Goal: Task Accomplishment & Management: Complete application form

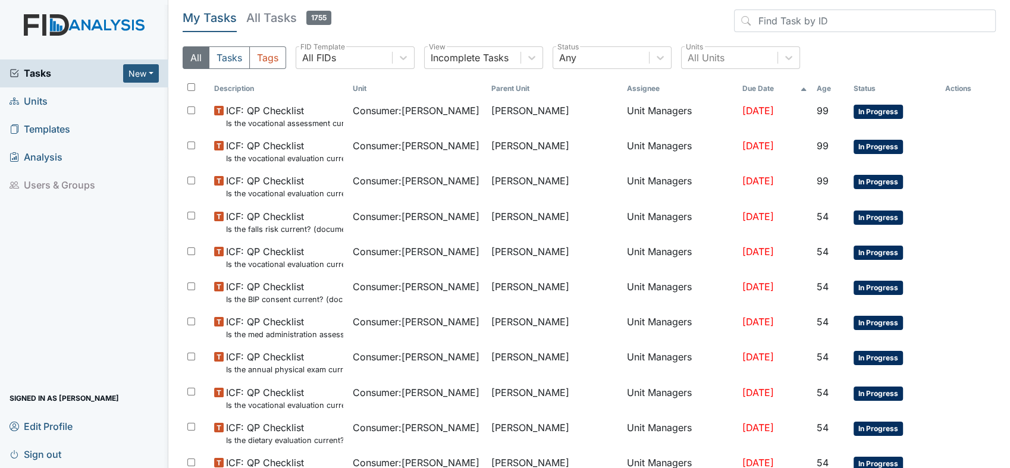
click at [44, 97] on span "Units" at bounding box center [29, 101] width 38 height 18
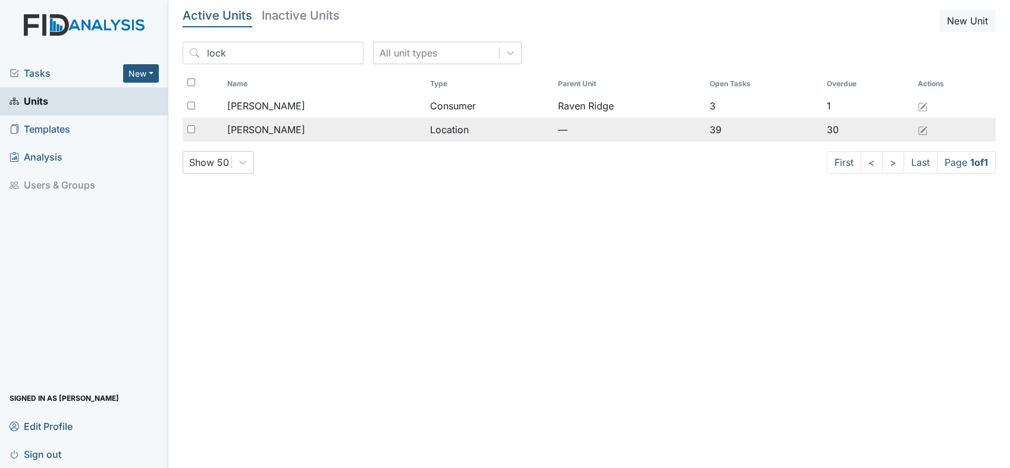
type input "lock"
click at [278, 130] on div "[PERSON_NAME]" at bounding box center [323, 130] width 193 height 14
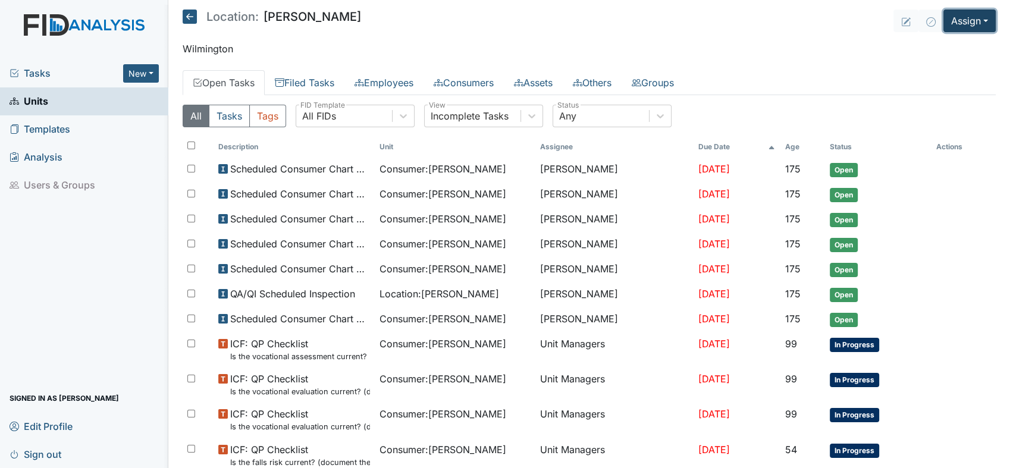
click at [975, 18] on button "Assign" at bounding box center [969, 21] width 52 height 23
click at [944, 48] on link "Assign Form" at bounding box center [941, 48] width 107 height 19
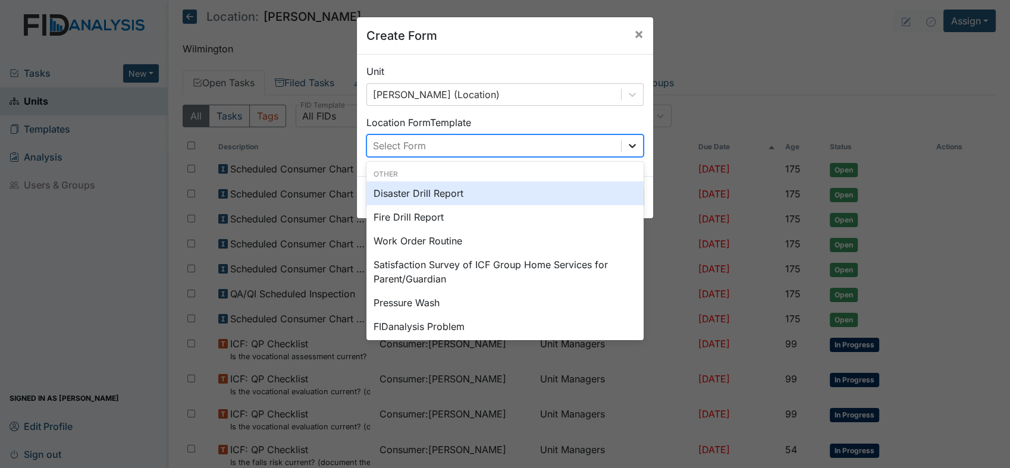
click at [633, 149] on div at bounding box center [631, 145] width 21 height 21
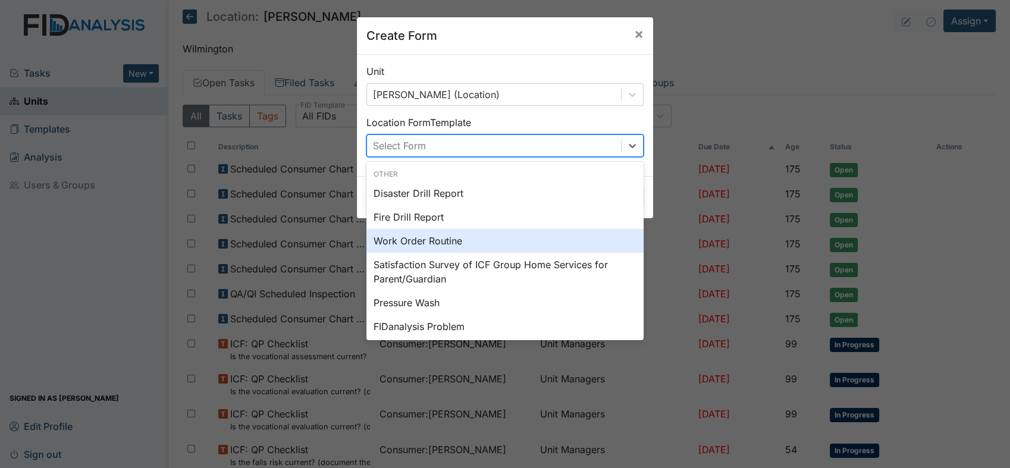
click at [469, 238] on div "Work Order Routine" at bounding box center [504, 241] width 277 height 24
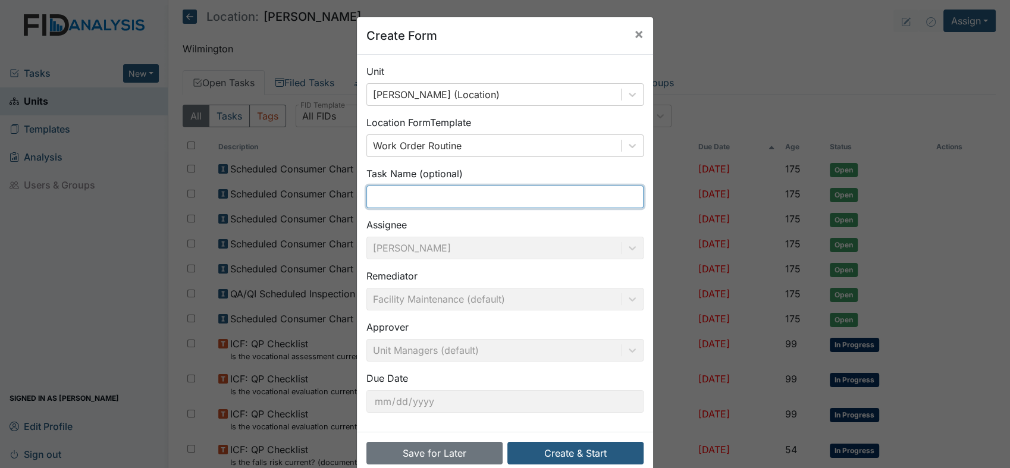
click at [454, 195] on input "text" at bounding box center [504, 197] width 277 height 23
click at [450, 195] on input "text" at bounding box center [504, 197] width 277 height 23
type input "Back Door"
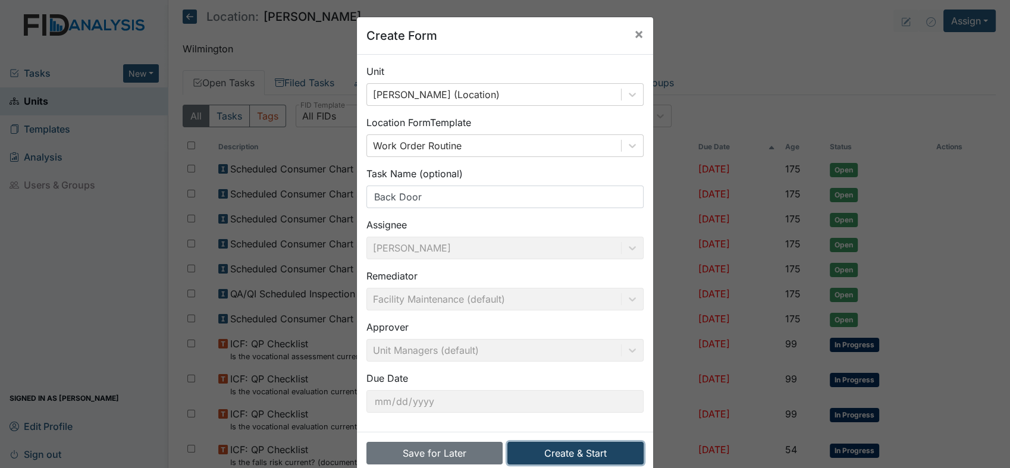
click at [576, 449] on button "Create & Start" at bounding box center [575, 453] width 136 height 23
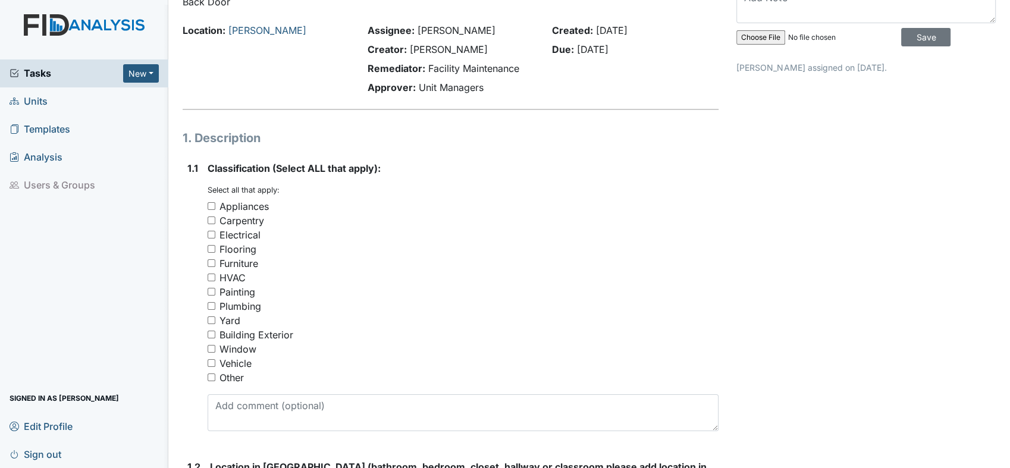
scroll to position [132, 0]
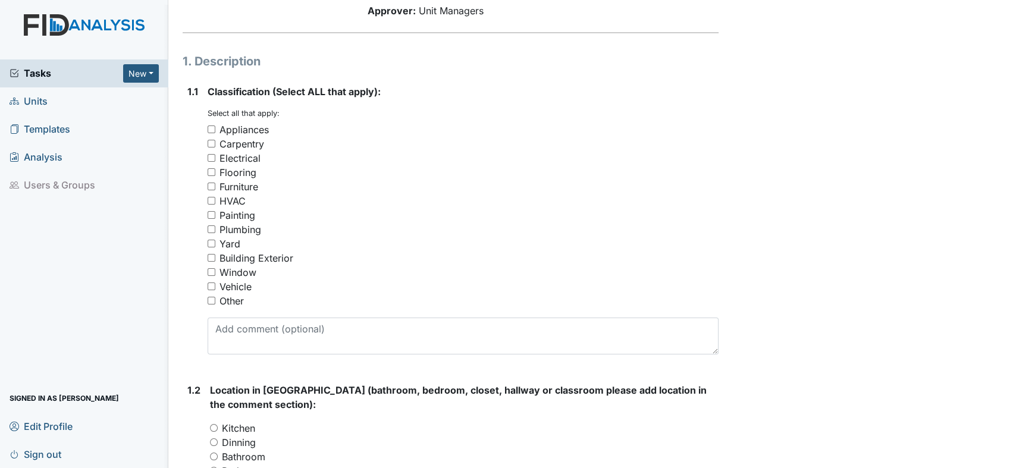
click at [209, 142] on input "Carpentry" at bounding box center [212, 144] width 8 height 8
checkbox input "true"
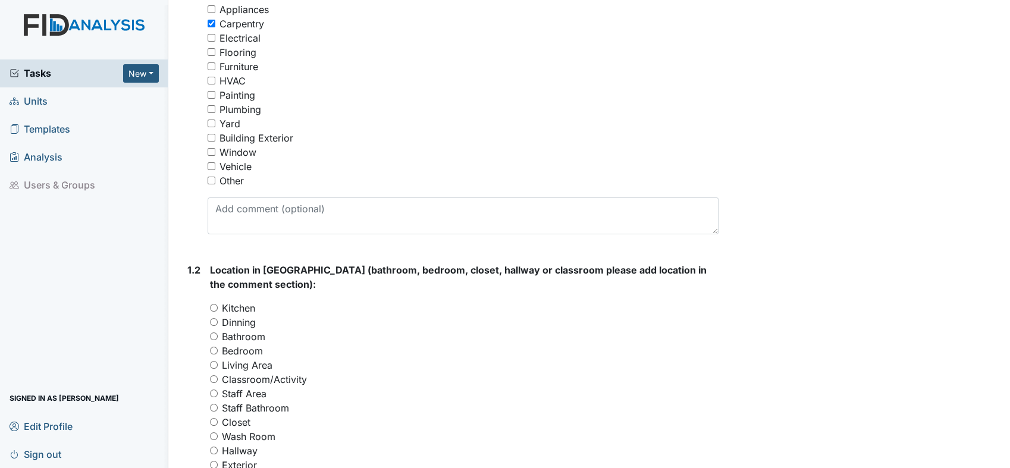
scroll to position [330, 0]
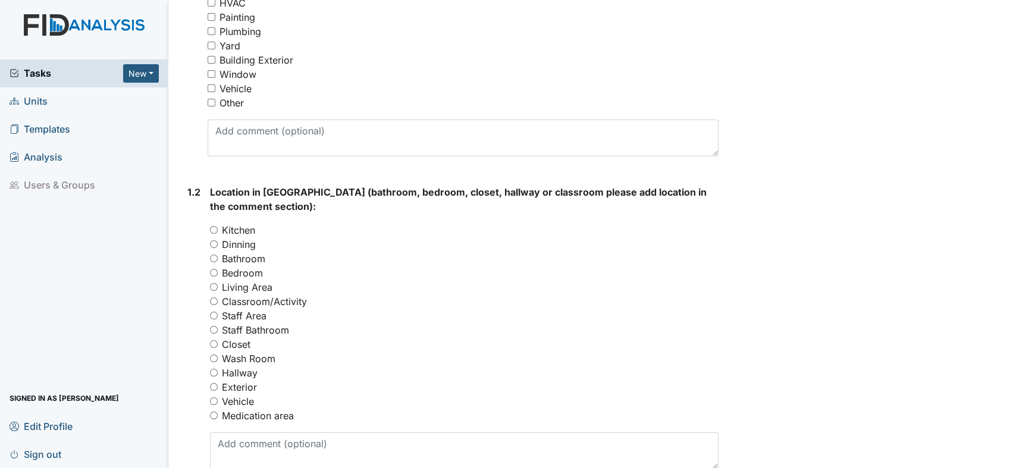
click at [210, 226] on input "Kitchen" at bounding box center [214, 230] width 8 height 8
radio input "true"
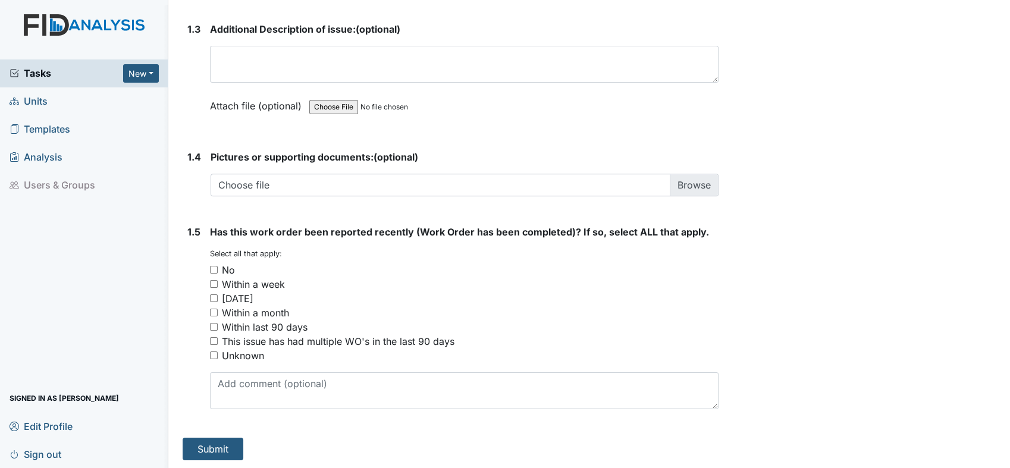
scroll to position [806, 0]
click at [213, 265] on input "No" at bounding box center [214, 269] width 8 height 8
checkbox input "true"
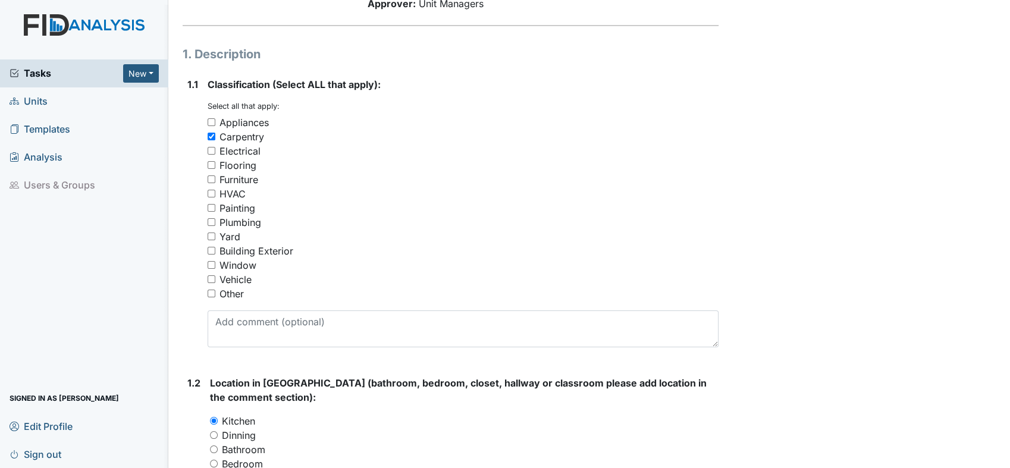
scroll to position [278, 0]
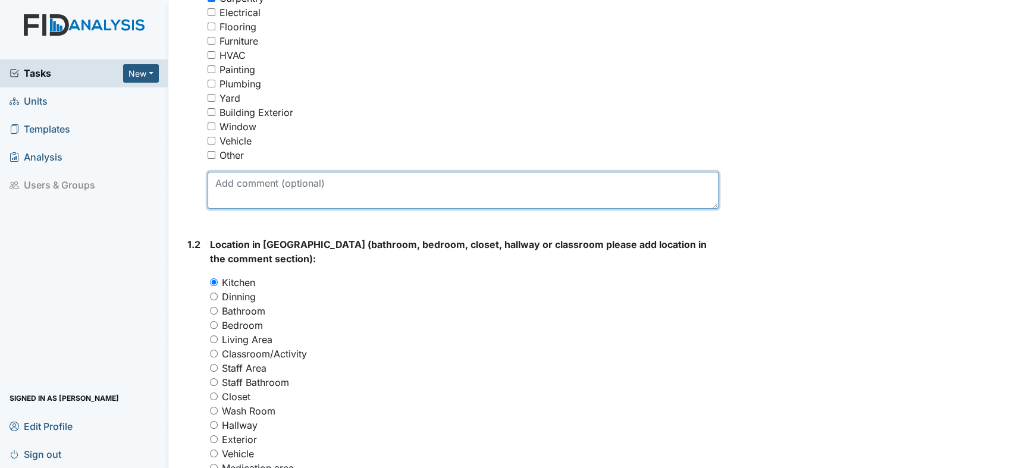
click at [386, 188] on textarea at bounding box center [463, 190] width 511 height 37
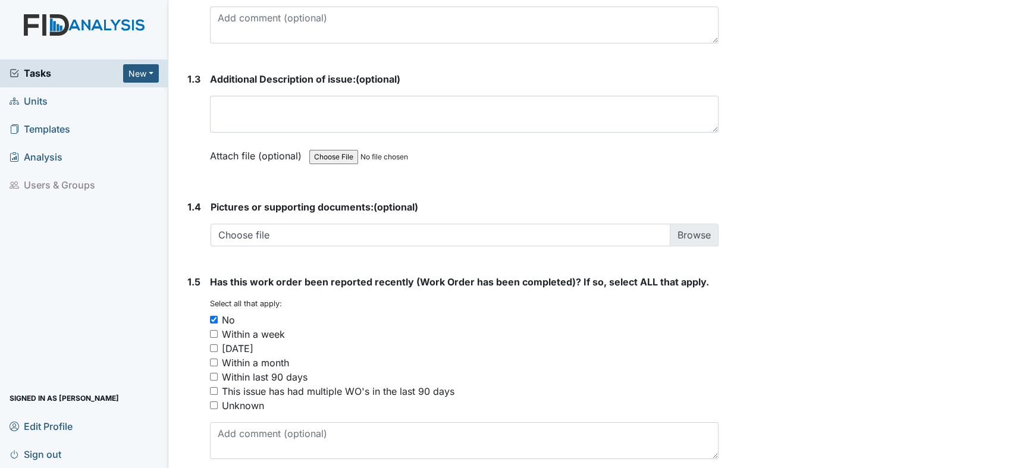
scroll to position [806, 0]
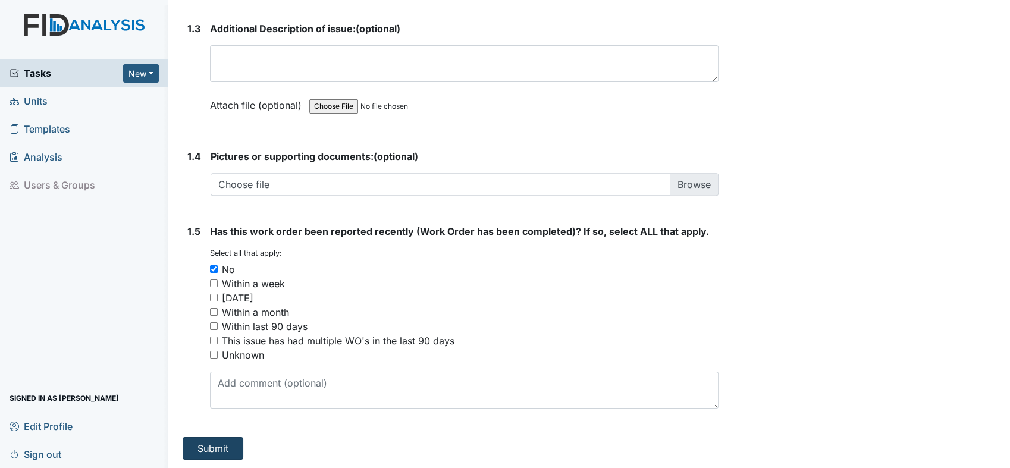
type textarea "Bottom of the door frame is rotten."
click at [218, 444] on button "Submit" at bounding box center [213, 448] width 61 height 23
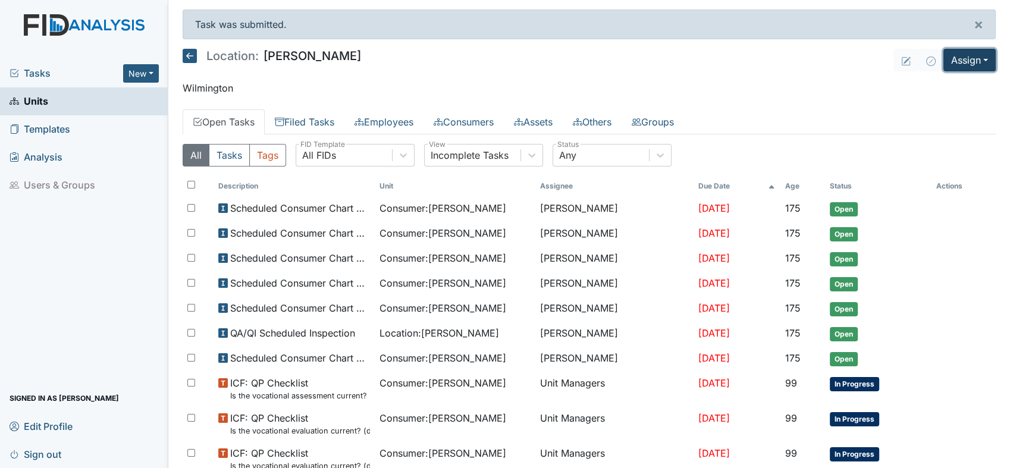
click at [975, 56] on button "Assign" at bounding box center [969, 60] width 52 height 23
click at [909, 85] on link "Assign Form" at bounding box center [941, 87] width 107 height 19
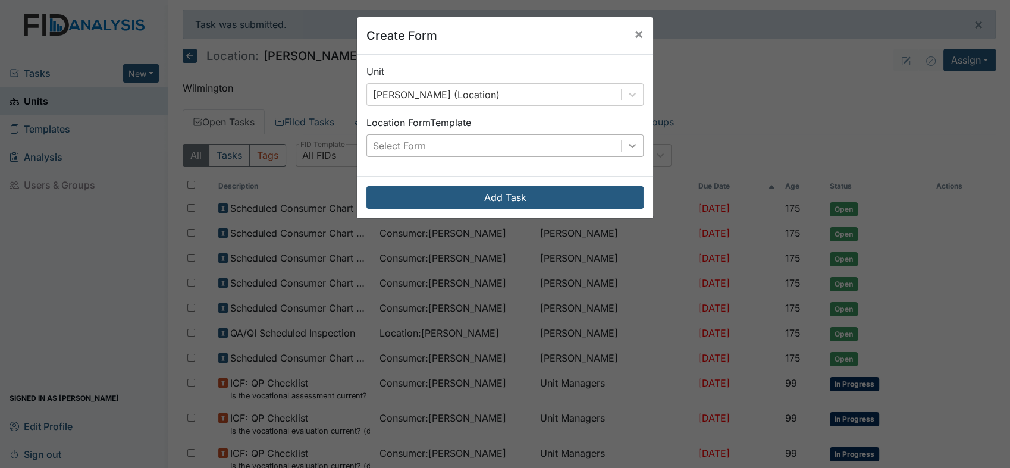
click at [627, 145] on icon at bounding box center [632, 146] width 12 height 12
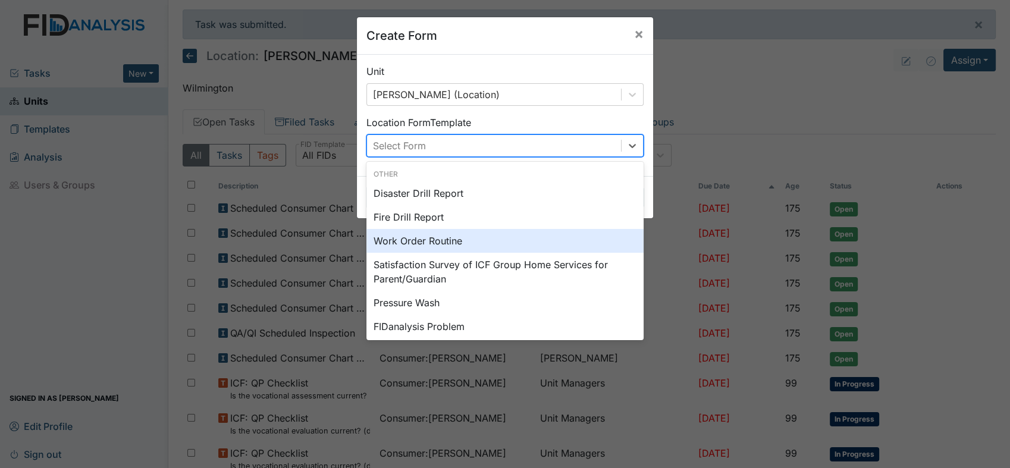
click at [434, 238] on div "Work Order Routine" at bounding box center [504, 241] width 277 height 24
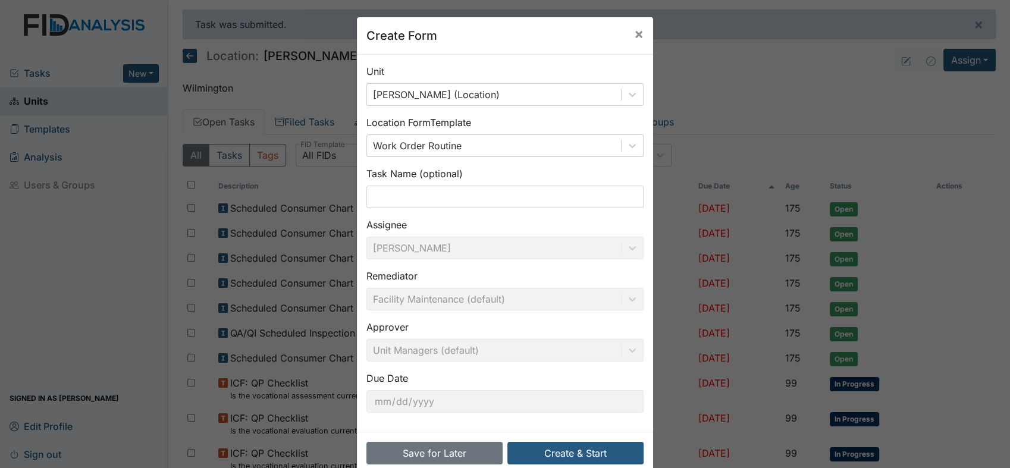
click at [432, 246] on div "Assignee Tina Zuccaro" at bounding box center [504, 239] width 277 height 42
click at [480, 197] on input "text" at bounding box center [504, 197] width 277 height 23
click at [476, 194] on input "Livin" at bounding box center [504, 197] width 277 height 23
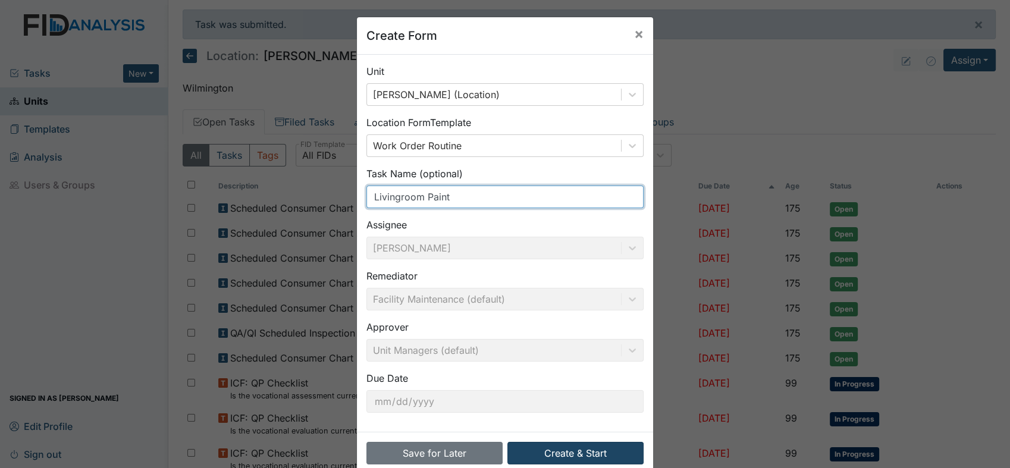
type input "Livingroom Paint"
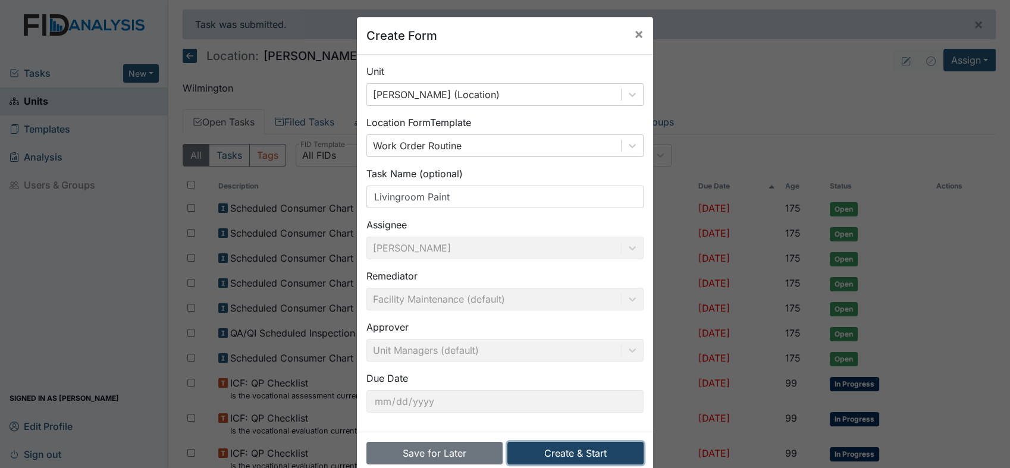
click at [554, 453] on button "Create & Start" at bounding box center [575, 453] width 136 height 23
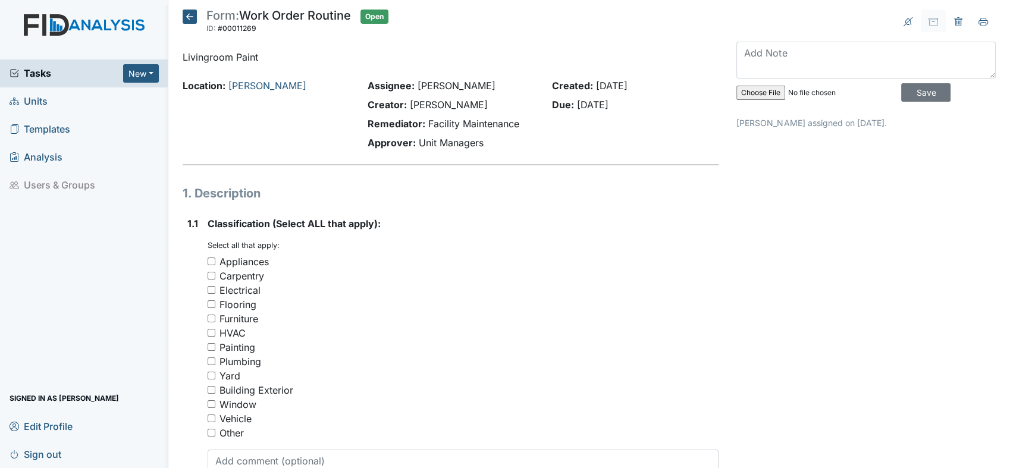
click at [209, 346] on input "Painting" at bounding box center [212, 347] width 8 height 8
checkbox input "true"
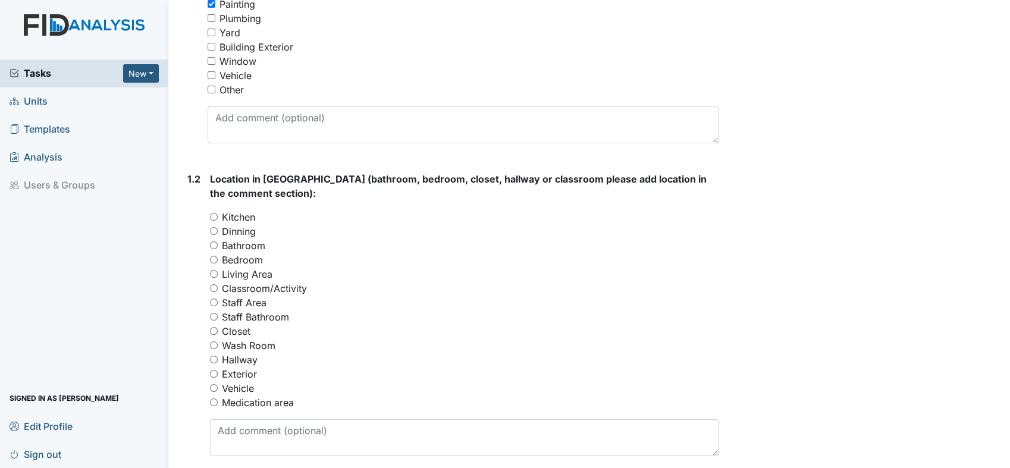
scroll to position [344, 0]
click at [214, 271] on input "Living Area" at bounding box center [214, 273] width 8 height 8
radio input "true"
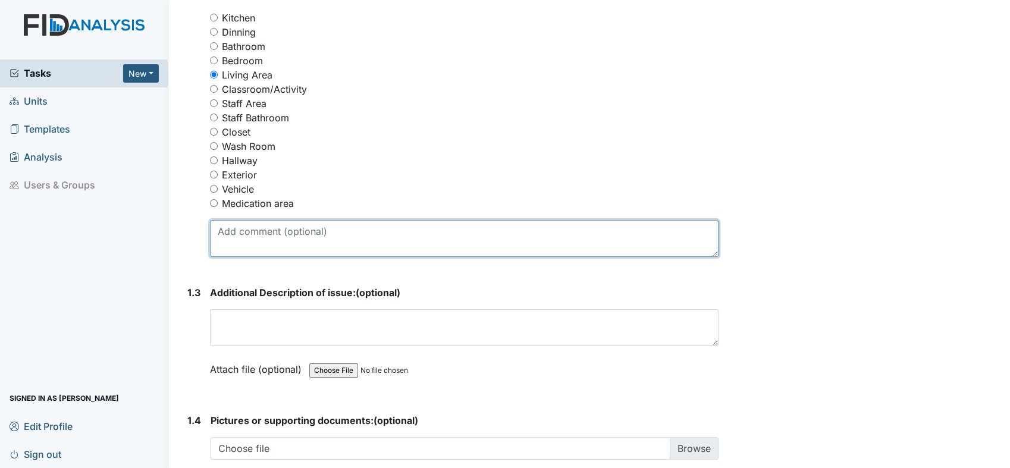
click at [255, 233] on textarea at bounding box center [464, 238] width 508 height 37
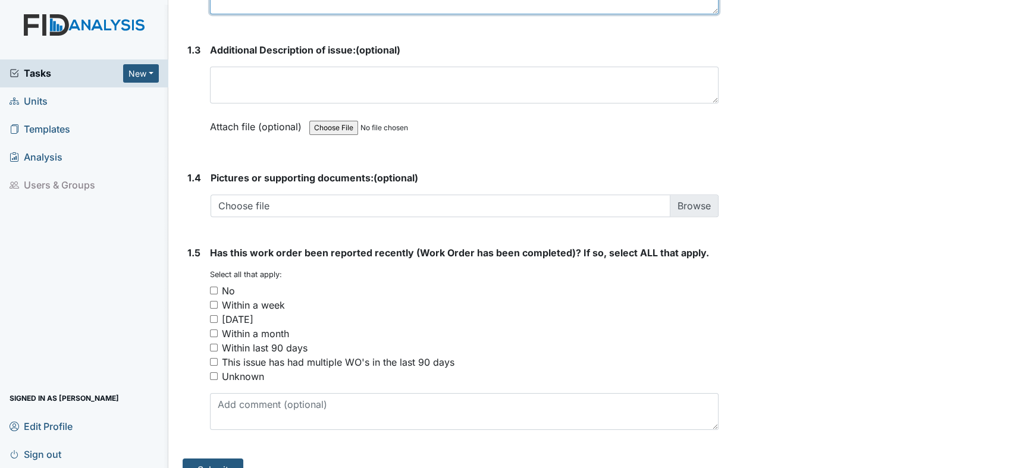
scroll to position [806, 0]
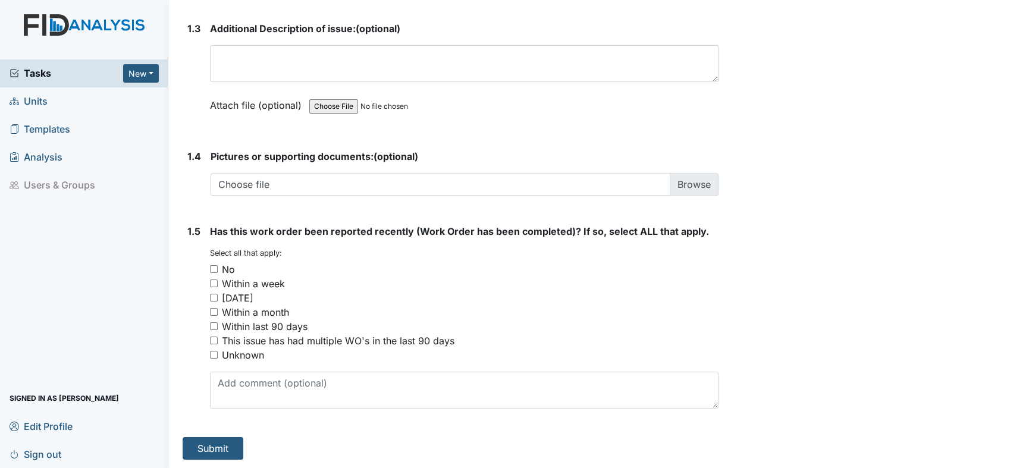
type textarea "Areas in the Livingroom have scuff marks and needs to be painted"
click at [213, 266] on input "No" at bounding box center [214, 269] width 8 height 8
checkbox input "true"
click at [205, 443] on button "Submit" at bounding box center [213, 448] width 61 height 23
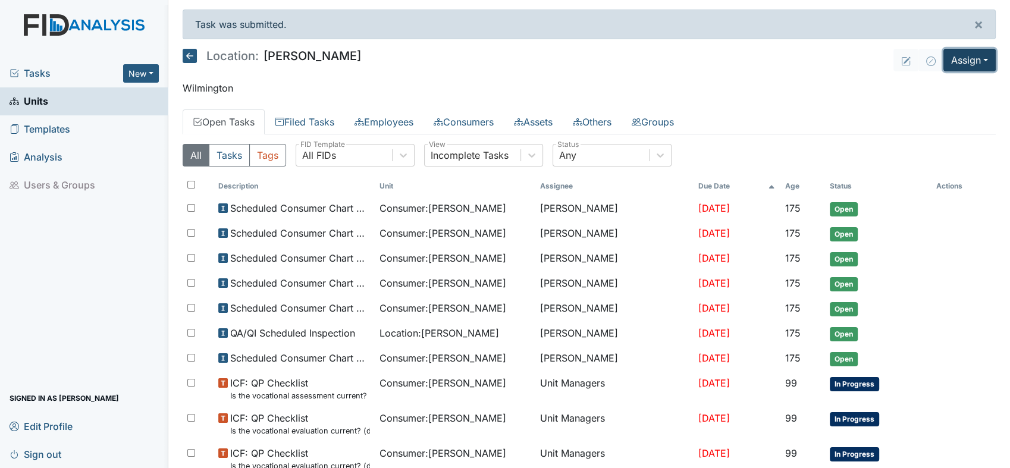
click at [975, 57] on button "Assign" at bounding box center [969, 60] width 52 height 23
click at [937, 87] on link "Assign Form" at bounding box center [941, 87] width 107 height 19
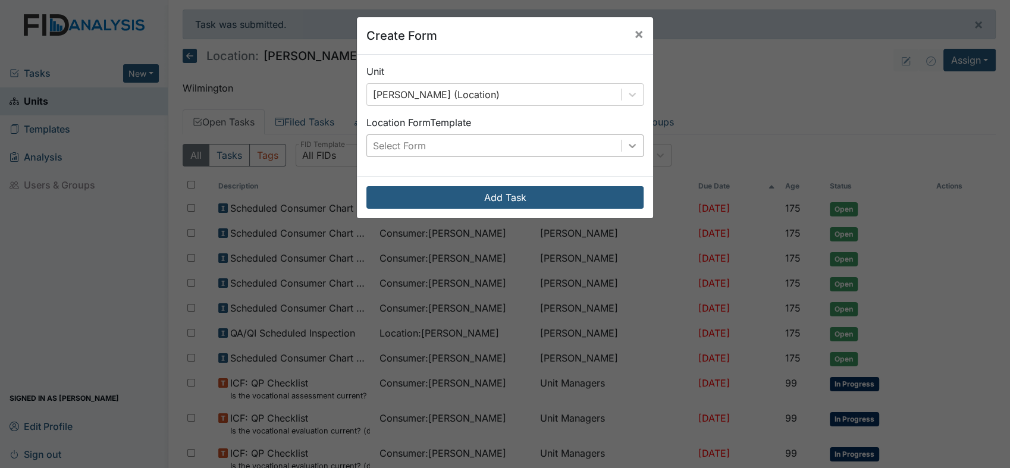
click at [627, 143] on icon at bounding box center [632, 146] width 12 height 12
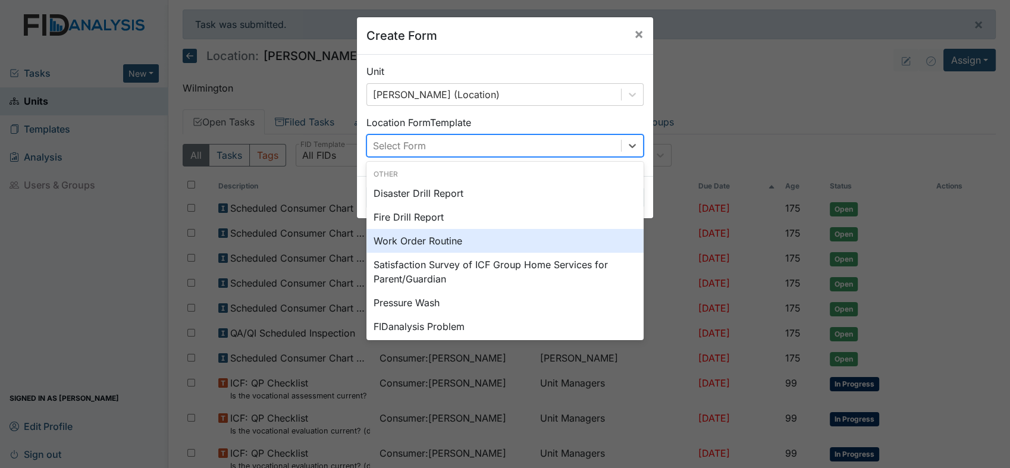
click at [460, 241] on div "Work Order Routine" at bounding box center [504, 241] width 277 height 24
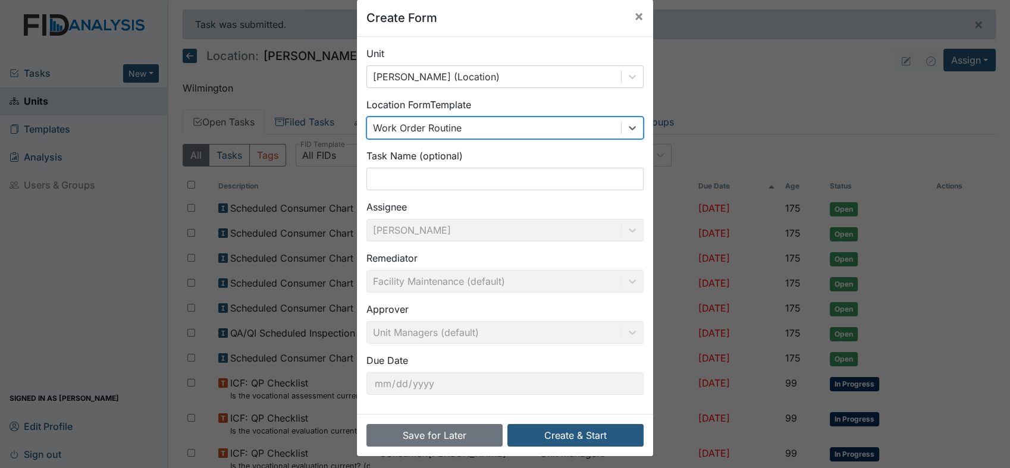
scroll to position [23, 0]
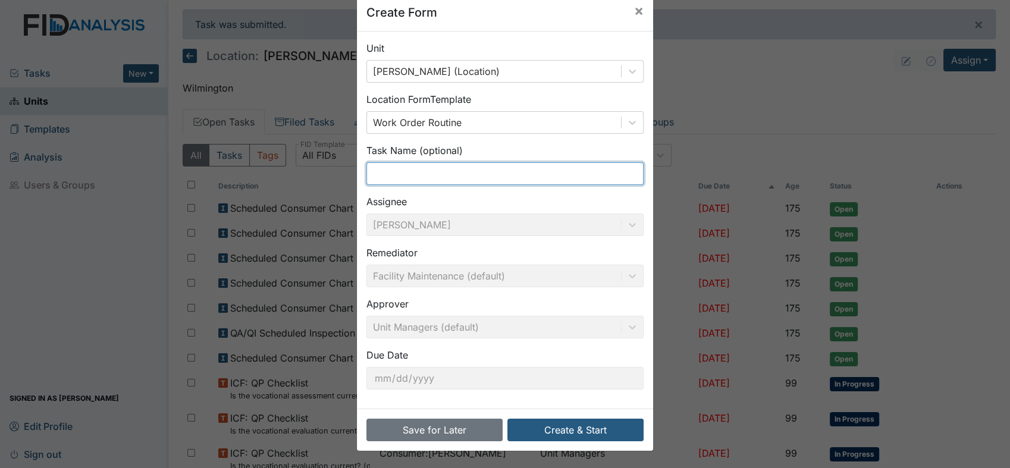
click at [439, 168] on input "text" at bounding box center [504, 173] width 277 height 23
type input "Bedroom #1"
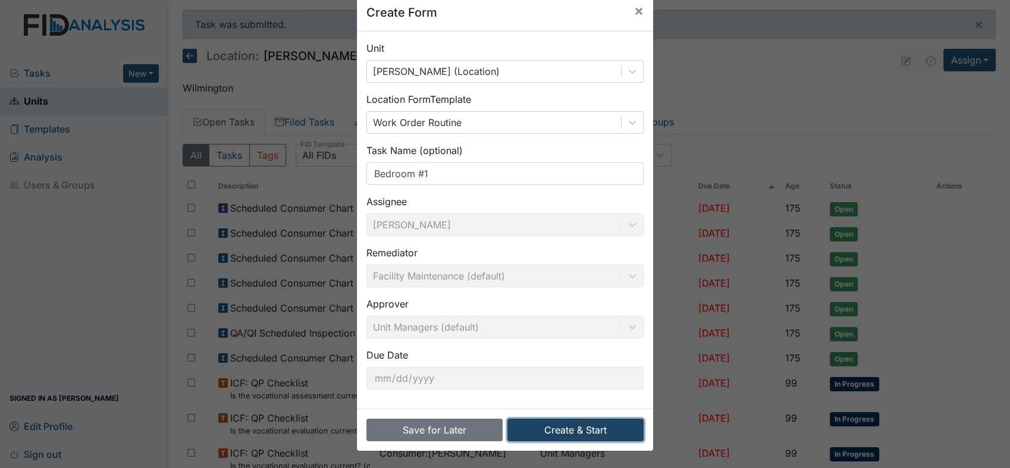
click at [575, 432] on button "Create & Start" at bounding box center [575, 430] width 136 height 23
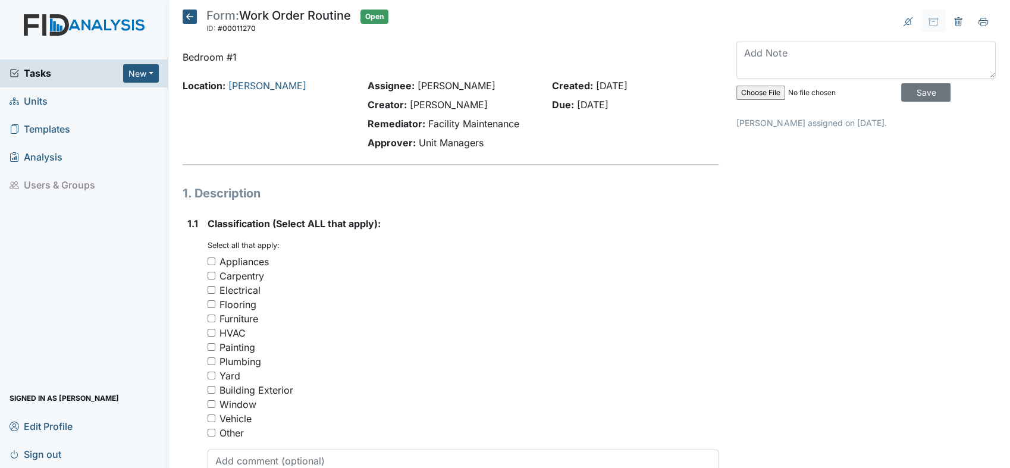
click at [209, 347] on input "Painting" at bounding box center [212, 347] width 8 height 8
checkbox input "true"
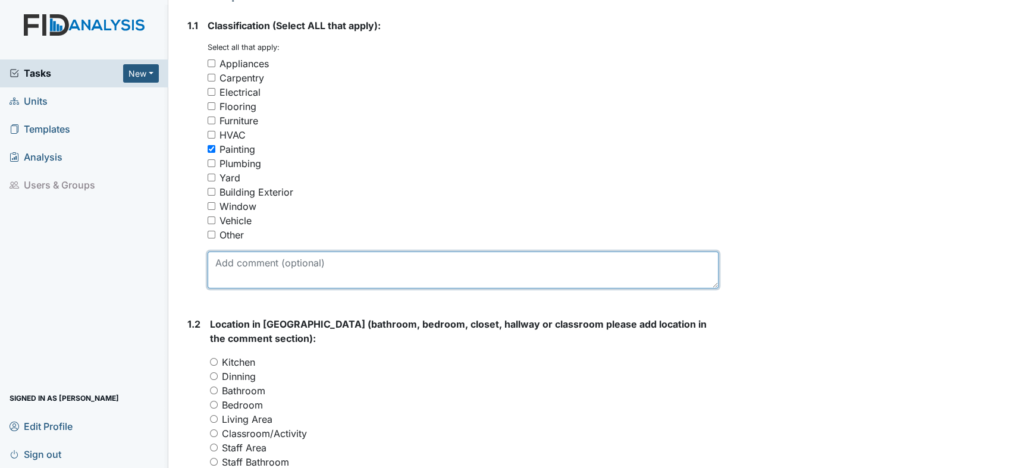
click at [313, 268] on textarea at bounding box center [463, 270] width 511 height 37
type textarea "n"
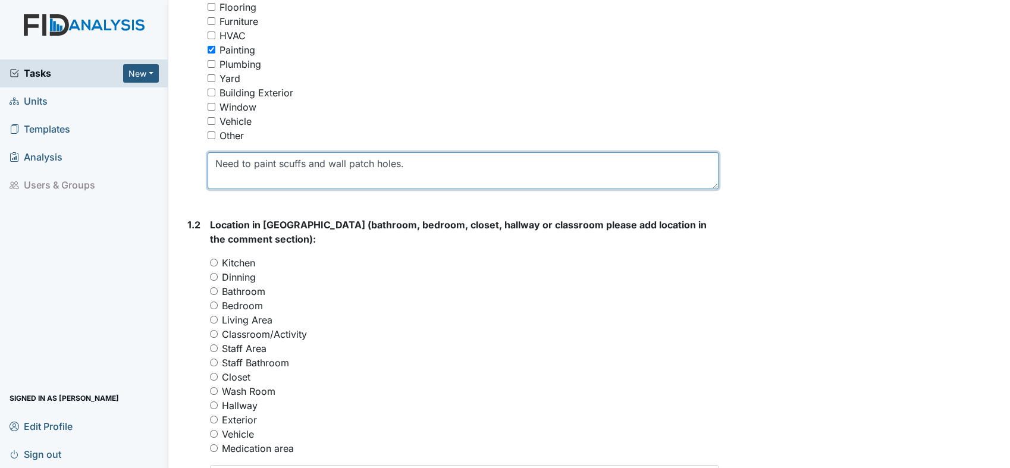
scroll to position [330, 0]
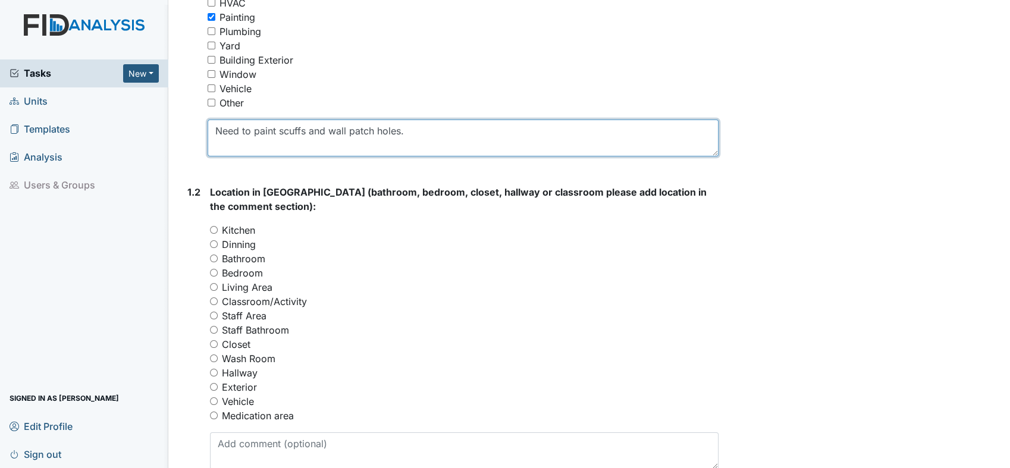
type textarea "Need to paint scuffs and wall patch holes."
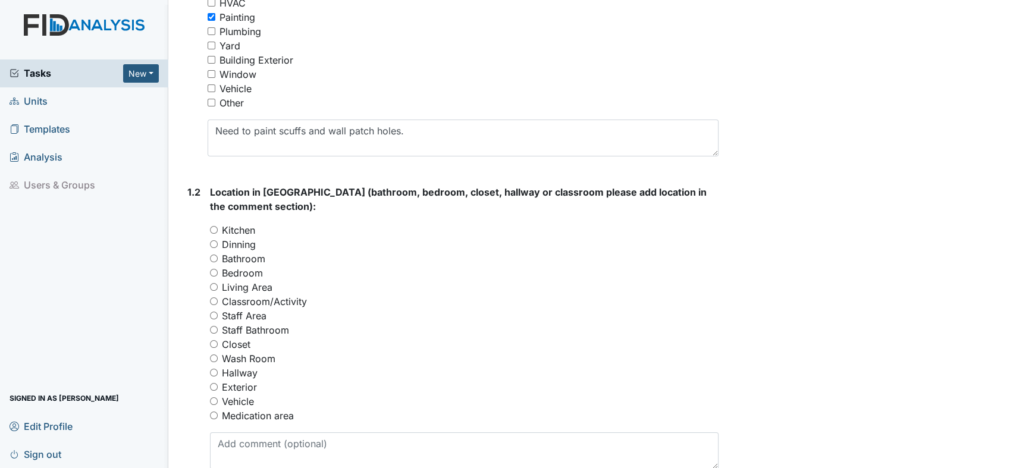
click at [214, 270] on input "Bedroom" at bounding box center [214, 273] width 8 height 8
radio input "true"
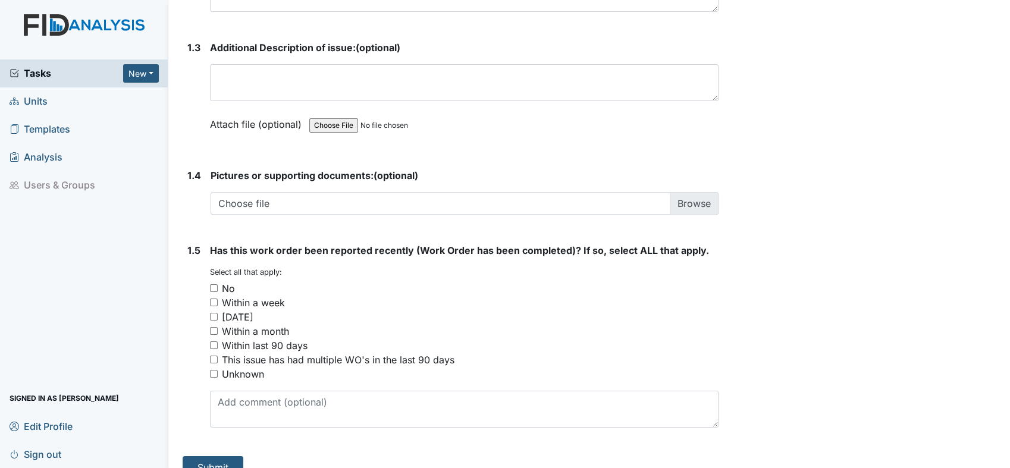
scroll to position [793, 0]
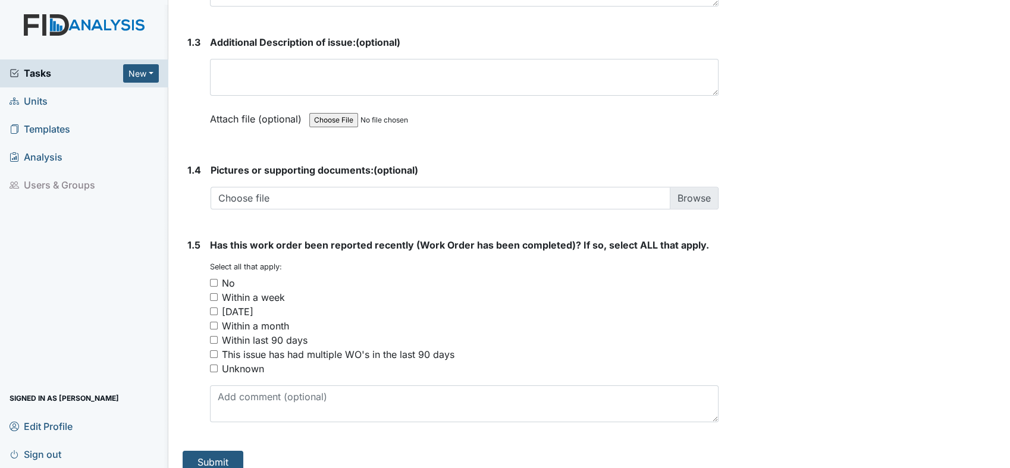
click at [214, 281] on input "No" at bounding box center [214, 283] width 8 height 8
checkbox input "true"
click at [221, 457] on button "Submit" at bounding box center [213, 462] width 61 height 23
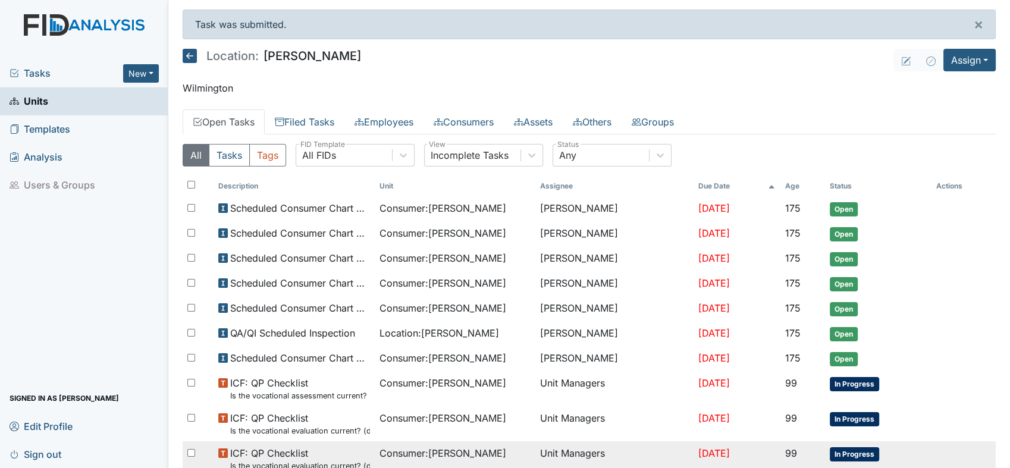
click at [221, 454] on use at bounding box center [223, 453] width 10 height 10
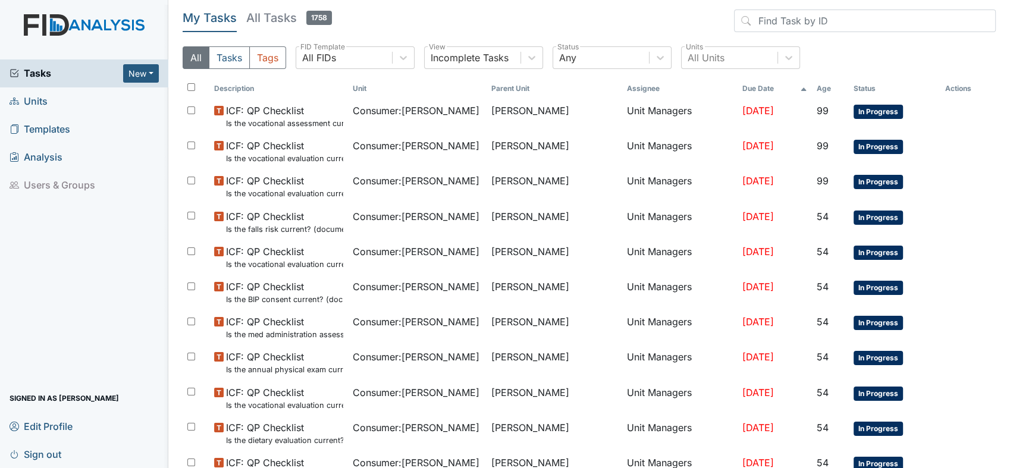
click at [45, 97] on span "Units" at bounding box center [29, 101] width 38 height 18
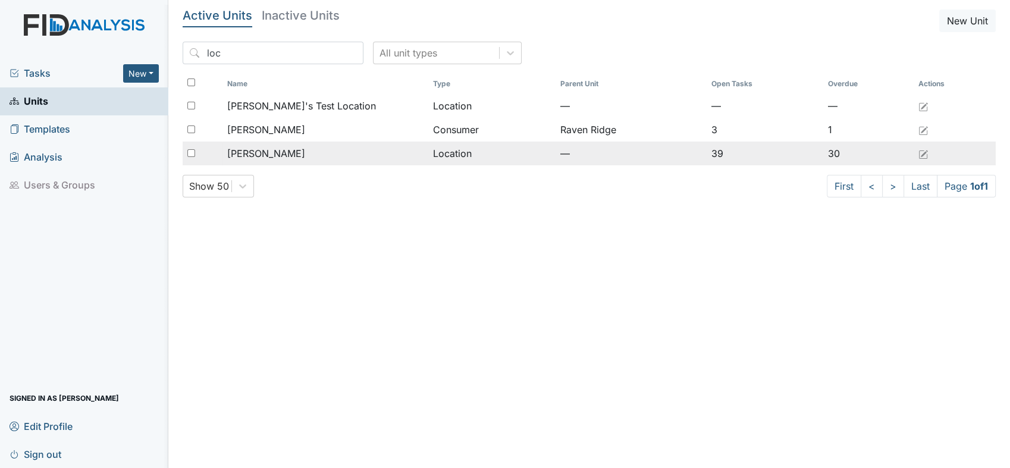
type input "loc"
click at [242, 152] on span "[PERSON_NAME]" at bounding box center [266, 153] width 78 height 14
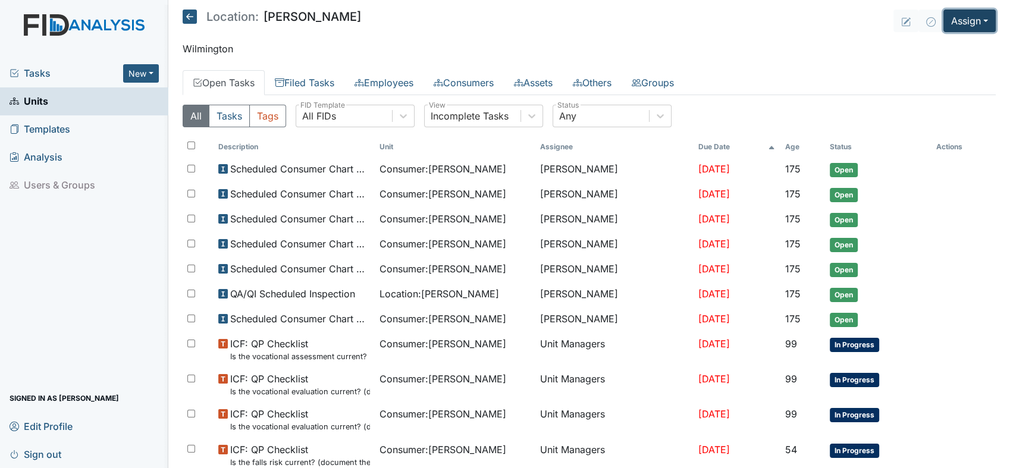
click at [975, 17] on button "Assign" at bounding box center [969, 21] width 52 height 23
click at [928, 67] on link "Assign Inspection" at bounding box center [941, 67] width 107 height 19
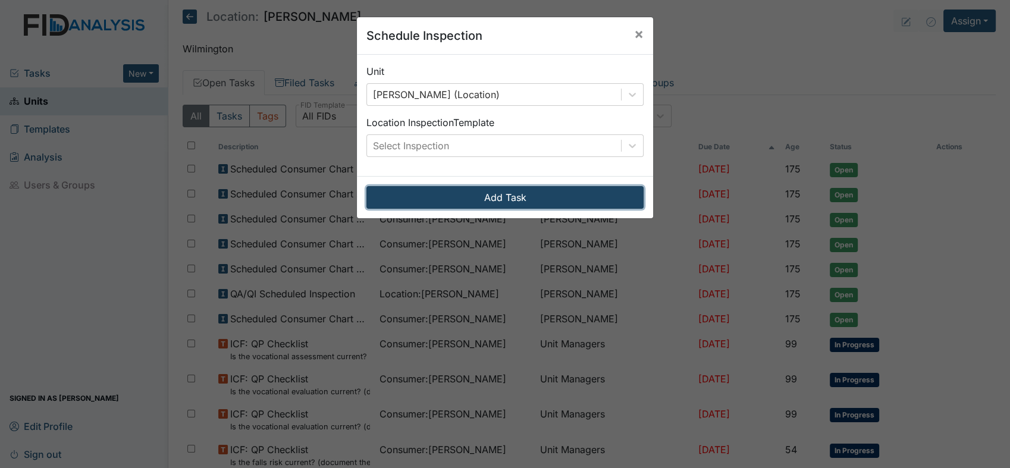
click at [483, 193] on button "Add Task" at bounding box center [504, 197] width 277 height 23
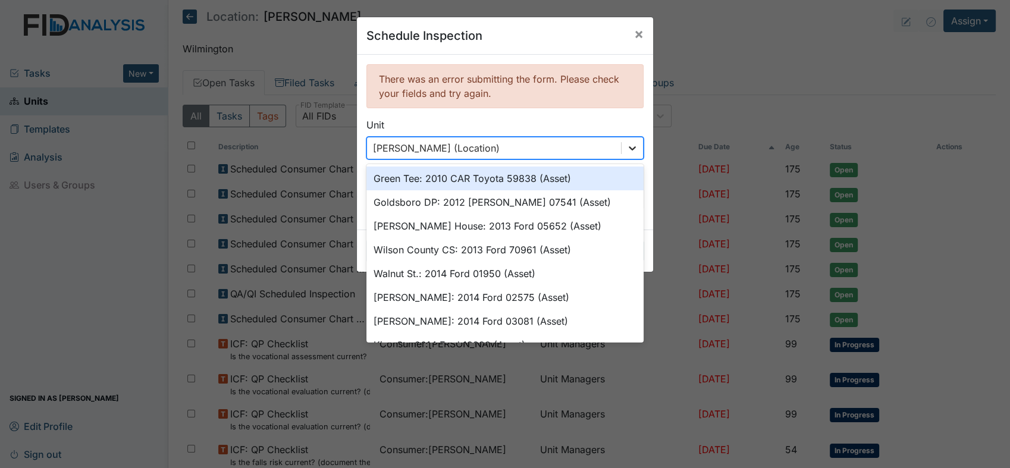
click at [627, 146] on icon at bounding box center [632, 148] width 12 height 12
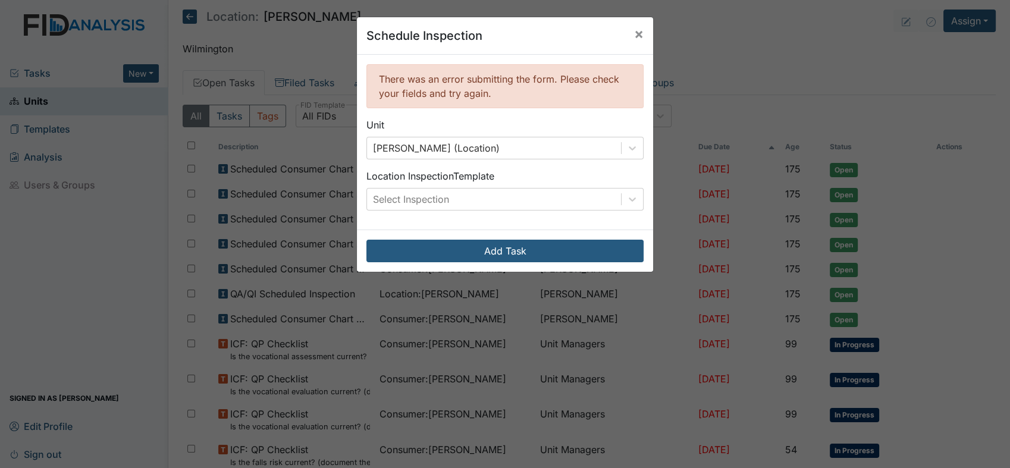
click at [315, 130] on div "Schedule Inspection × There was an error submitting the form. Please check your…" at bounding box center [505, 234] width 1010 height 468
drag, startPoint x: 439, startPoint y: 197, endPoint x: 448, endPoint y: 197, distance: 8.9
click at [441, 197] on div "Select Inspection" at bounding box center [411, 199] width 76 height 14
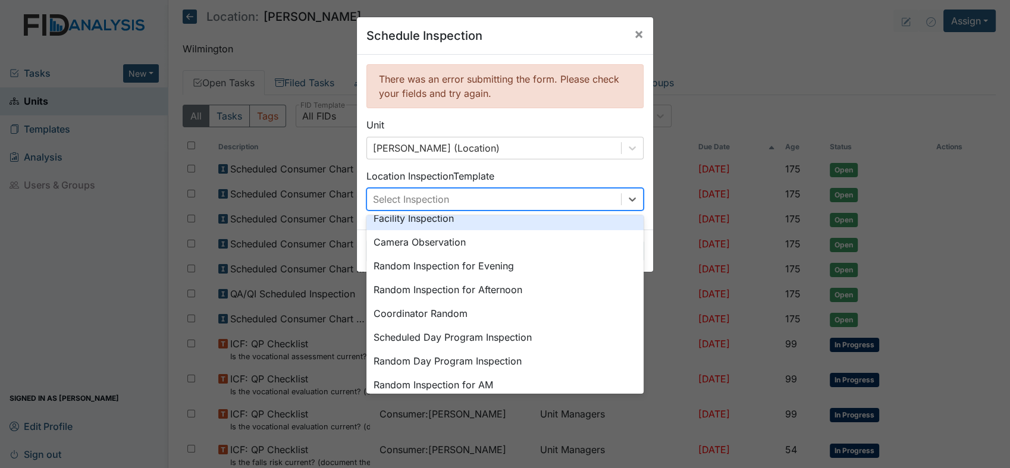
scroll to position [132, 0]
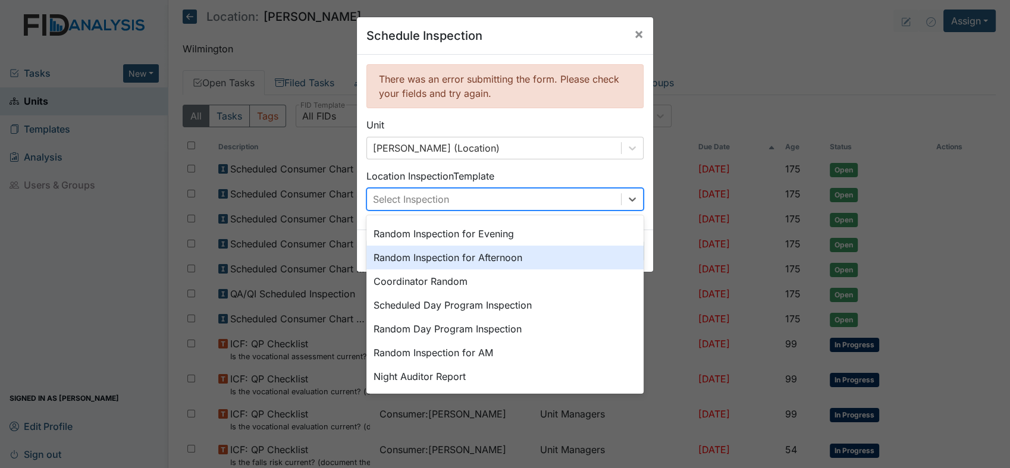
click at [475, 258] on div "Random Inspection for Afternoon" at bounding box center [504, 258] width 277 height 24
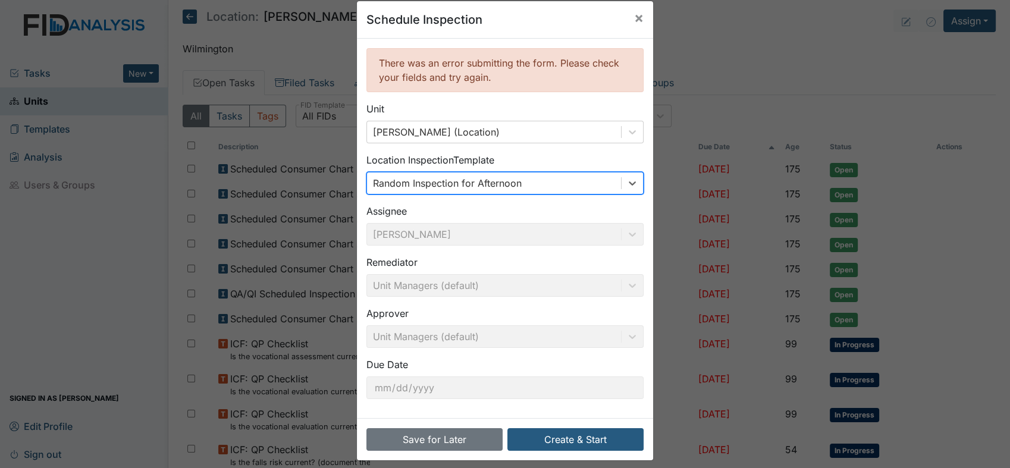
scroll to position [25, 0]
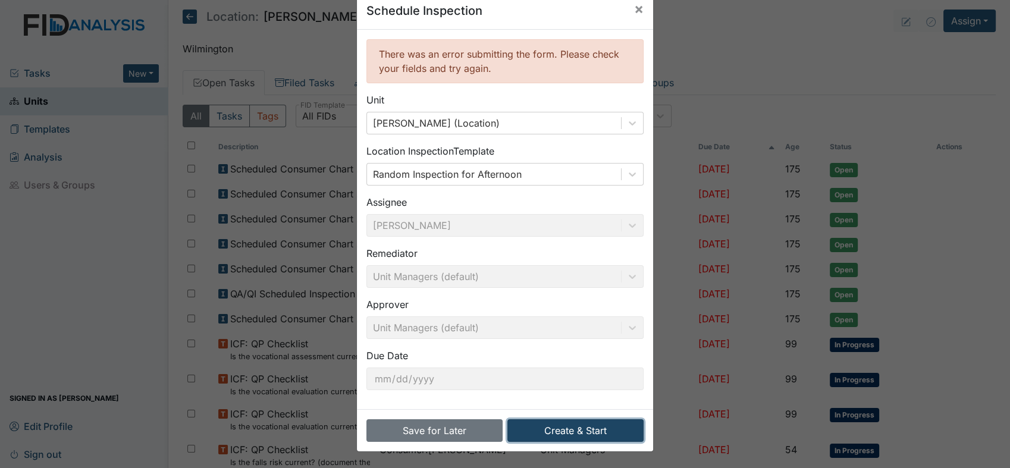
click at [561, 428] on button "Create & Start" at bounding box center [575, 430] width 136 height 23
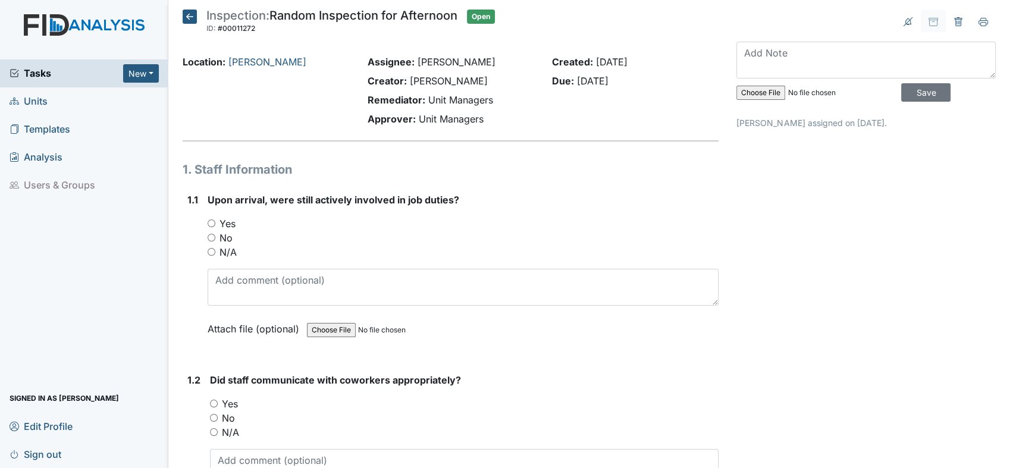
scroll to position [66, 0]
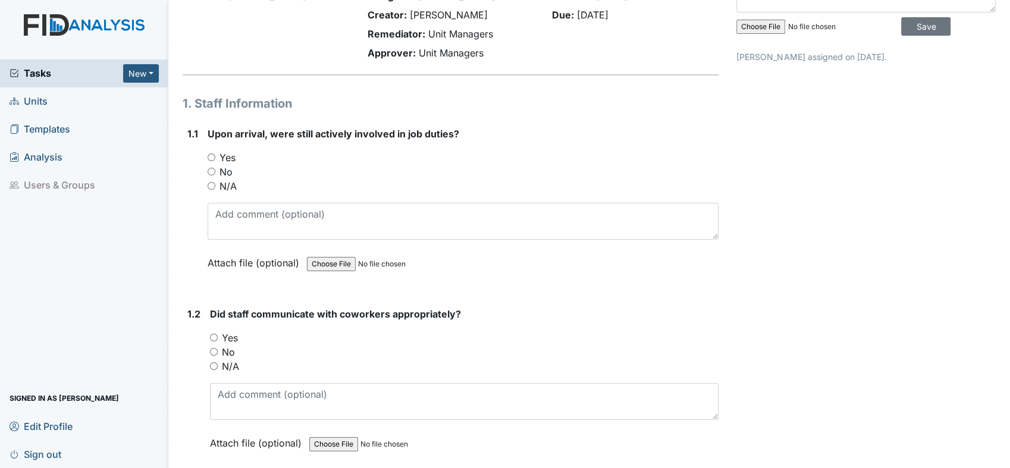
click at [212, 155] on input "Yes" at bounding box center [212, 157] width 8 height 8
radio input "true"
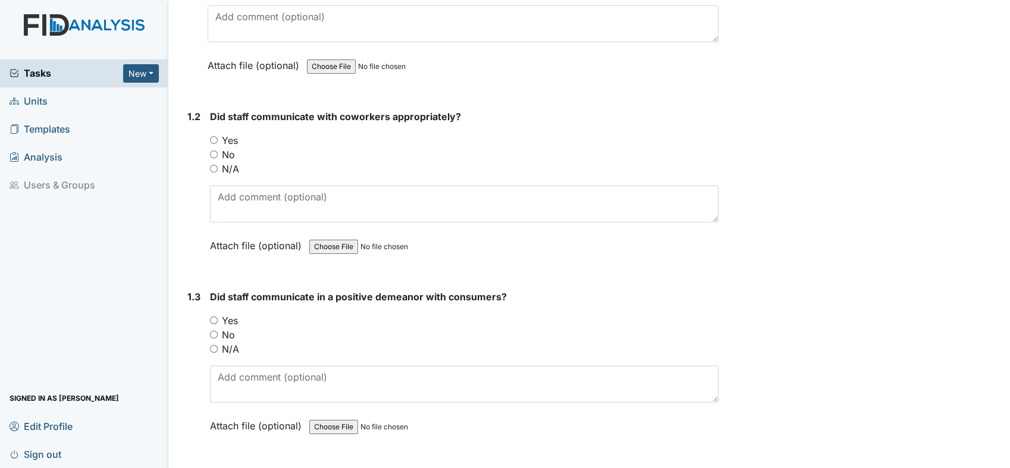
scroll to position [264, 0]
click at [213, 136] on input "Yes" at bounding box center [214, 140] width 8 height 8
radio input "true"
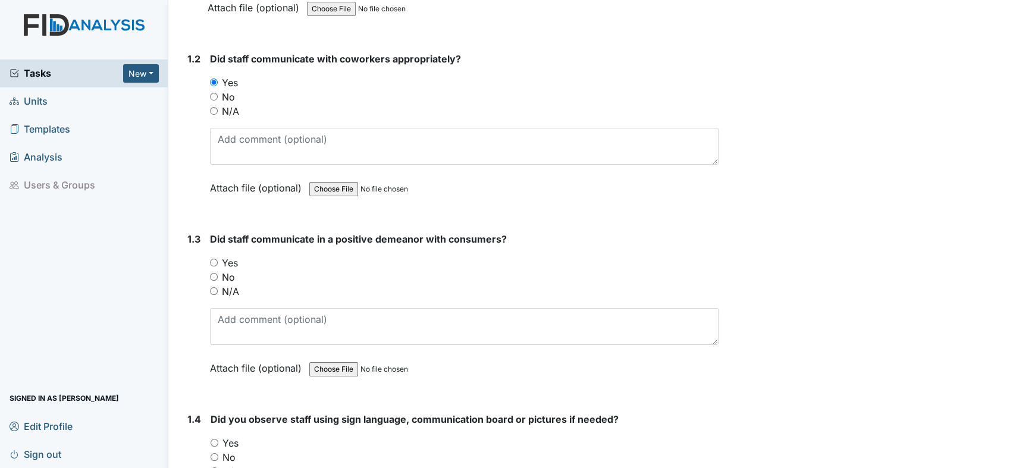
scroll to position [462, 0]
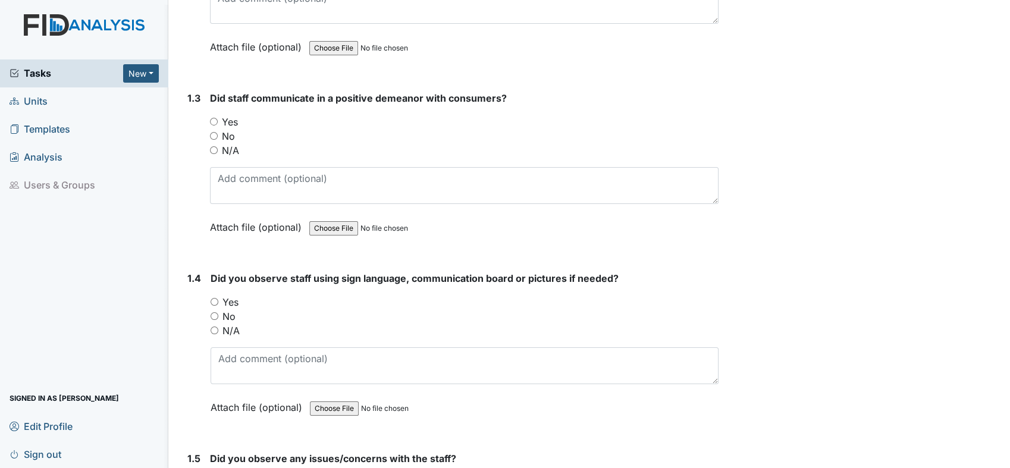
click at [212, 118] on input "Yes" at bounding box center [214, 122] width 8 height 8
radio input "true"
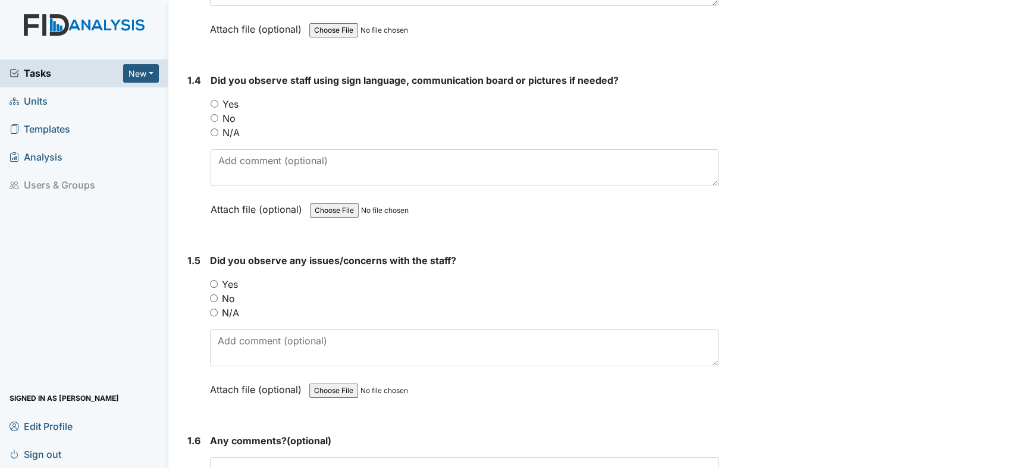
scroll to position [661, 0]
click at [214, 115] on input "No" at bounding box center [215, 118] width 8 height 8
radio input "true"
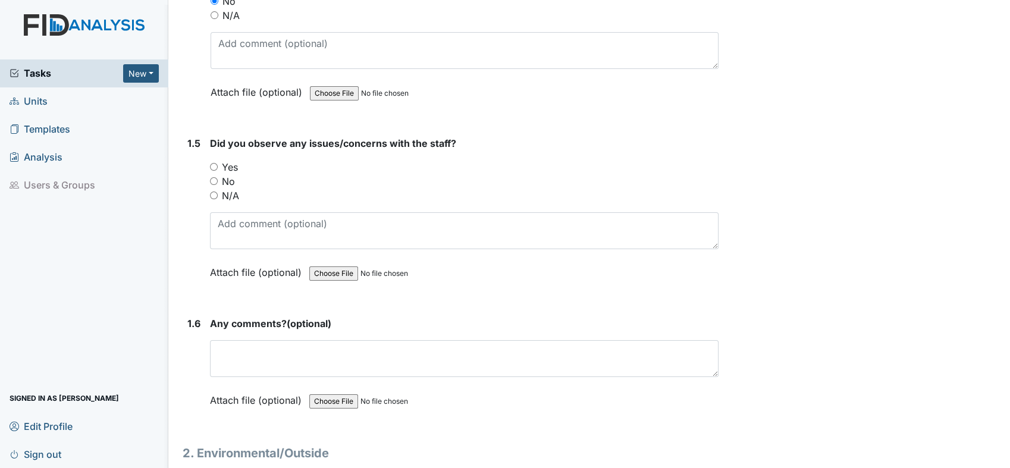
scroll to position [793, 0]
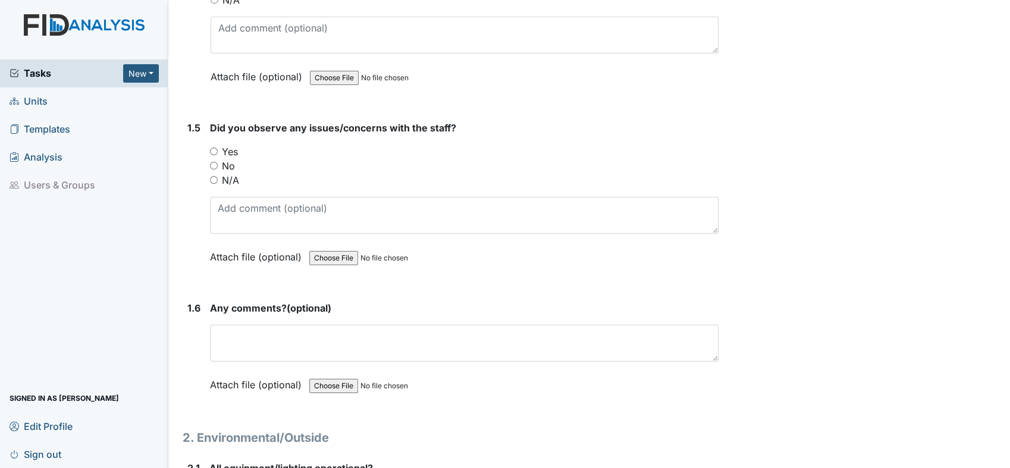
click at [214, 162] on input "No" at bounding box center [214, 166] width 8 height 8
radio input "true"
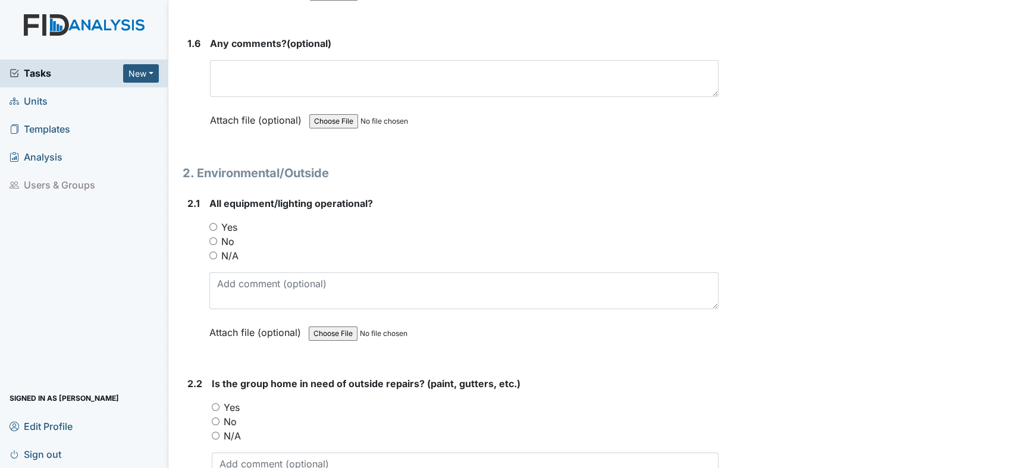
scroll to position [1123, 0]
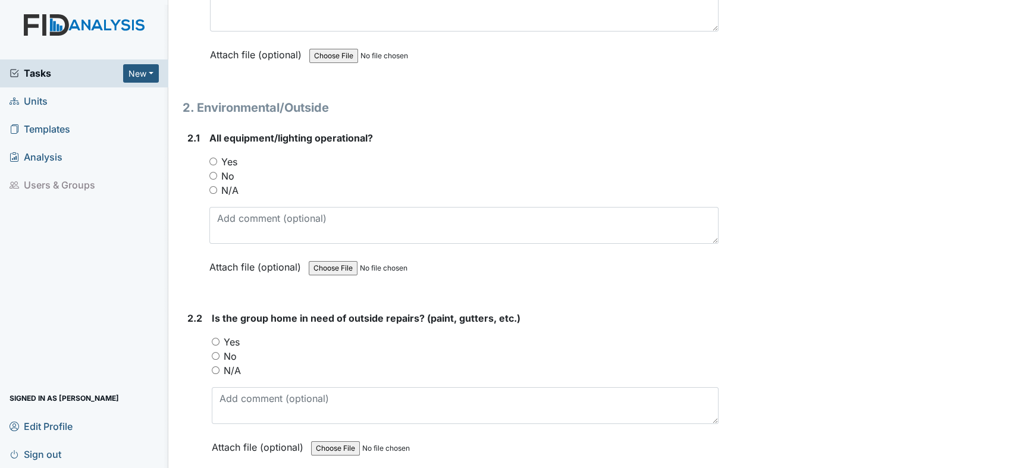
click at [213, 158] on input "Yes" at bounding box center [213, 162] width 8 height 8
radio input "true"
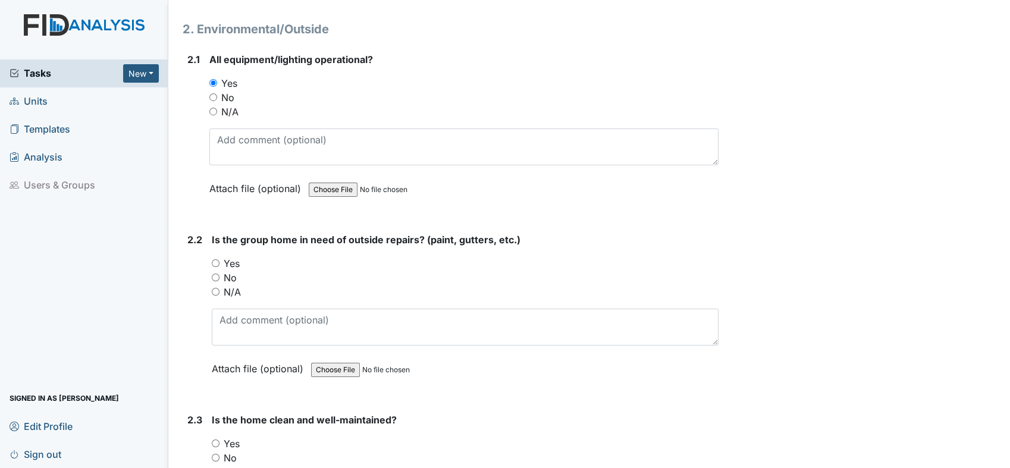
scroll to position [1321, 0]
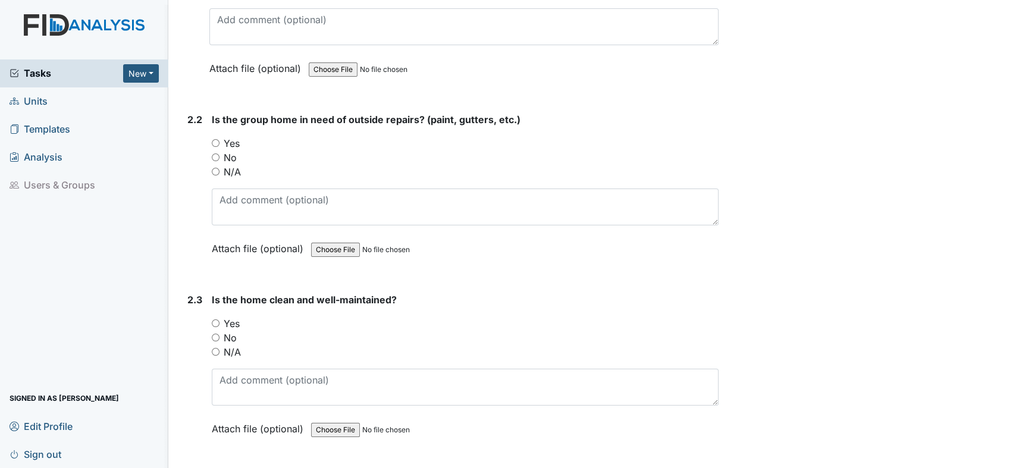
click at [213, 139] on input "Yes" at bounding box center [216, 143] width 8 height 8
radio input "true"
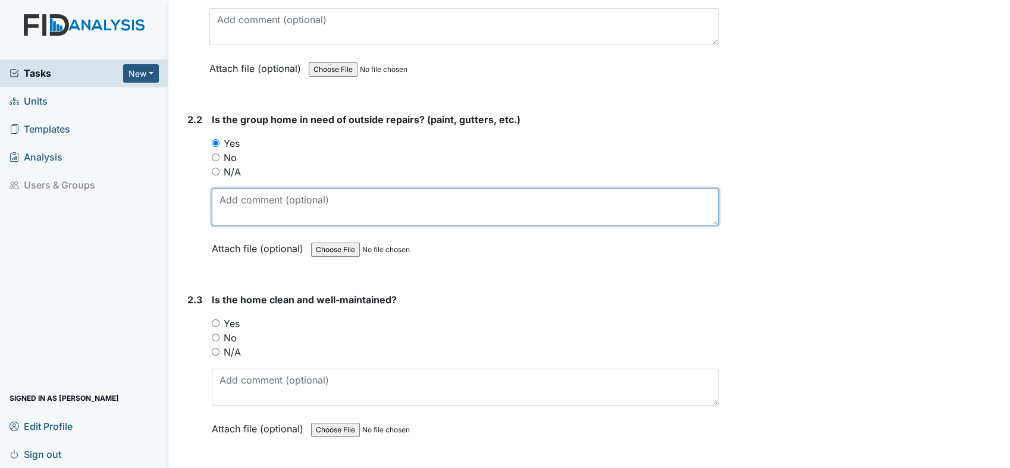
click at [262, 197] on textarea at bounding box center [465, 207] width 507 height 37
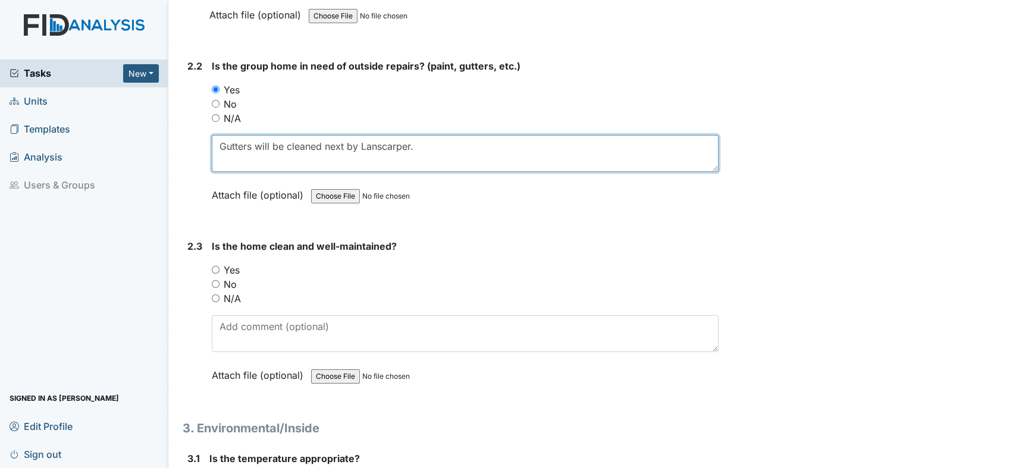
scroll to position [1453, 0]
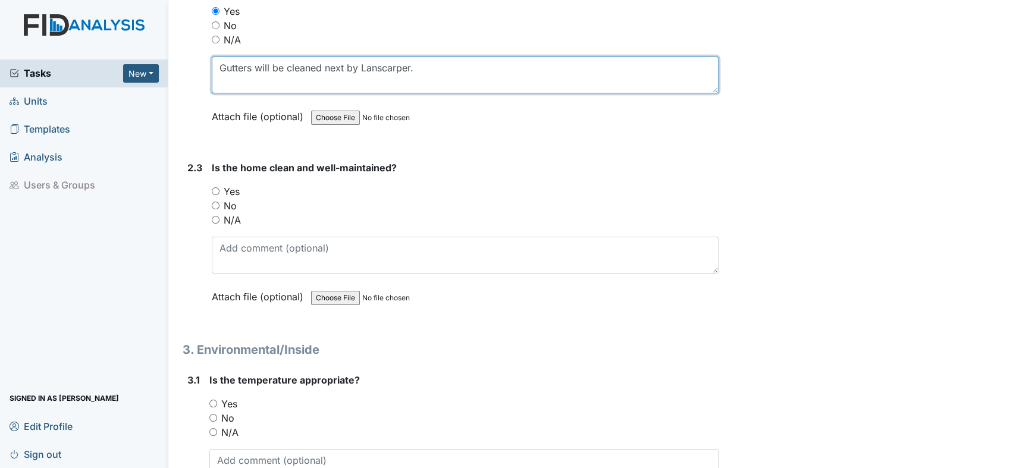
type textarea "Gutters will be cleaned next by Lanscarper."
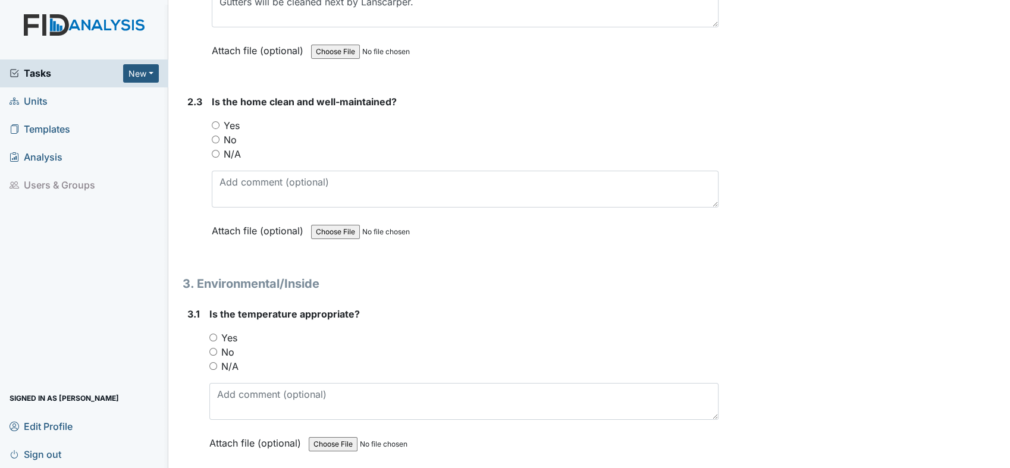
click at [215, 121] on input "Yes" at bounding box center [216, 125] width 8 height 8
radio input "true"
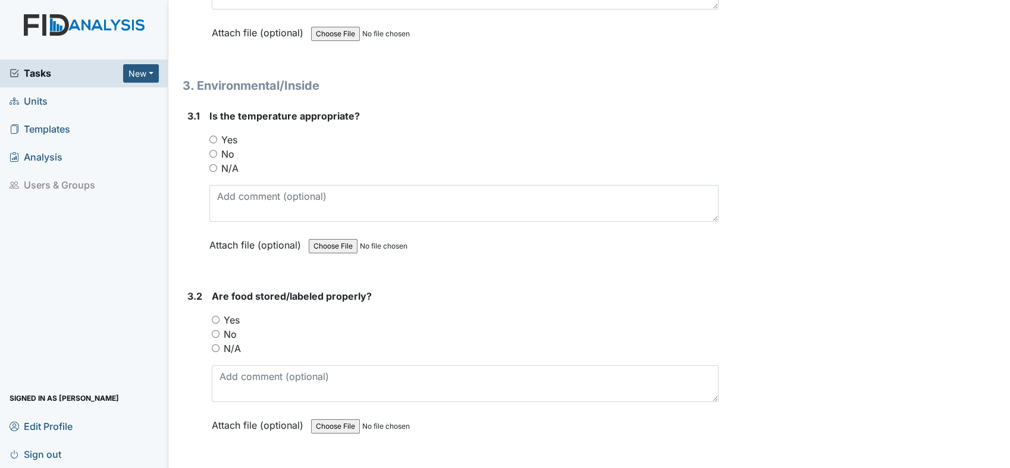
click at [212, 136] on input "Yes" at bounding box center [213, 140] width 8 height 8
radio input "true"
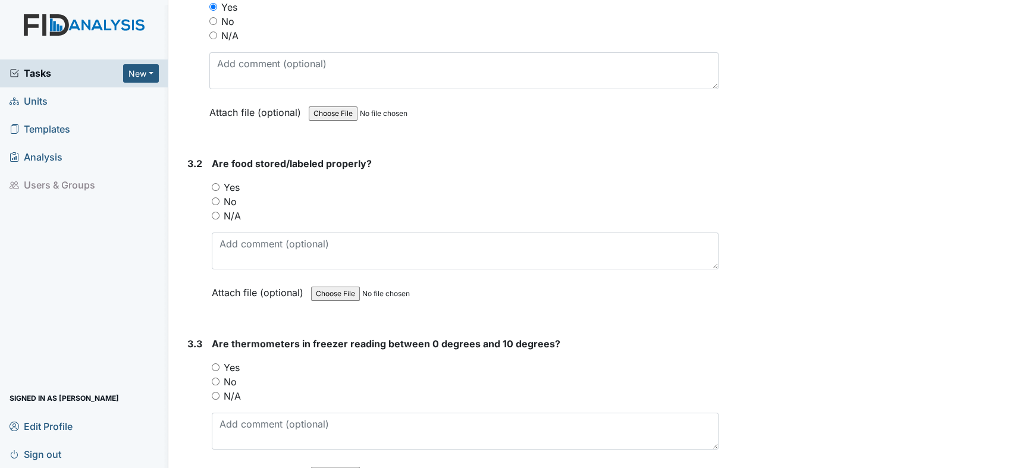
click at [215, 183] on input "Yes" at bounding box center [216, 187] width 8 height 8
radio input "true"
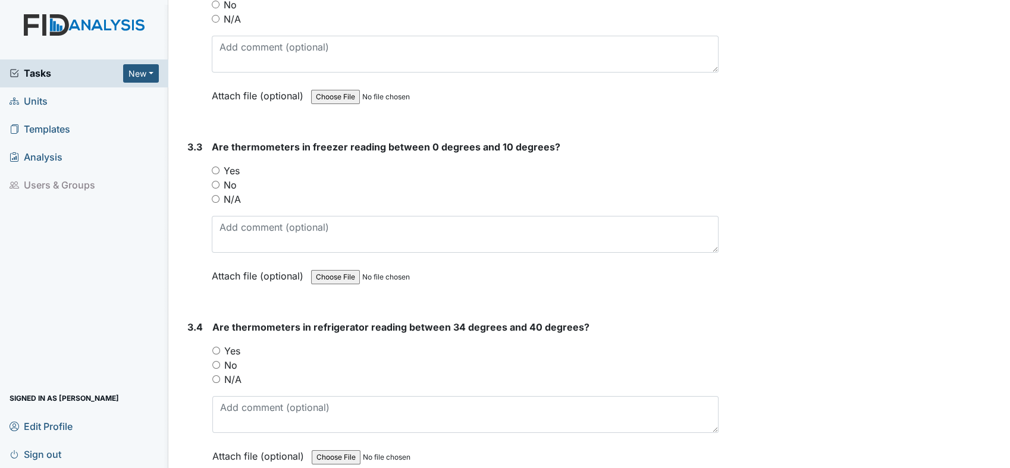
scroll to position [2048, 0]
click at [217, 162] on div "Yes" at bounding box center [465, 169] width 507 height 14
drag, startPoint x: 212, startPoint y: 162, endPoint x: 219, endPoint y: 160, distance: 7.4
click at [215, 165] on input "Yes" at bounding box center [216, 169] width 8 height 8
radio input "true"
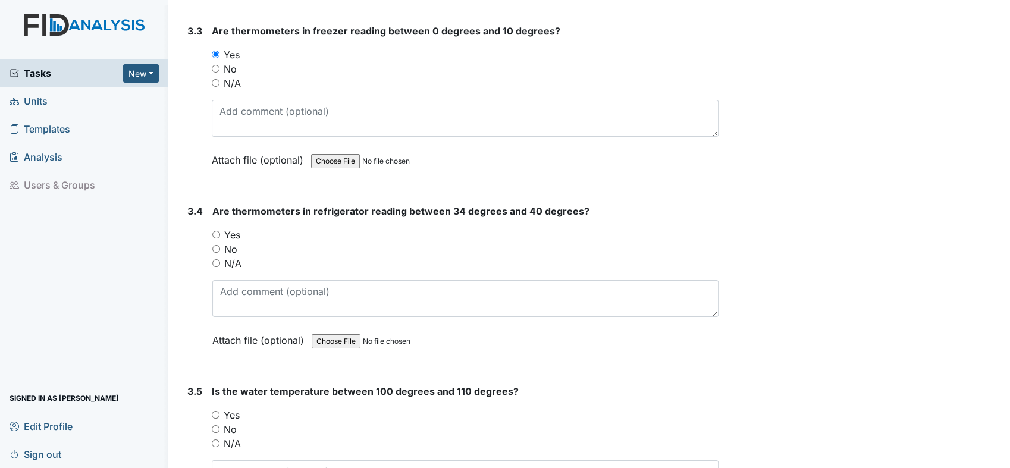
scroll to position [2246, 0]
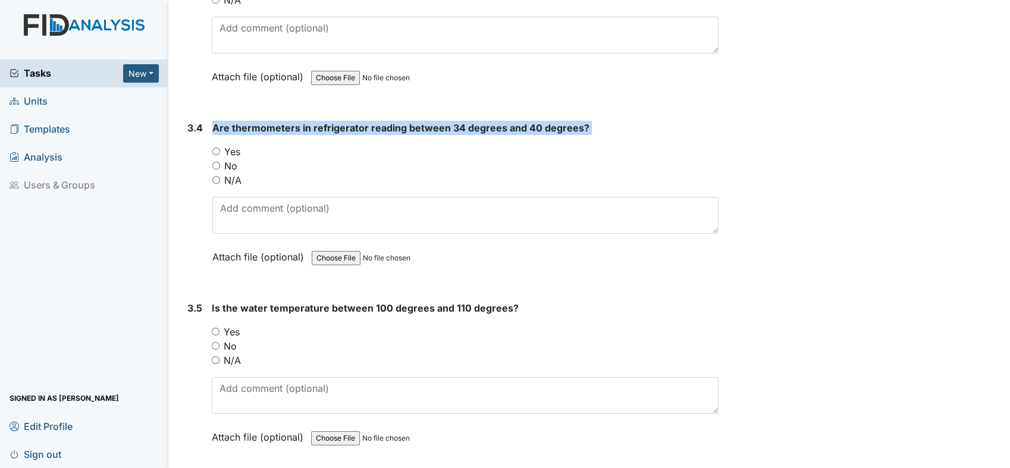
click at [209, 156] on div "3.4 Are thermometers in refrigerator reading between 34 degrees and 40 degrees?…" at bounding box center [451, 201] width 536 height 161
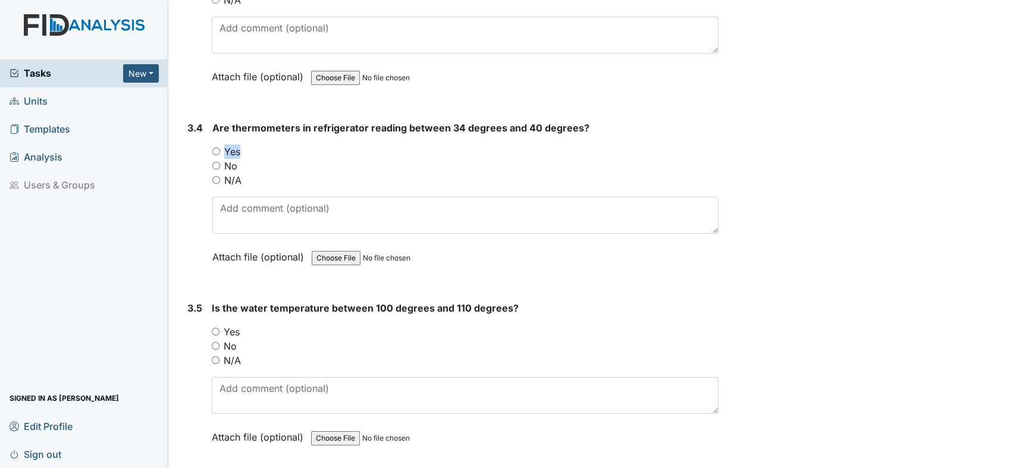
click at [214, 147] on input "Yes" at bounding box center [216, 151] width 8 height 8
radio input "true"
click at [306, 173] on div "N/A" at bounding box center [465, 180] width 506 height 14
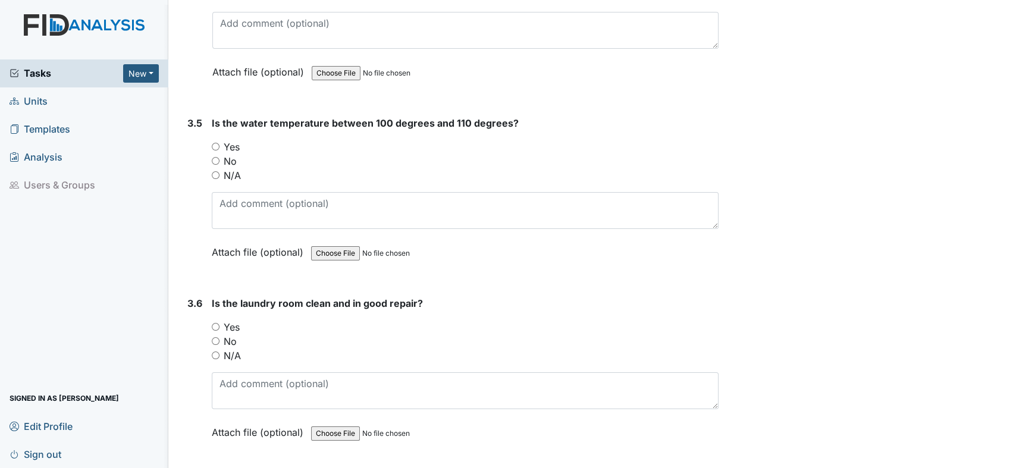
scroll to position [2445, 0]
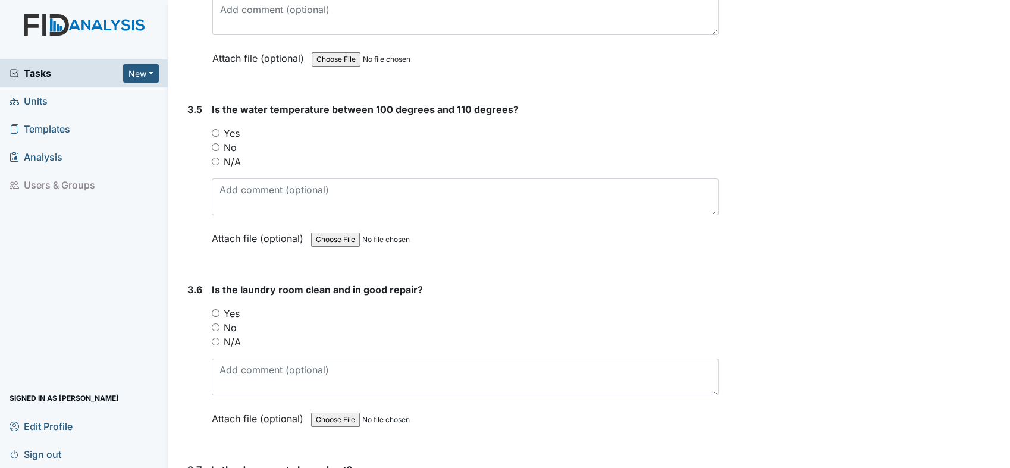
click at [218, 129] on input "Yes" at bounding box center [216, 133] width 8 height 8
radio input "true"
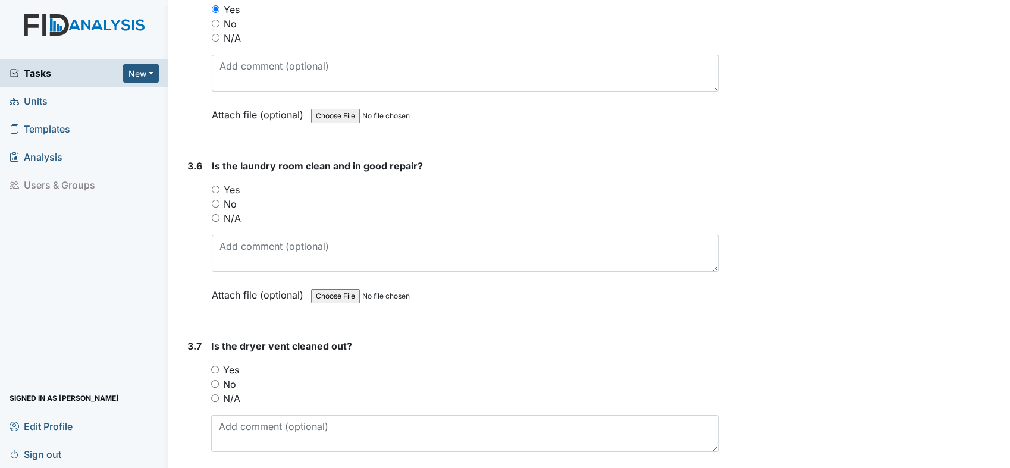
scroll to position [2577, 0]
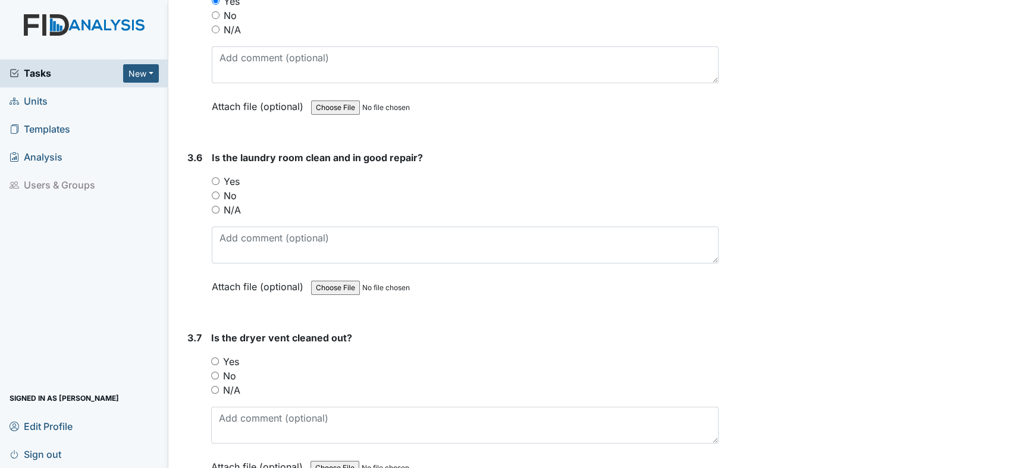
click at [215, 177] on input "Yes" at bounding box center [216, 181] width 8 height 8
radio input "true"
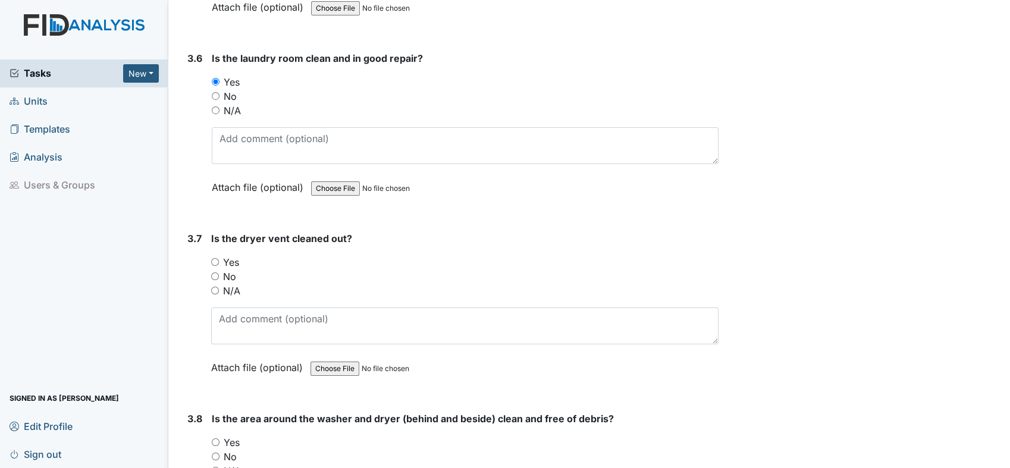
scroll to position [2709, 0]
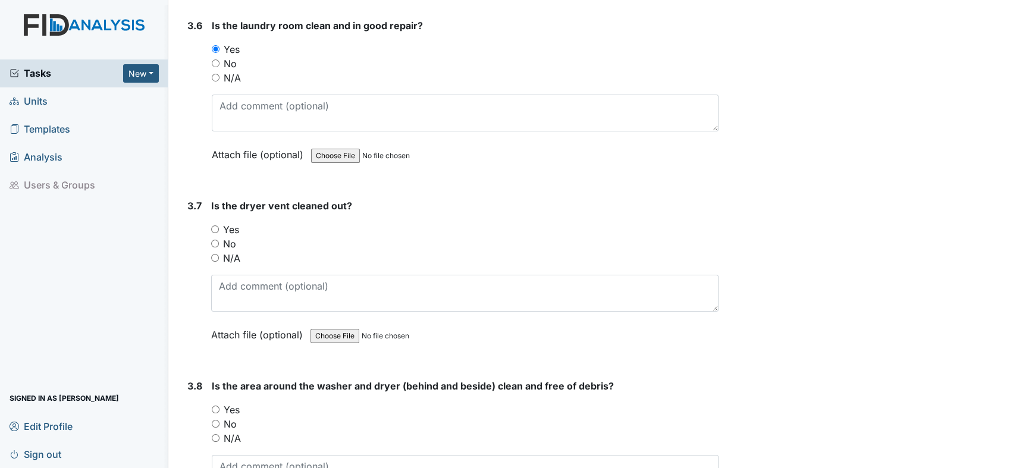
click at [214, 225] on input "Yes" at bounding box center [215, 229] width 8 height 8
radio input "true"
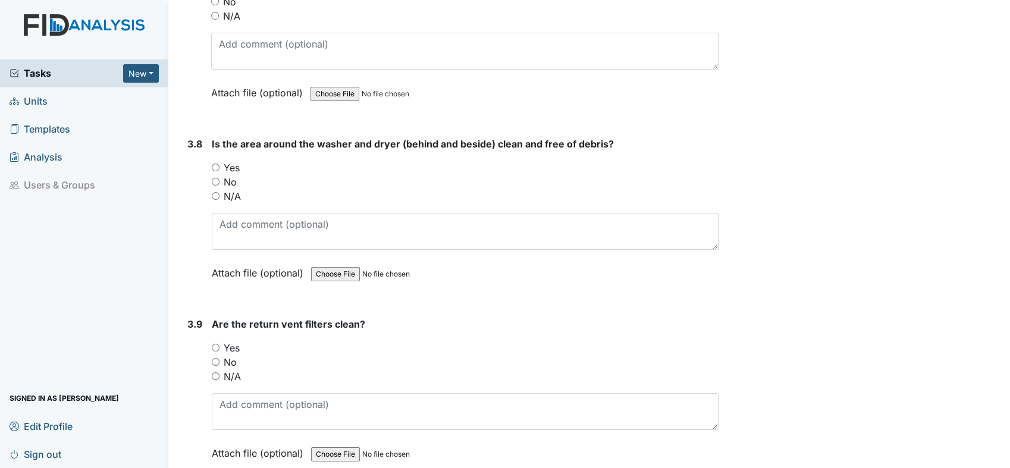
scroll to position [2973, 0]
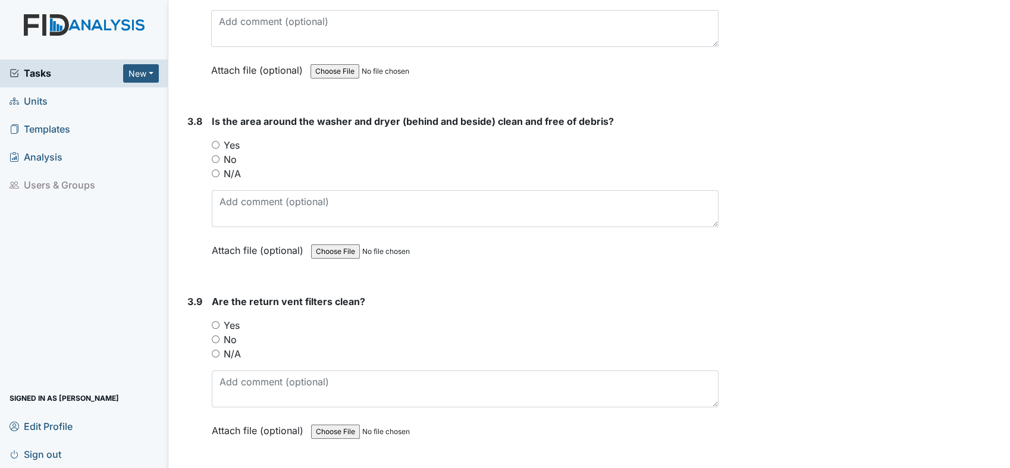
drag, startPoint x: 213, startPoint y: 134, endPoint x: 220, endPoint y: 134, distance: 7.1
click at [219, 141] on input "Yes" at bounding box center [216, 145] width 8 height 8
radio input "true"
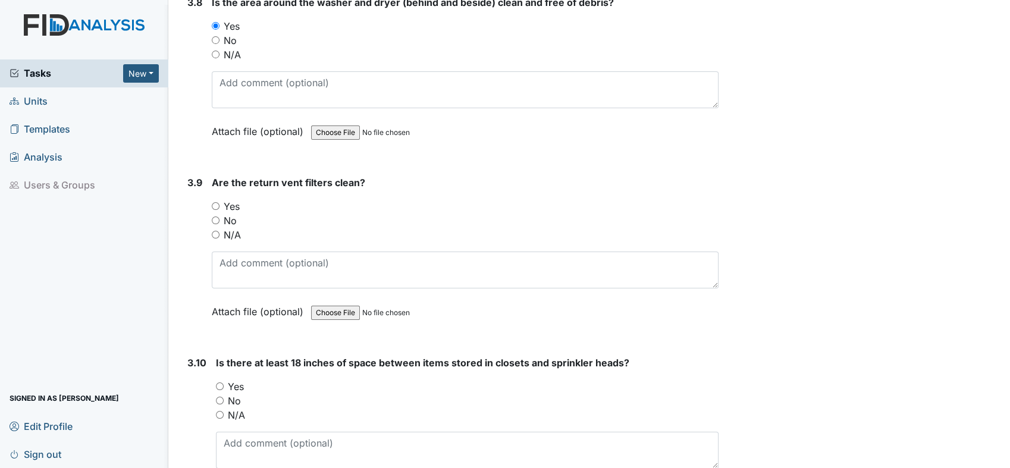
scroll to position [3105, 0]
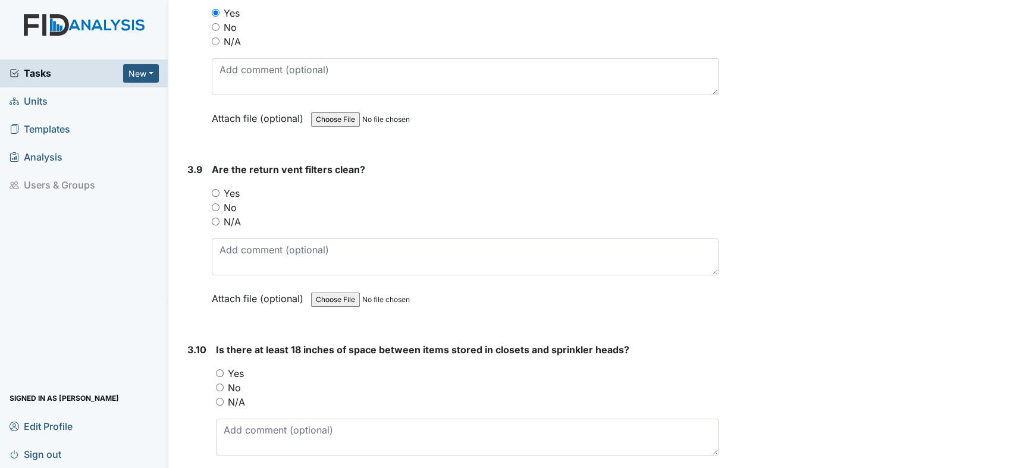
click at [215, 189] on input "Yes" at bounding box center [216, 193] width 8 height 8
radio input "true"
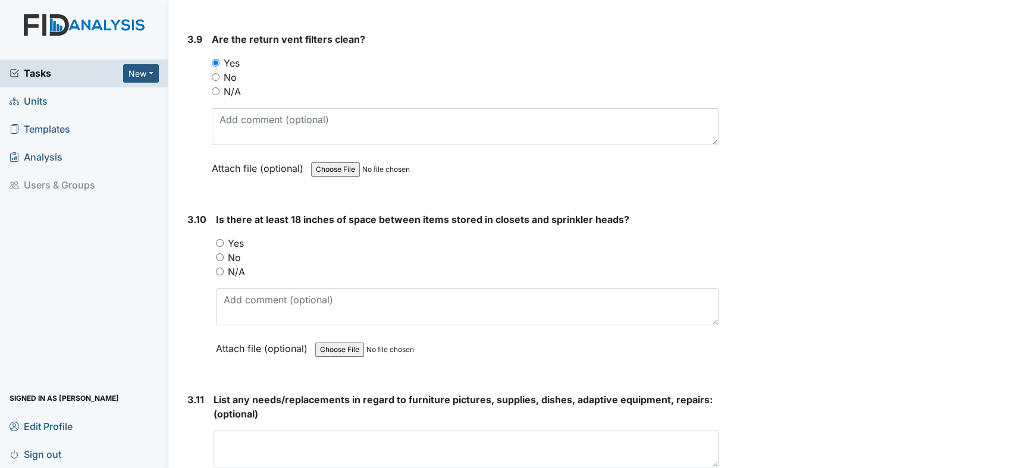
scroll to position [3237, 0]
click at [224, 234] on div "Yes" at bounding box center [467, 241] width 502 height 14
click at [219, 237] on input "Yes" at bounding box center [220, 241] width 8 height 8
radio input "true"
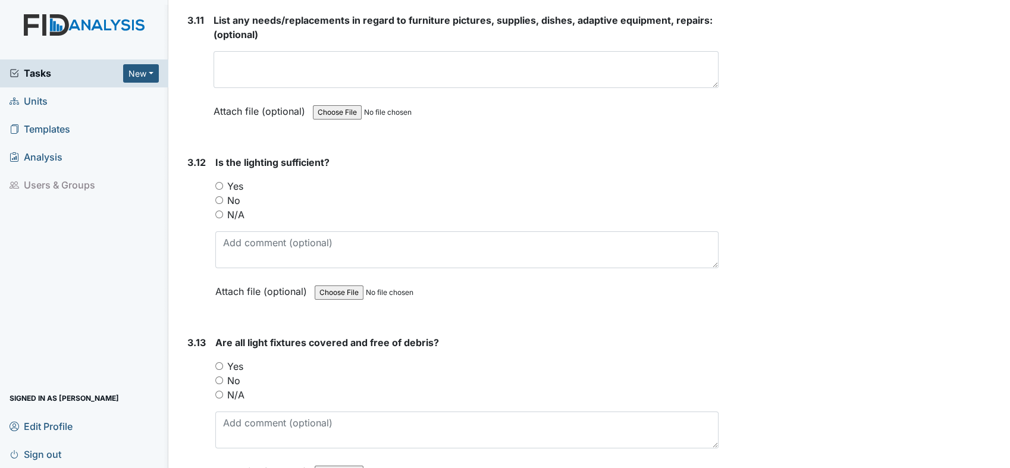
scroll to position [3634, 0]
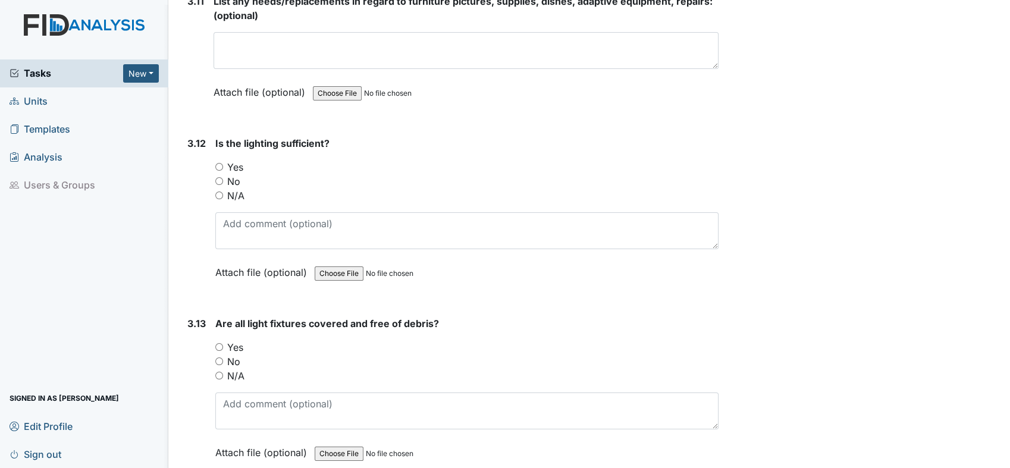
click at [219, 163] on input "Yes" at bounding box center [219, 167] width 8 height 8
radio input "true"
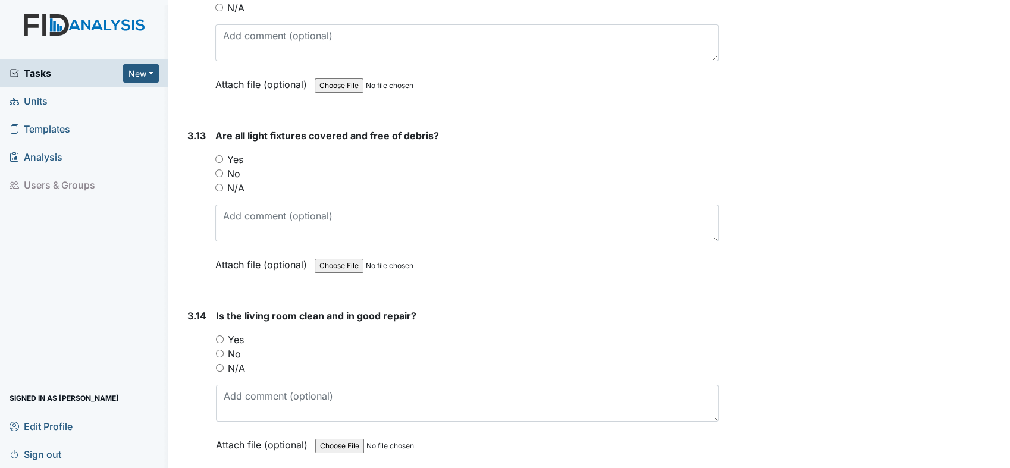
scroll to position [3832, 0]
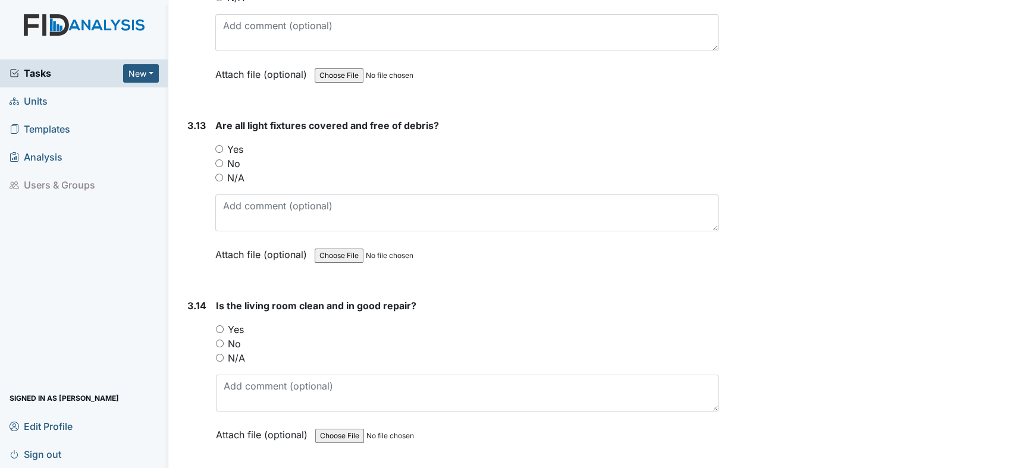
click at [216, 145] on input "Yes" at bounding box center [219, 149] width 8 height 8
radio input "true"
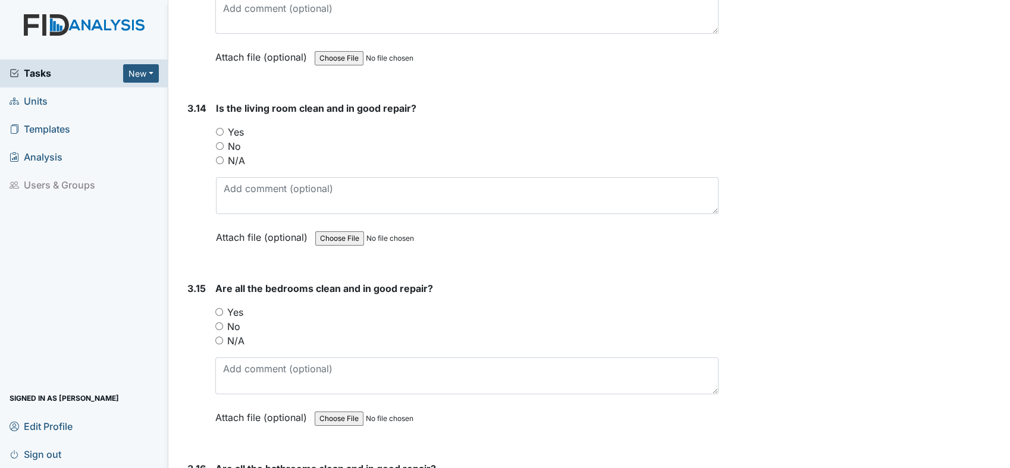
scroll to position [4030, 0]
click at [222, 127] on input "Yes" at bounding box center [220, 131] width 8 height 8
radio input "true"
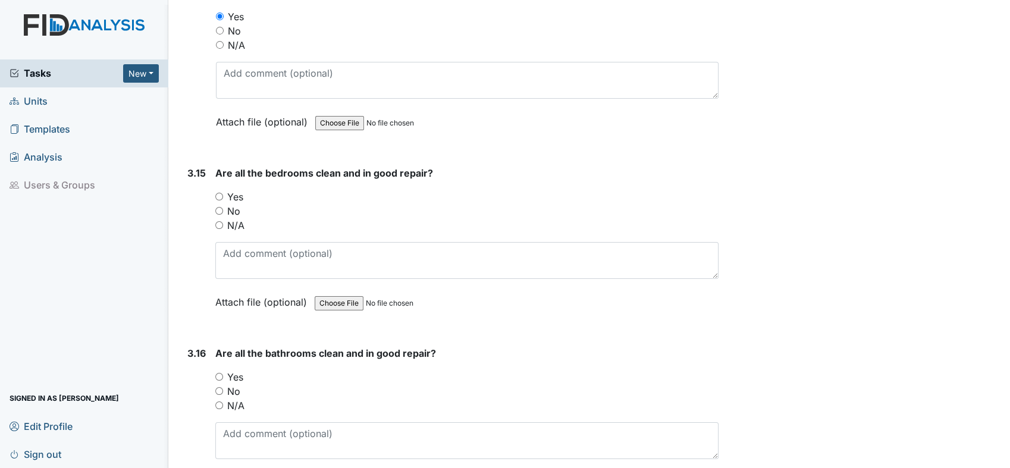
scroll to position [4163, 0]
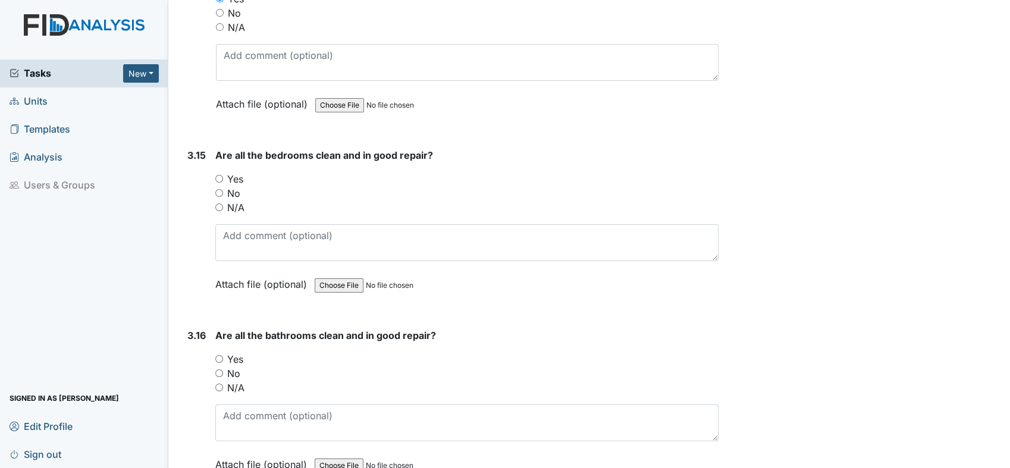
click at [219, 175] on input "Yes" at bounding box center [219, 179] width 8 height 8
radio input "true"
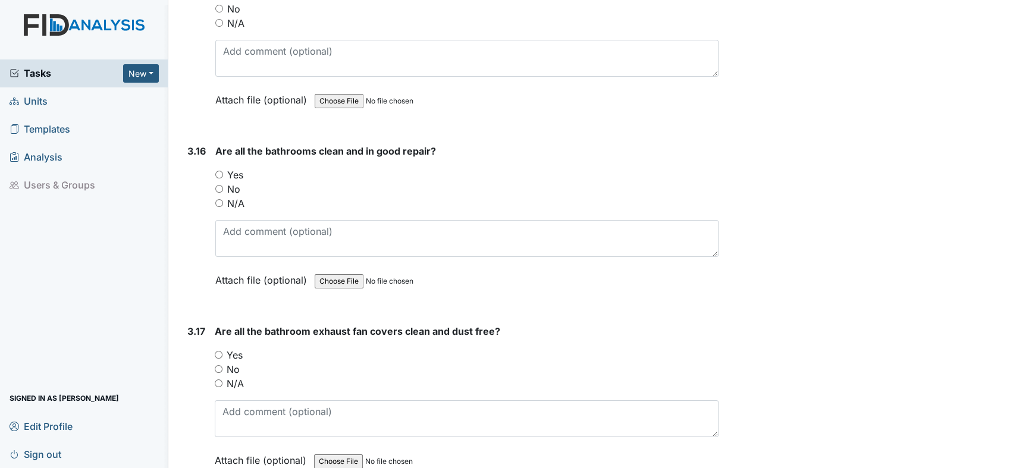
scroll to position [4361, 0]
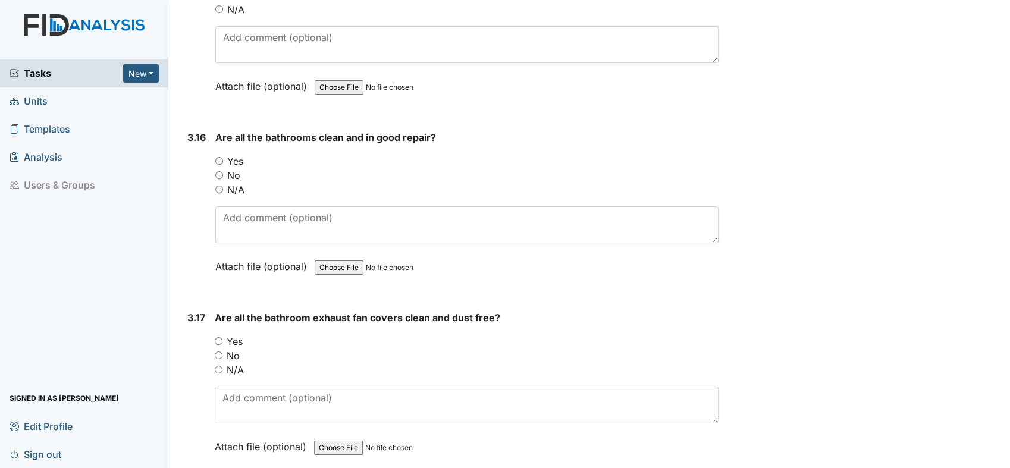
click at [218, 157] on input "Yes" at bounding box center [219, 161] width 8 height 8
radio input "true"
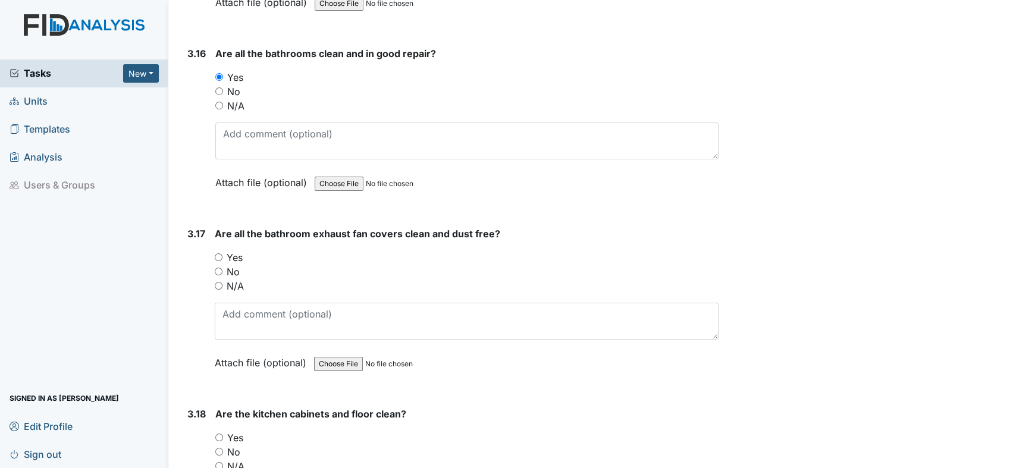
scroll to position [4559, 0]
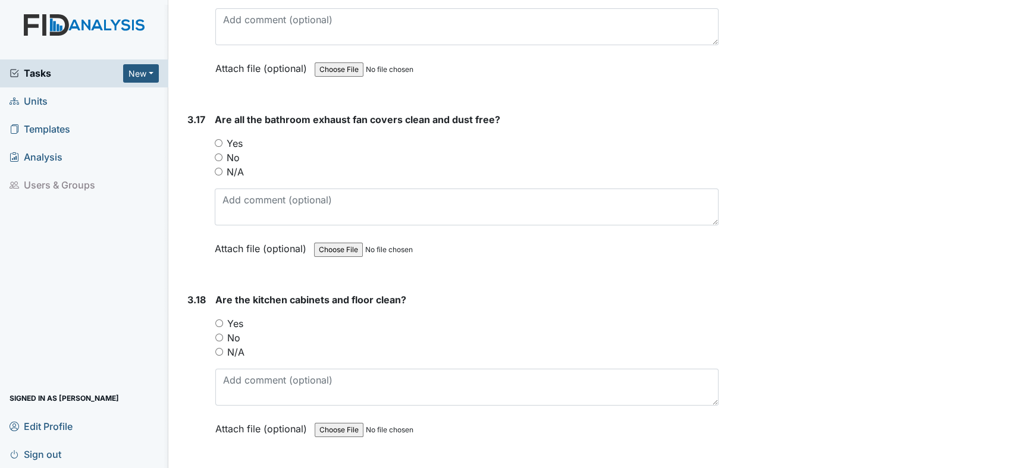
click at [216, 139] on input "Yes" at bounding box center [219, 143] width 8 height 8
radio input "true"
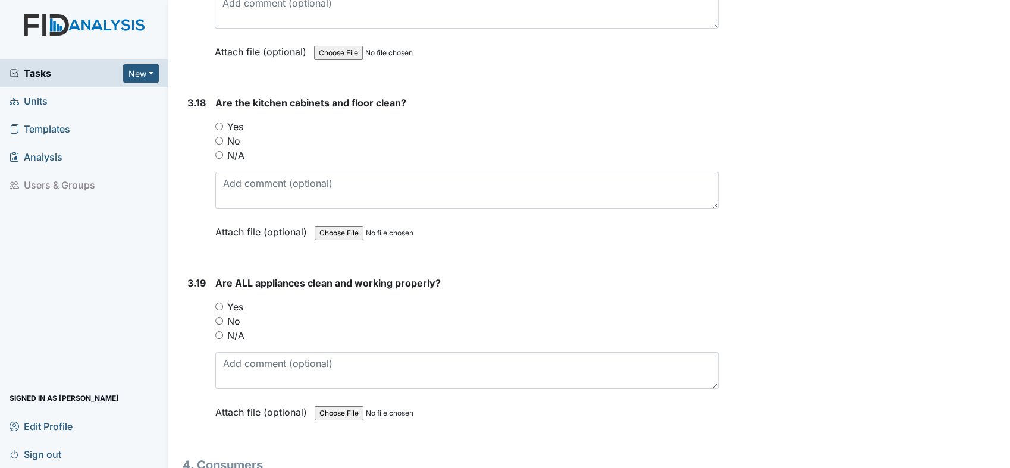
scroll to position [4757, 0]
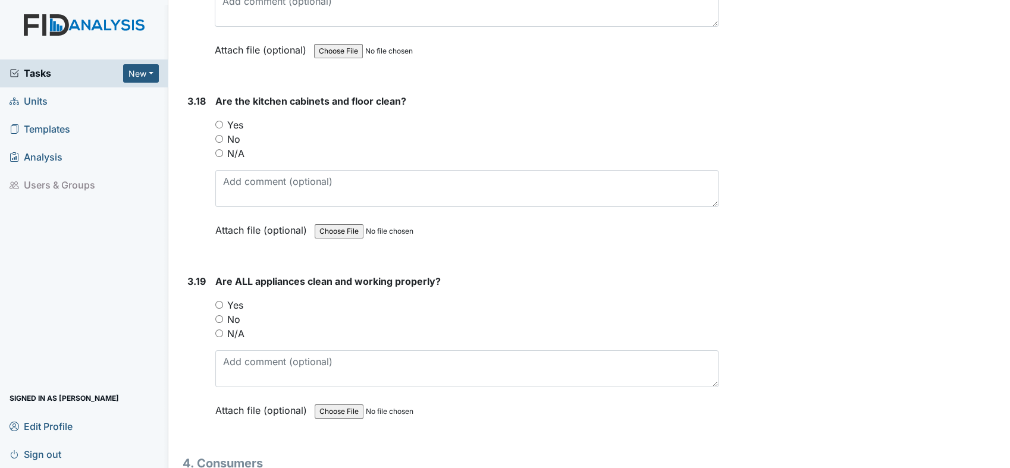
click at [219, 121] on input "Yes" at bounding box center [219, 125] width 8 height 8
radio input "true"
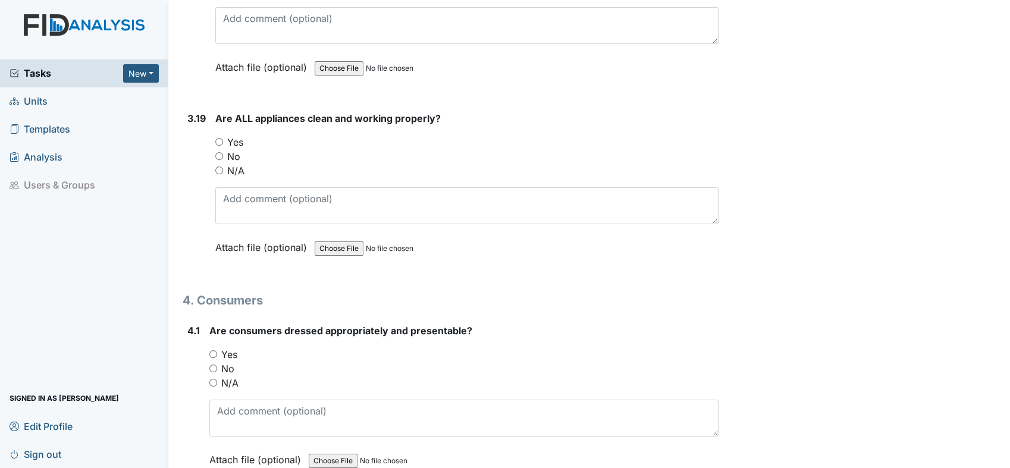
scroll to position [4955, 0]
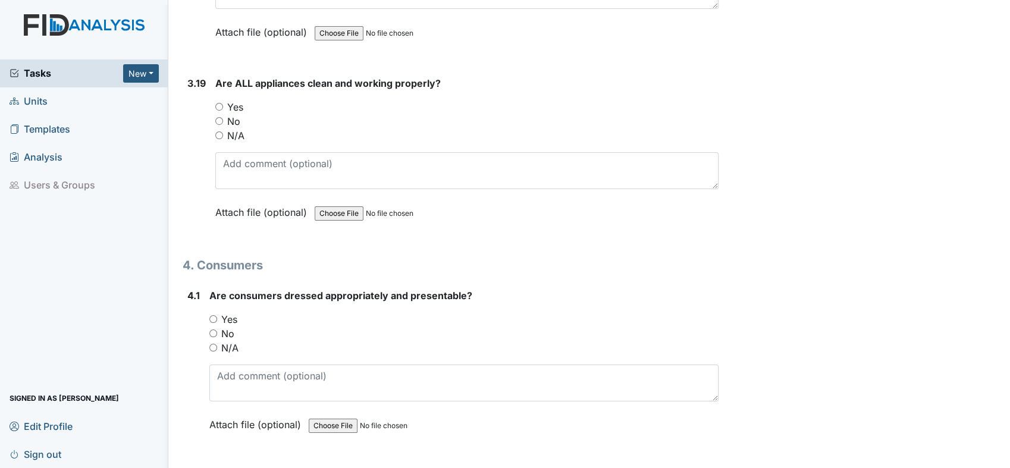
click at [218, 103] on input "Yes" at bounding box center [219, 107] width 8 height 8
radio input "true"
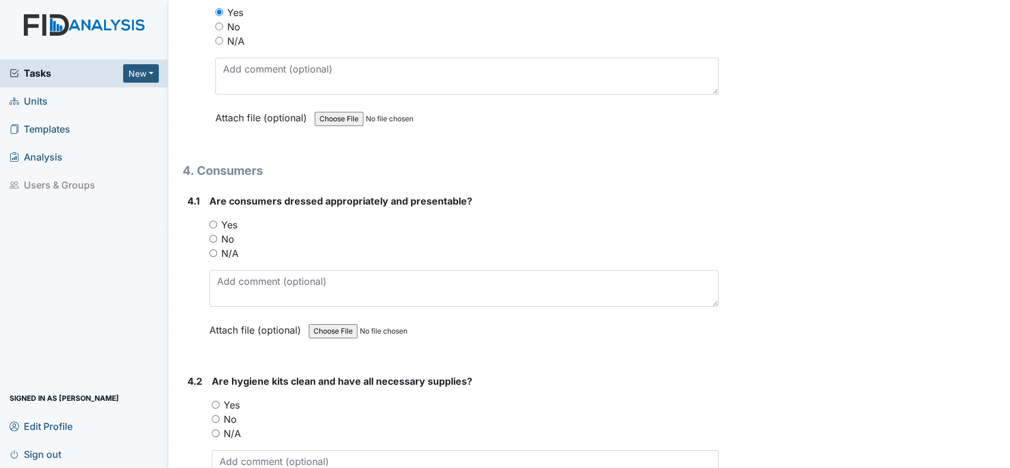
scroll to position [5087, 0]
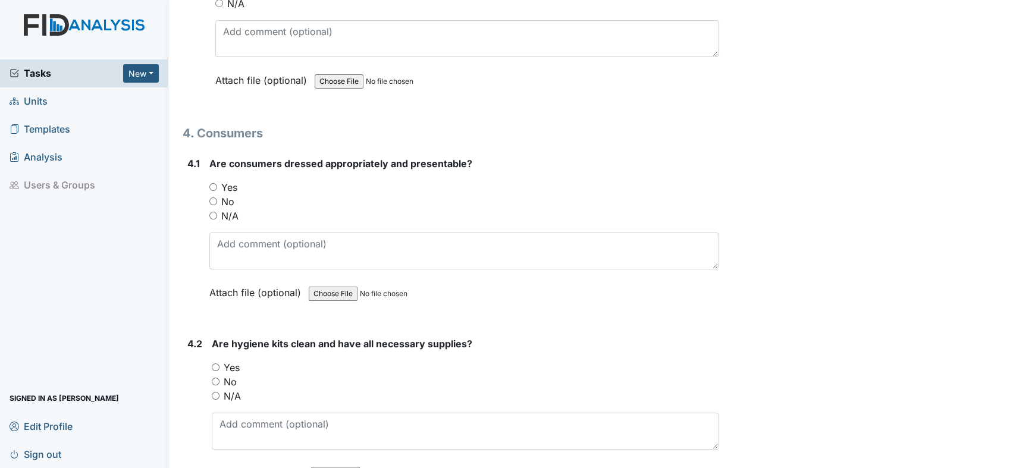
click at [213, 183] on input "Yes" at bounding box center [213, 187] width 8 height 8
radio input "true"
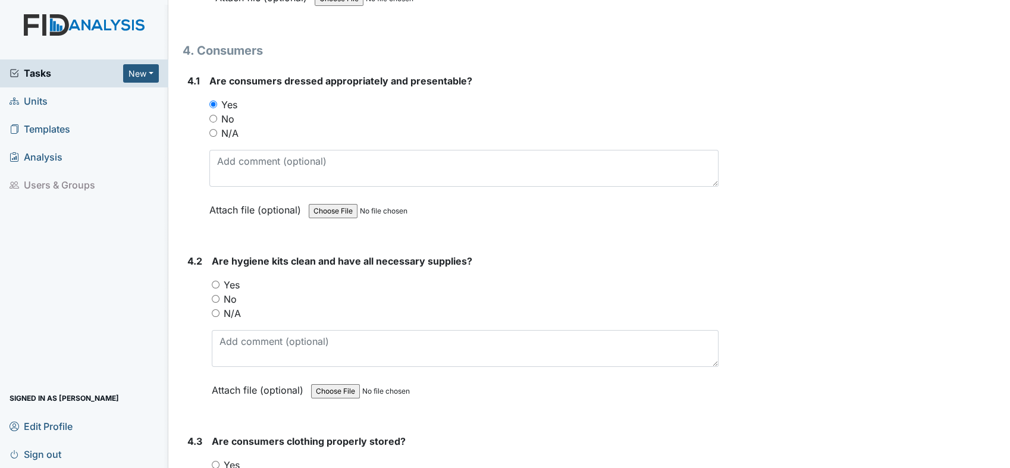
scroll to position [5285, 0]
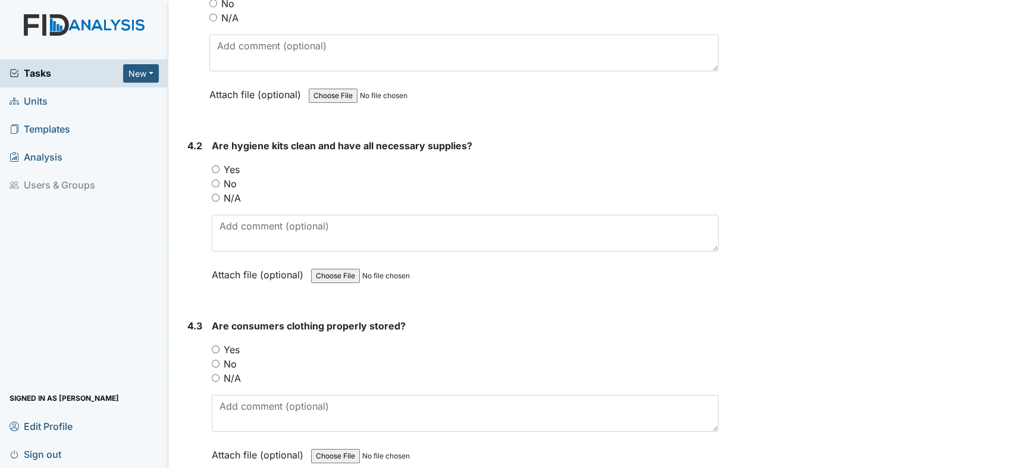
click at [216, 165] on input "Yes" at bounding box center [216, 169] width 8 height 8
radio input "true"
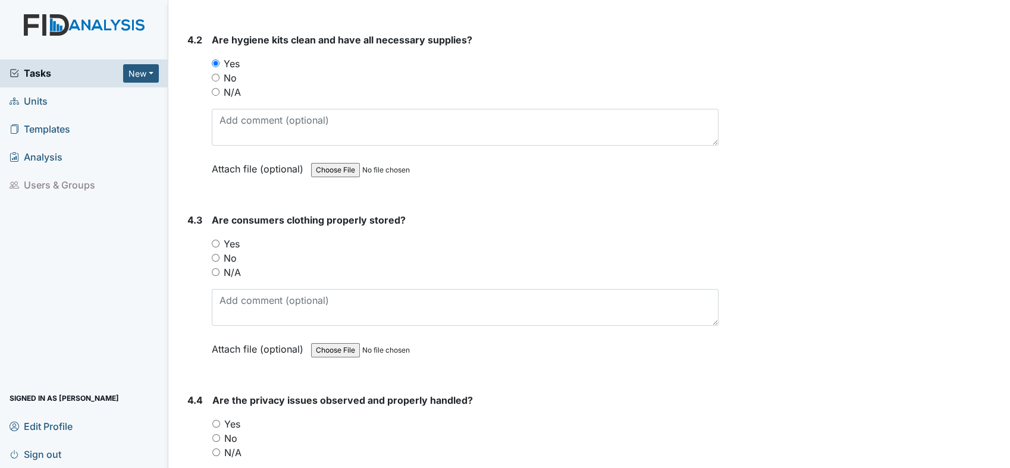
scroll to position [5484, 0]
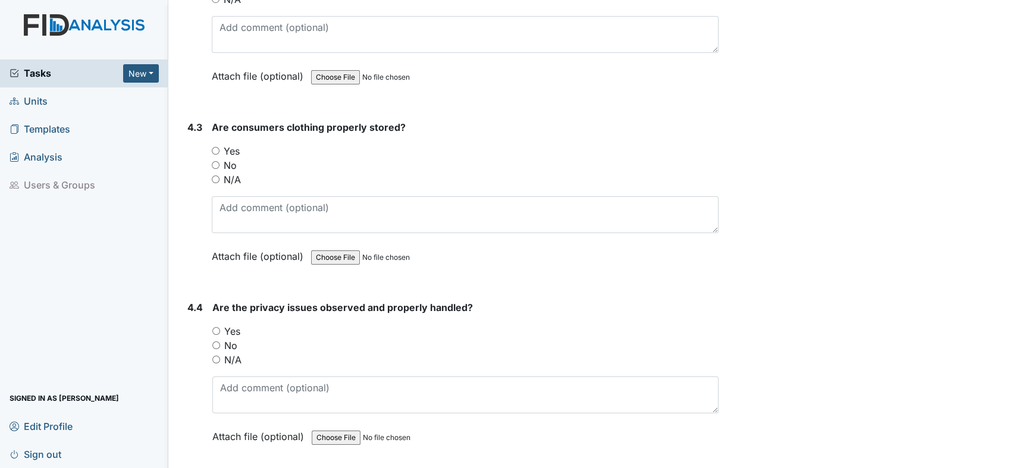
drag, startPoint x: 215, startPoint y: 130, endPoint x: 222, endPoint y: 134, distance: 8.8
click at [215, 147] on input "Yes" at bounding box center [216, 151] width 8 height 8
radio input "true"
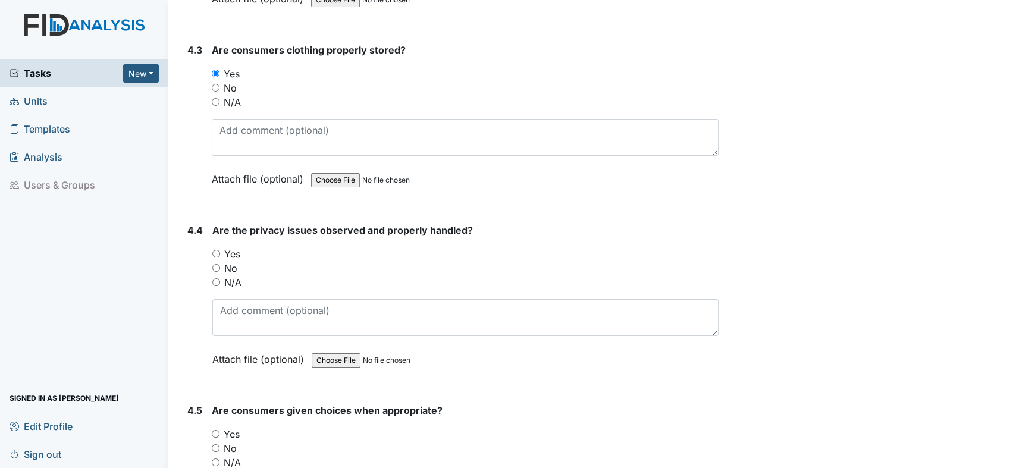
scroll to position [5682, 0]
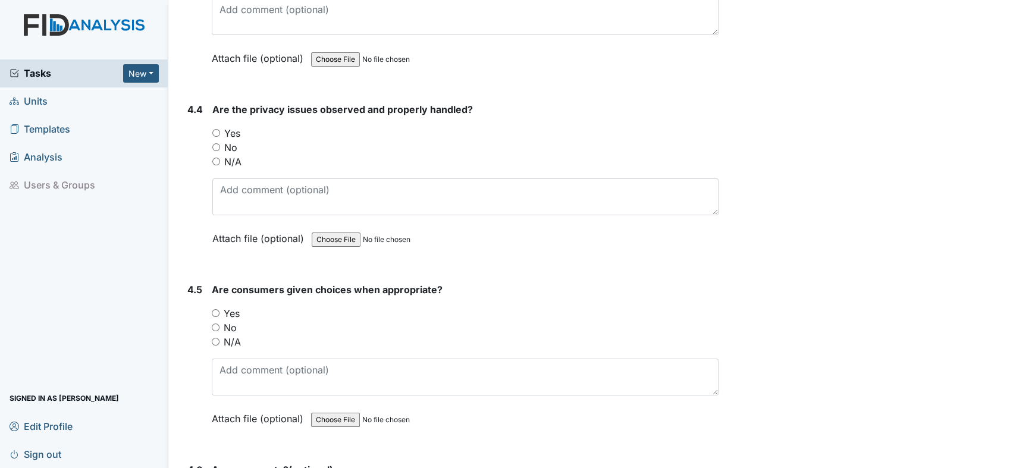
click at [216, 129] on input "Yes" at bounding box center [216, 133] width 8 height 8
radio input "true"
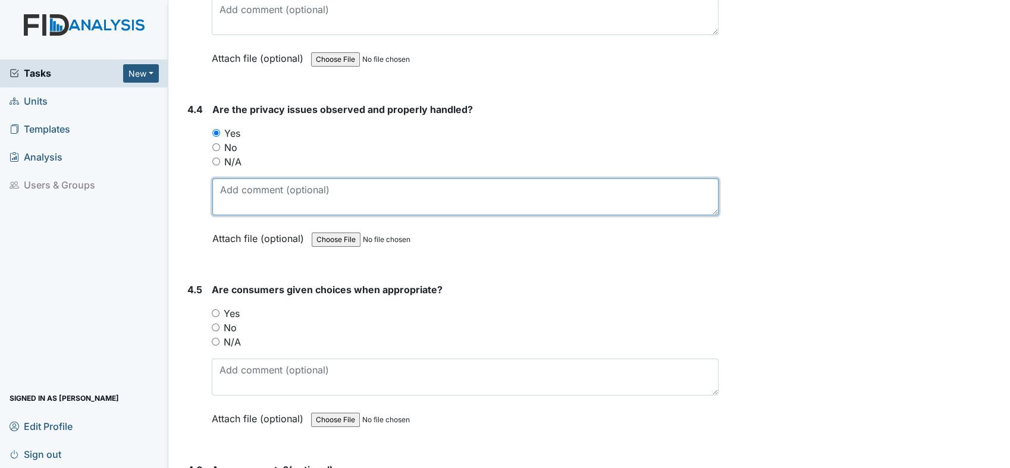
click at [321, 178] on textarea at bounding box center [465, 196] width 506 height 37
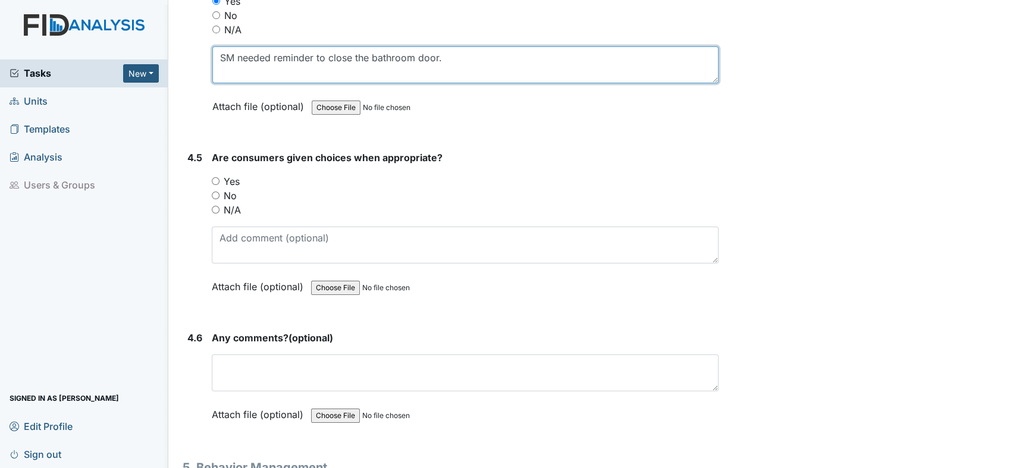
type textarea "SM needed reminder to close the bathroom door."
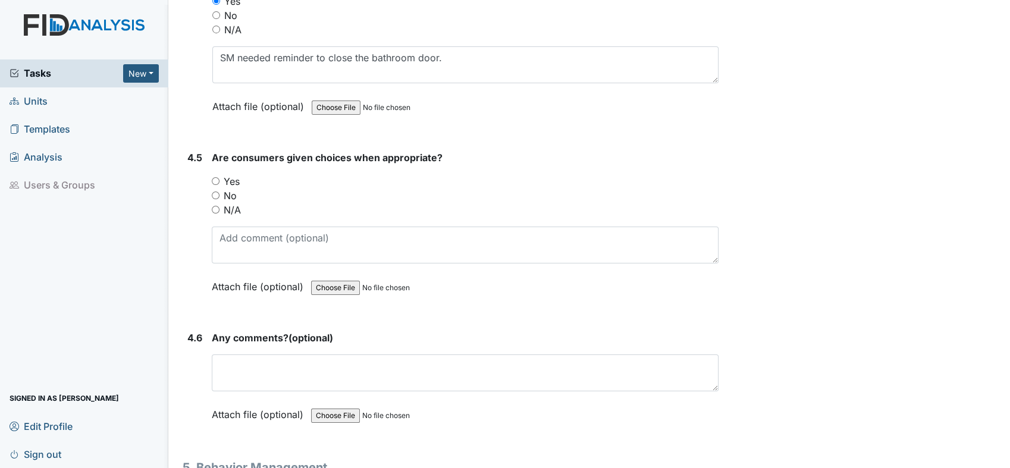
click at [215, 177] on input "Yes" at bounding box center [216, 181] width 8 height 8
radio input "true"
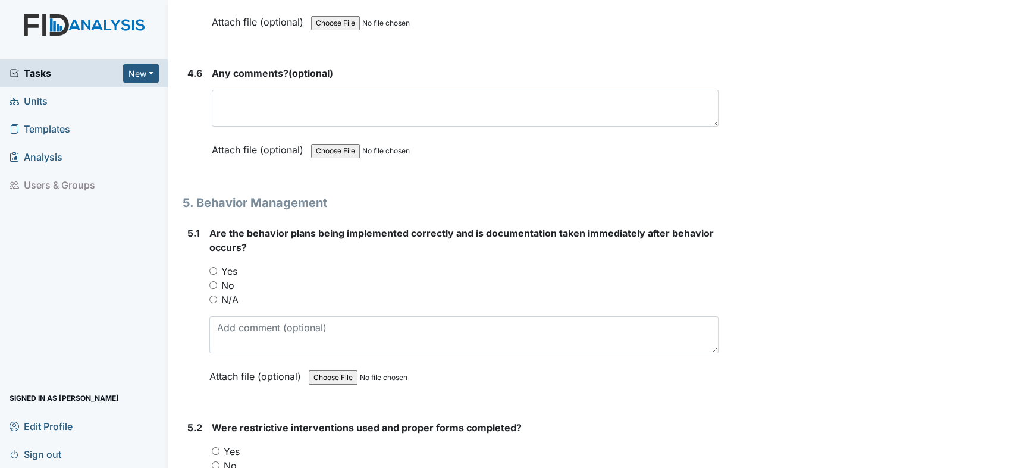
scroll to position [6145, 0]
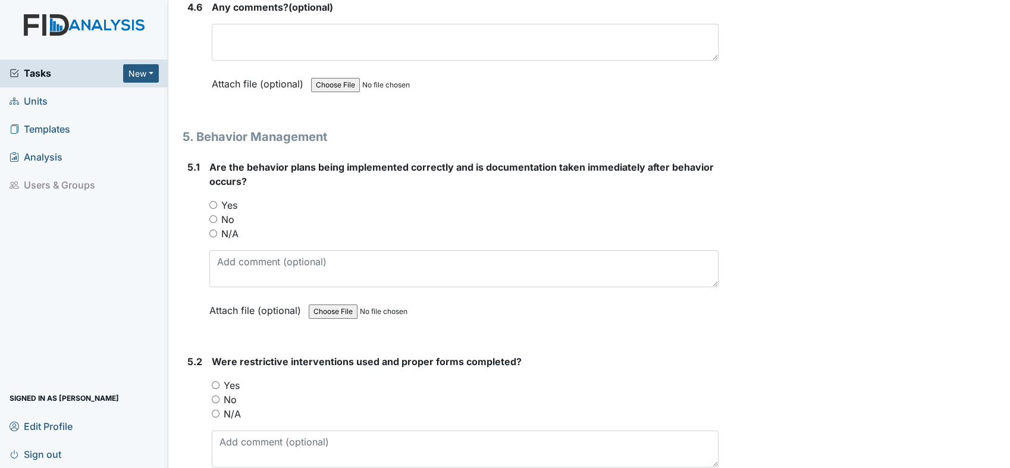
click at [211, 201] on input "Yes" at bounding box center [213, 205] width 8 height 8
radio input "true"
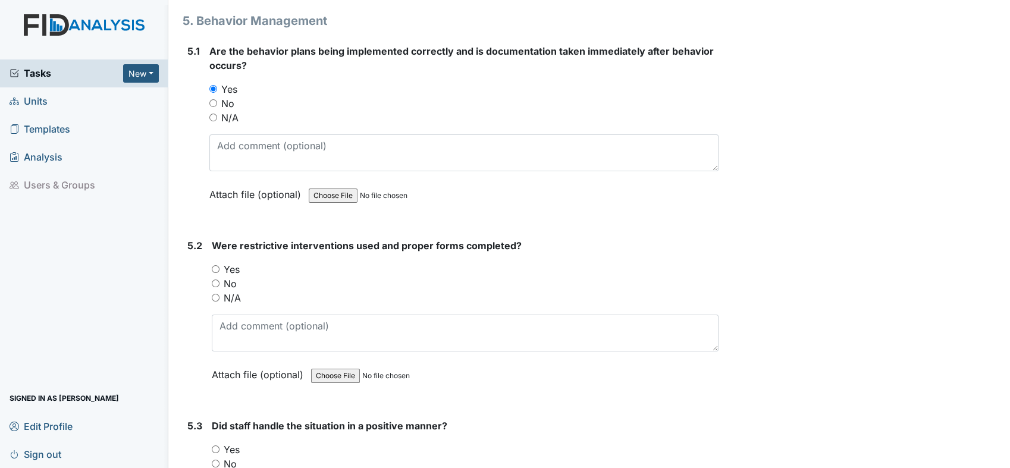
scroll to position [6343, 0]
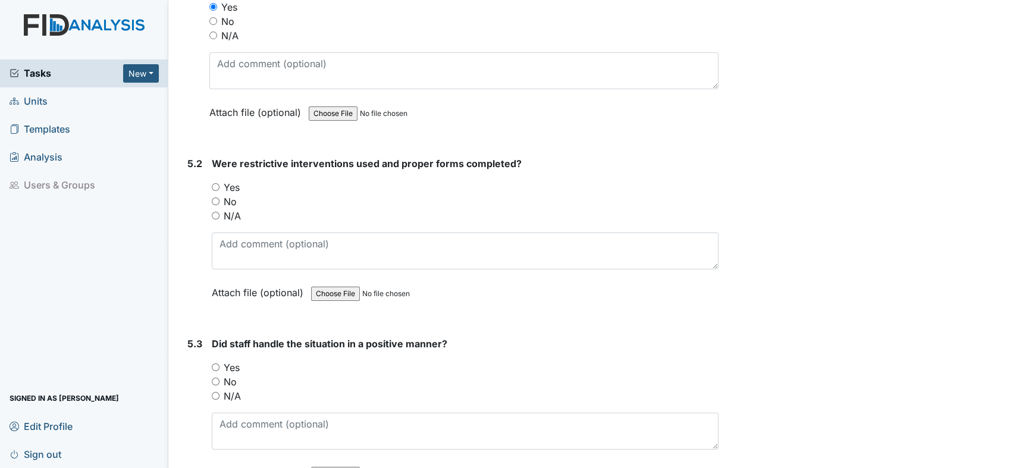
click at [212, 193] on div "5.2 Were restrictive interventions used and proper forms completed? You must se…" at bounding box center [451, 236] width 536 height 161
click at [213, 212] on input "N/A" at bounding box center [216, 216] width 8 height 8
radio input "true"
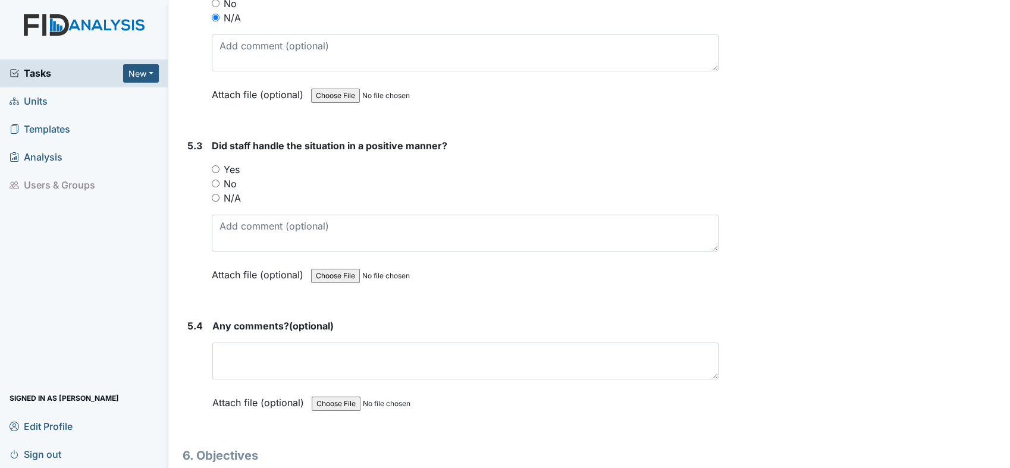
scroll to position [6541, 0]
click at [215, 165] on input "Yes" at bounding box center [216, 169] width 8 height 8
radio input "true"
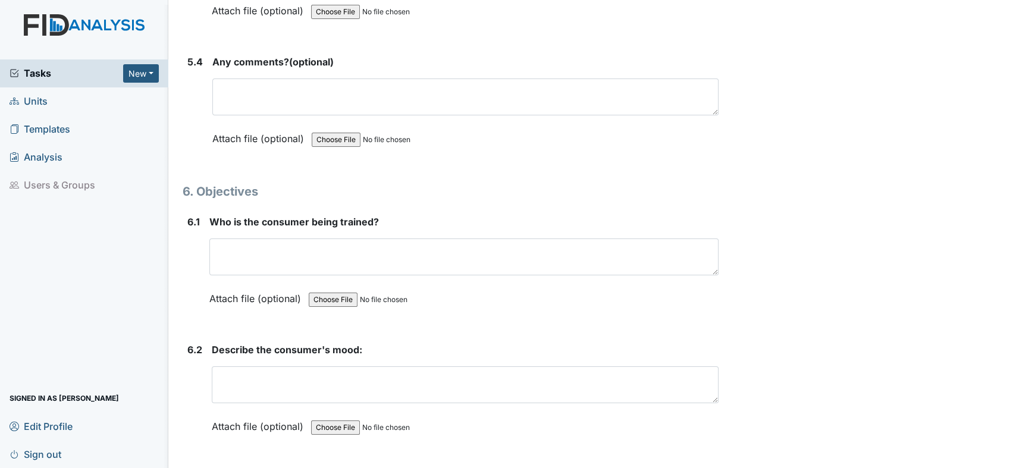
scroll to position [6805, 0]
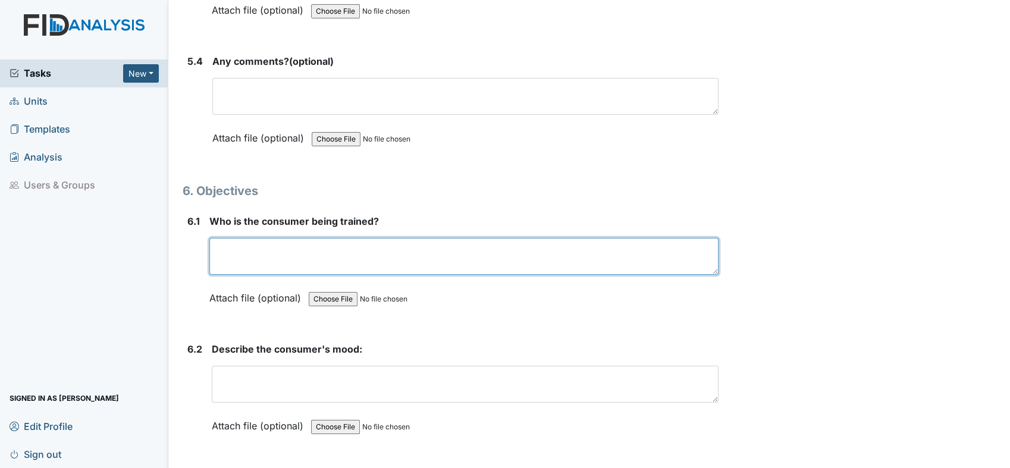
click at [285, 238] on textarea at bounding box center [463, 256] width 509 height 37
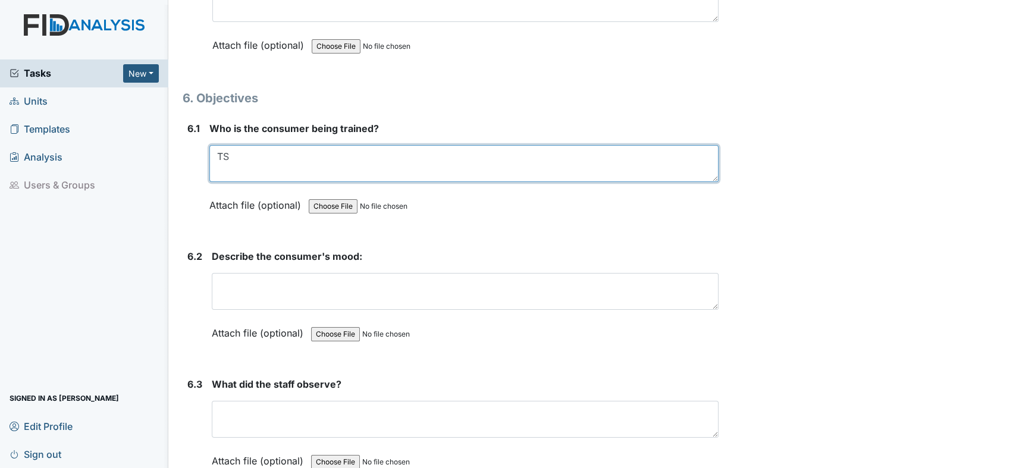
scroll to position [7003, 0]
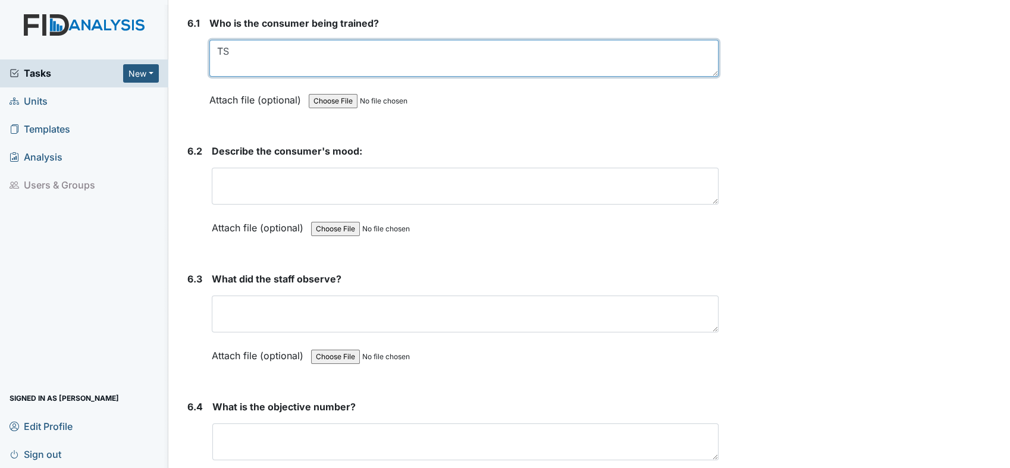
type textarea "TS"
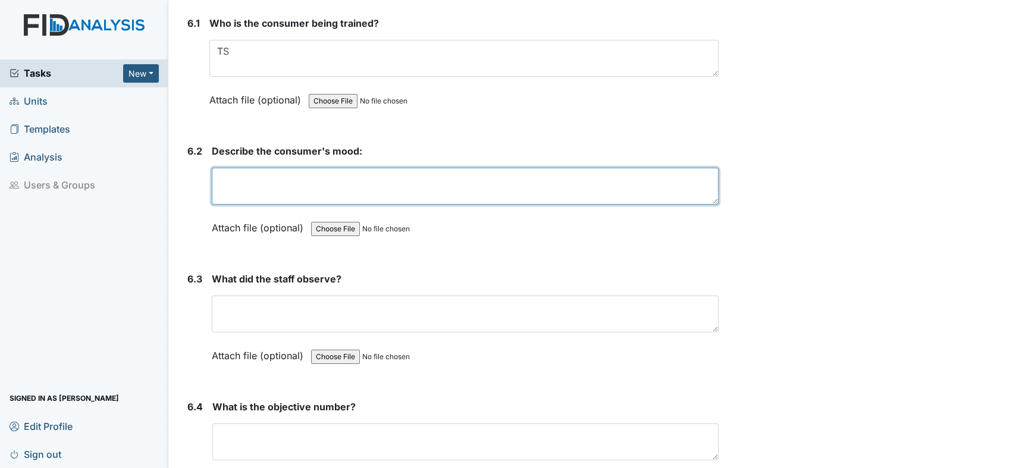
click at [302, 168] on textarea at bounding box center [465, 186] width 507 height 37
type textarea "Happy"
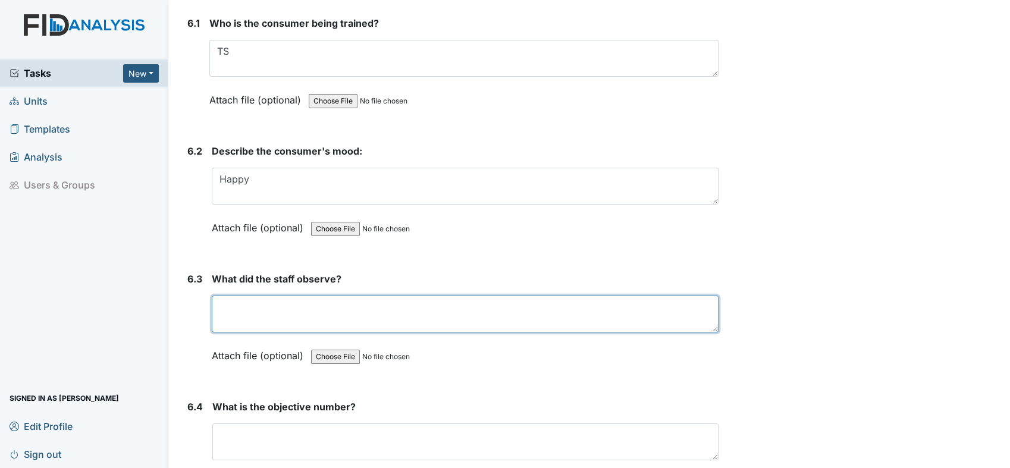
click at [309, 296] on textarea at bounding box center [465, 314] width 507 height 37
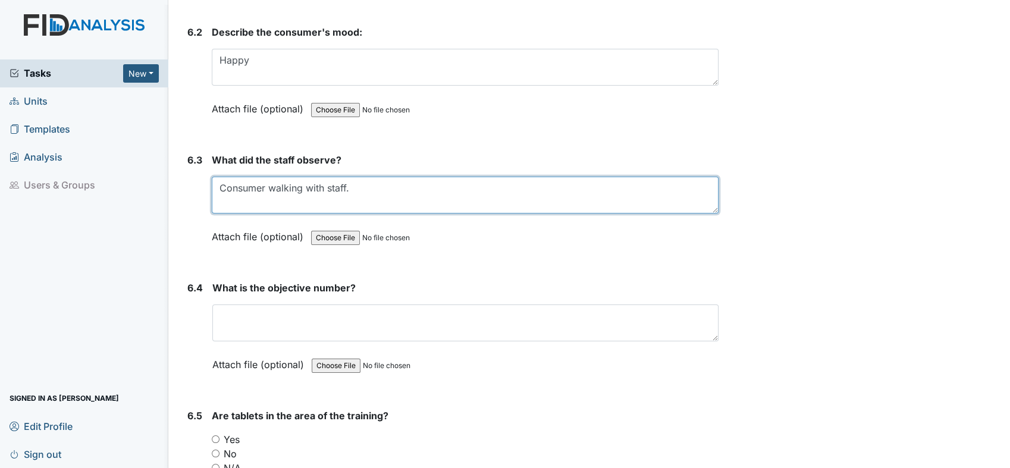
scroll to position [7136, 0]
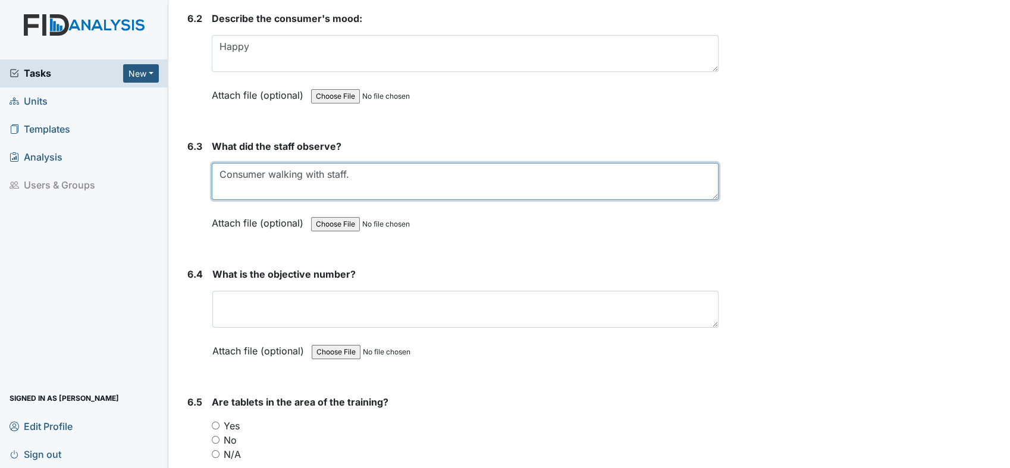
type textarea "Consumer walking with staff."
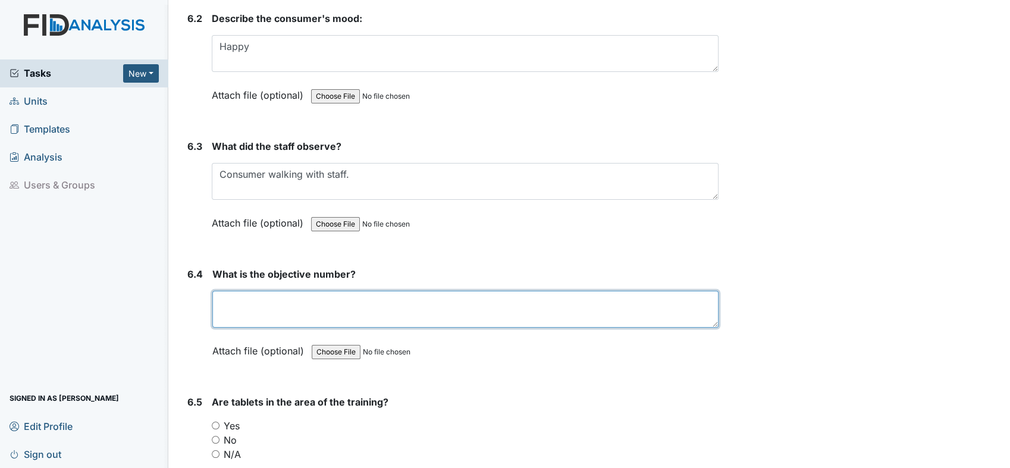
click at [290, 291] on textarea at bounding box center [465, 309] width 506 height 37
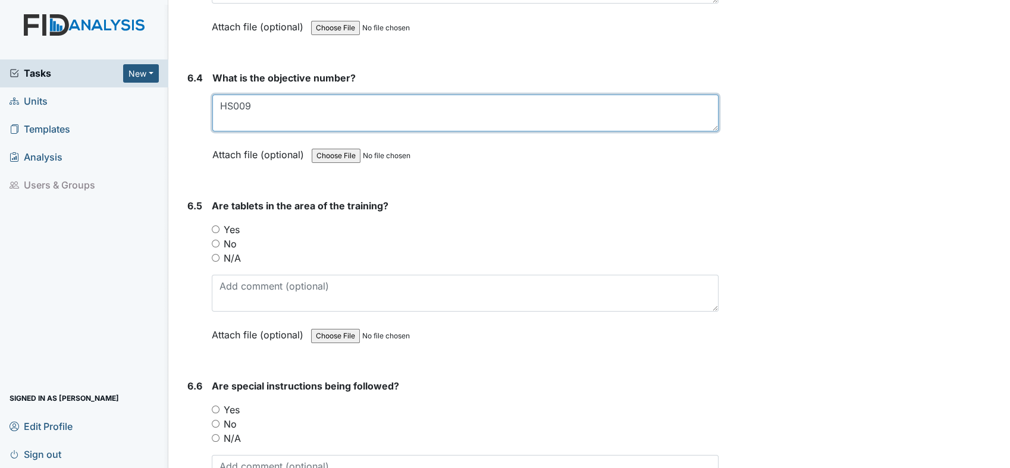
scroll to position [7334, 0]
type textarea "HS009"
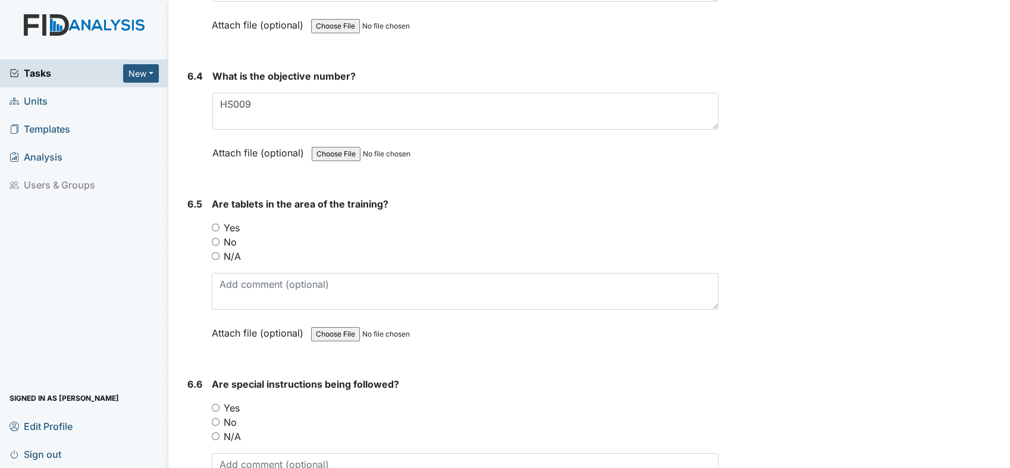
click at [212, 224] on input "Yes" at bounding box center [216, 228] width 8 height 8
radio input "true"
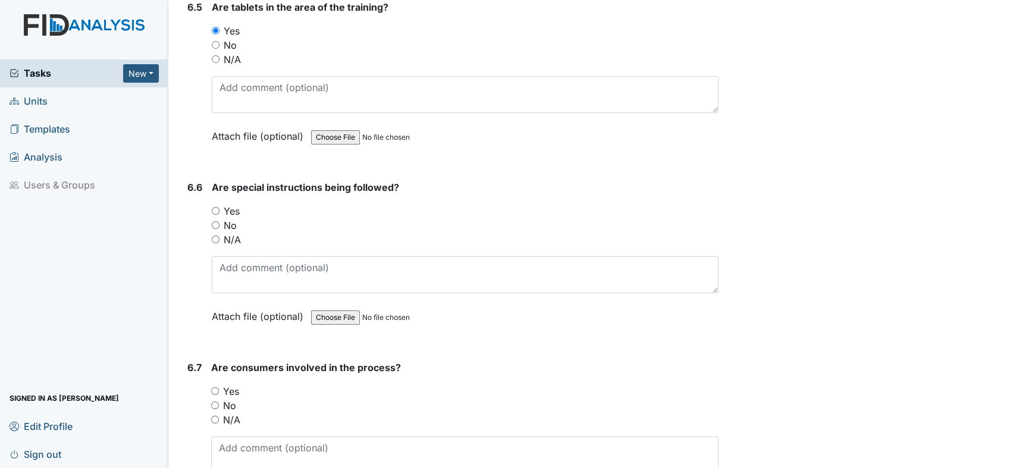
scroll to position [7532, 0]
click at [212, 180] on div "6.6 Are special instructions being followed? You must select one of the below o…" at bounding box center [451, 259] width 536 height 161
click at [214, 206] on input "Yes" at bounding box center [216, 210] width 8 height 8
radio input "true"
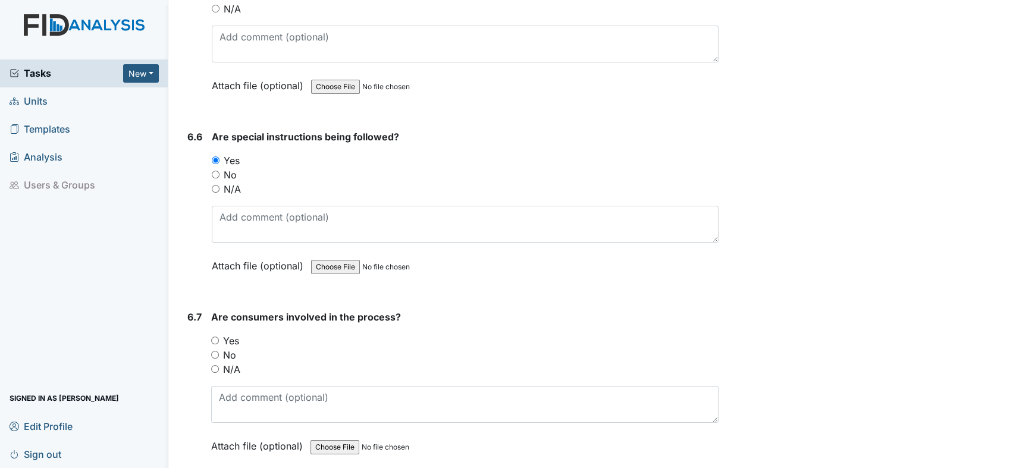
scroll to position [7664, 0]
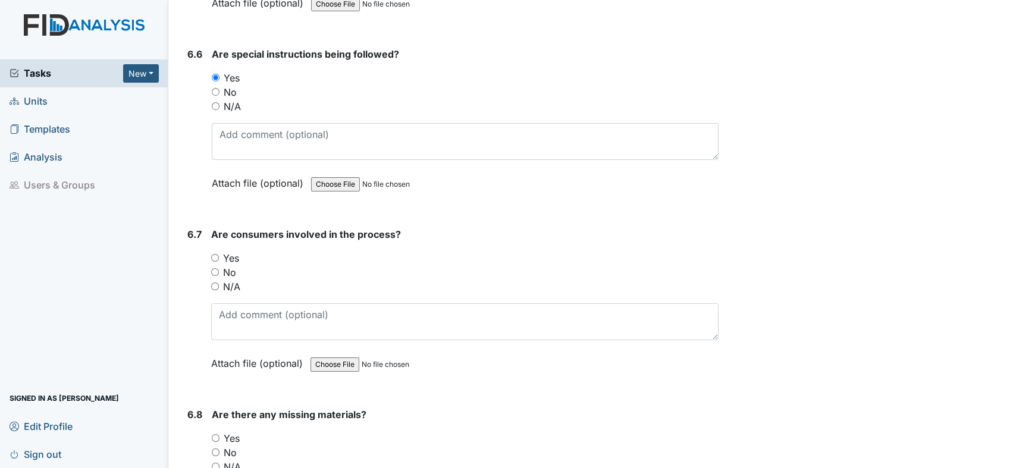
click at [213, 102] on input "N/A" at bounding box center [216, 106] width 8 height 8
radio input "true"
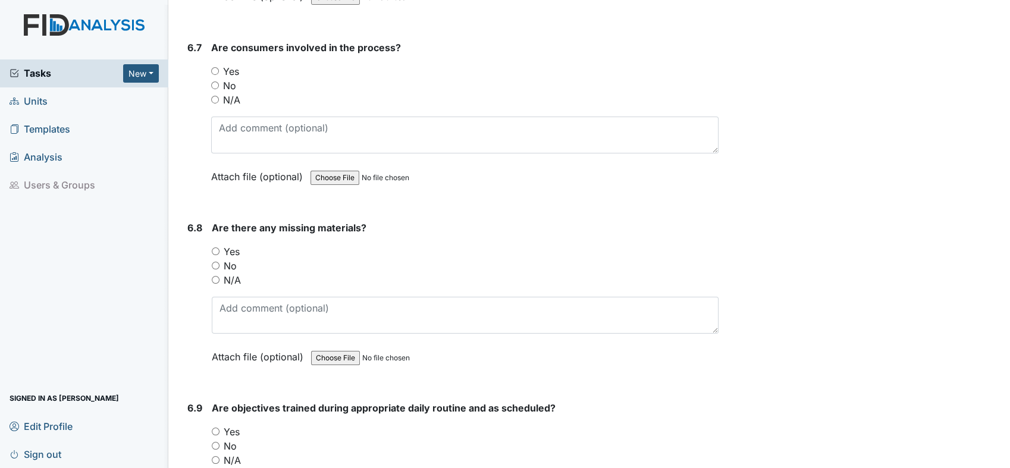
scroll to position [7863, 0]
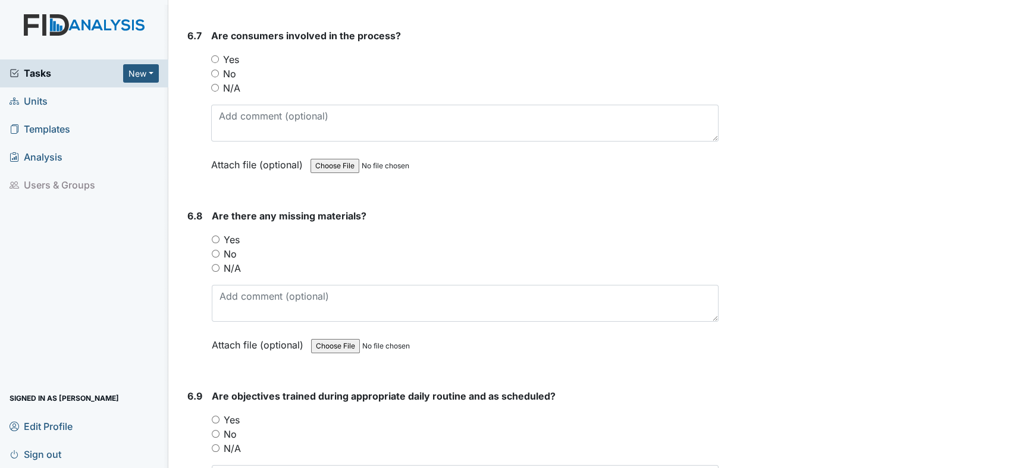
click at [214, 55] on input "Yes" at bounding box center [215, 59] width 8 height 8
radio input "true"
click at [217, 250] on input "No" at bounding box center [216, 254] width 8 height 8
radio input "true"
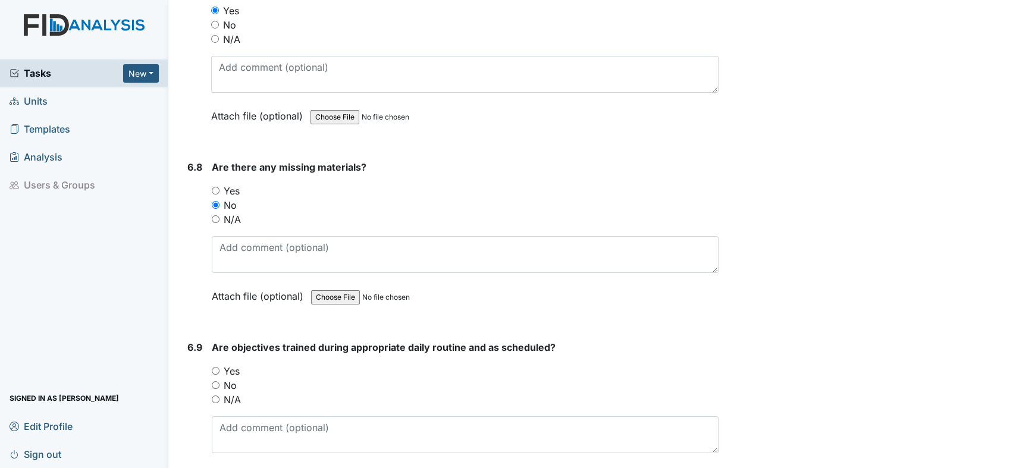
scroll to position [8061, 0]
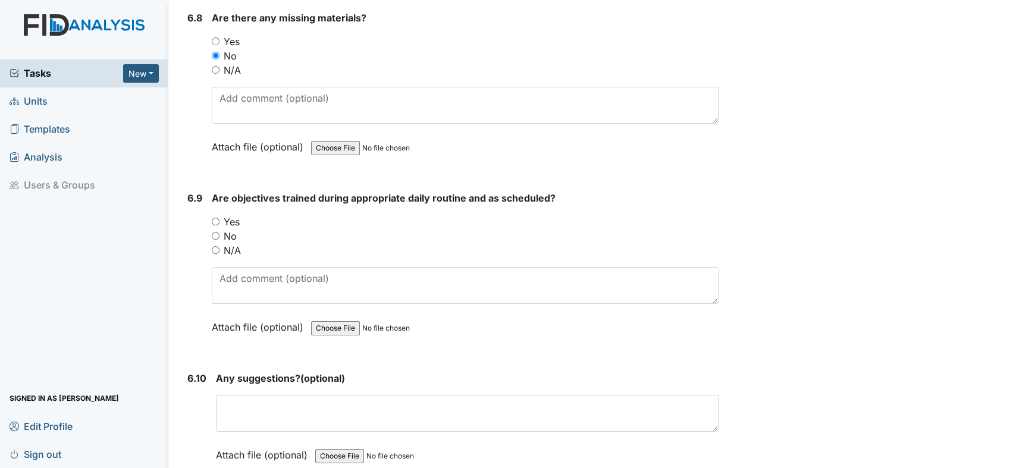
click at [214, 218] on input "Yes" at bounding box center [216, 222] width 8 height 8
radio input "true"
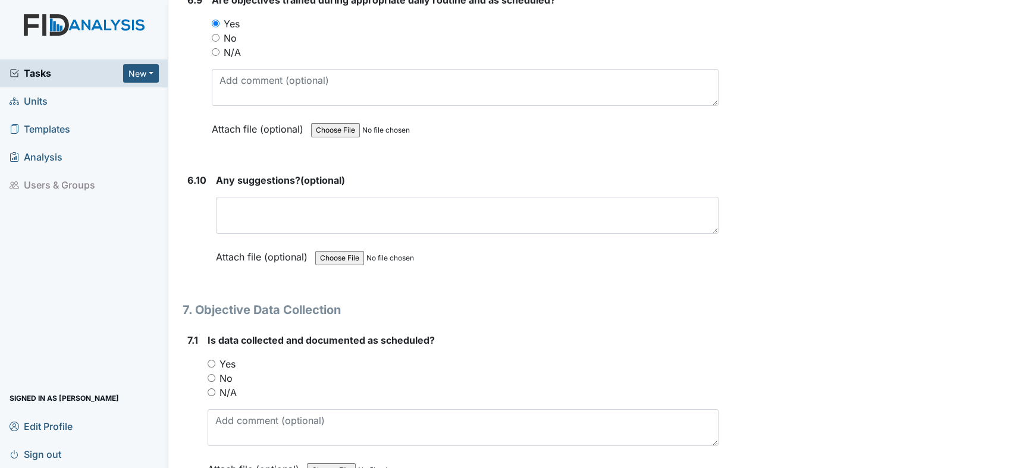
scroll to position [8457, 0]
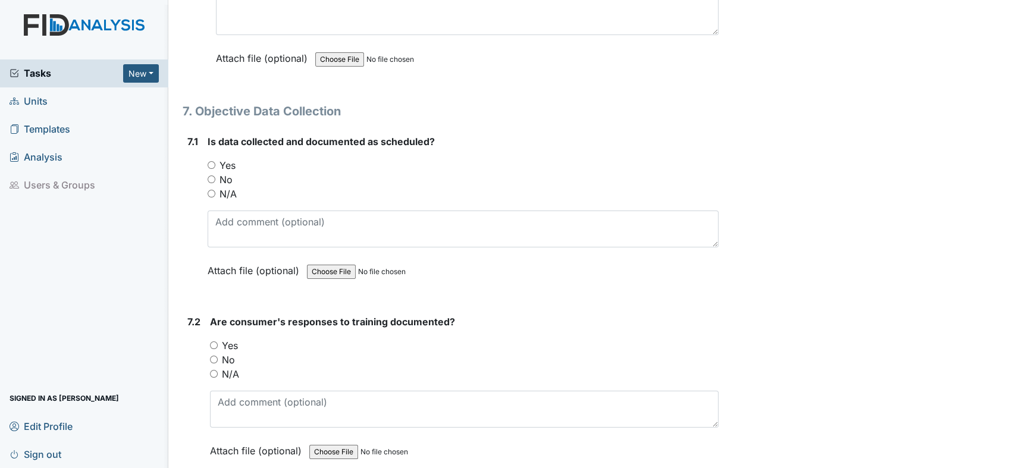
click at [211, 161] on input "Yes" at bounding box center [212, 165] width 8 height 8
radio input "true"
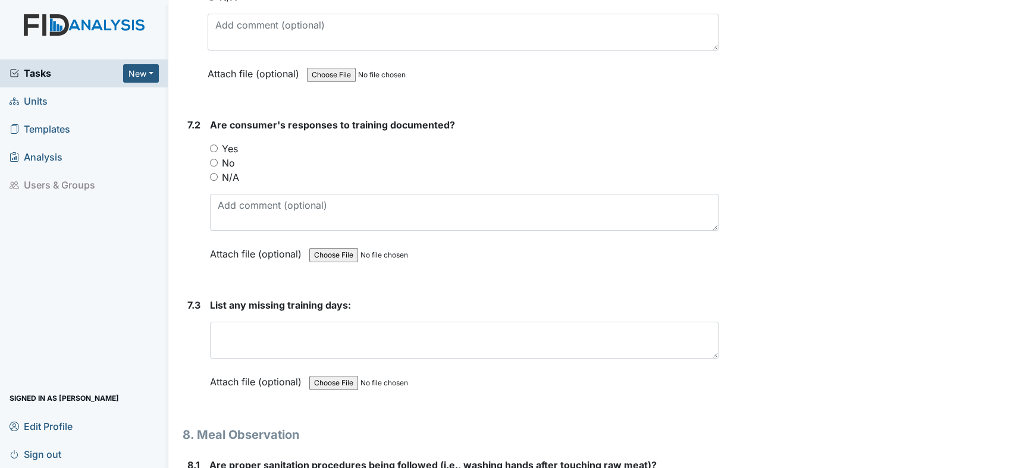
scroll to position [8655, 0]
click at [213, 143] on input "Yes" at bounding box center [214, 147] width 8 height 8
radio input "true"
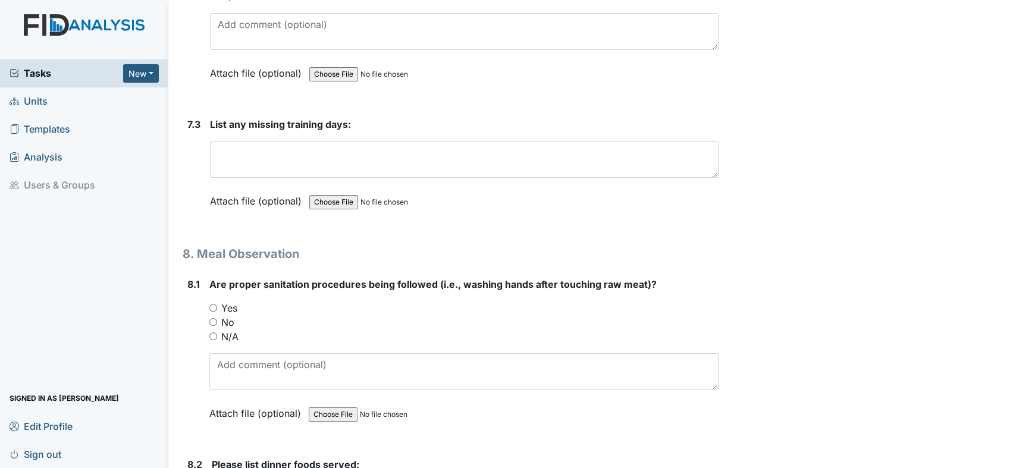
scroll to position [8853, 0]
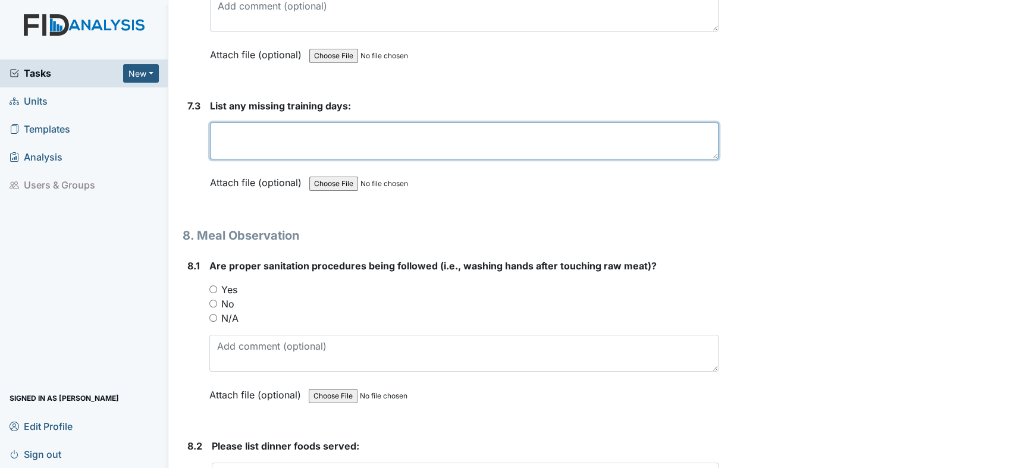
click at [301, 123] on textarea at bounding box center [464, 141] width 508 height 37
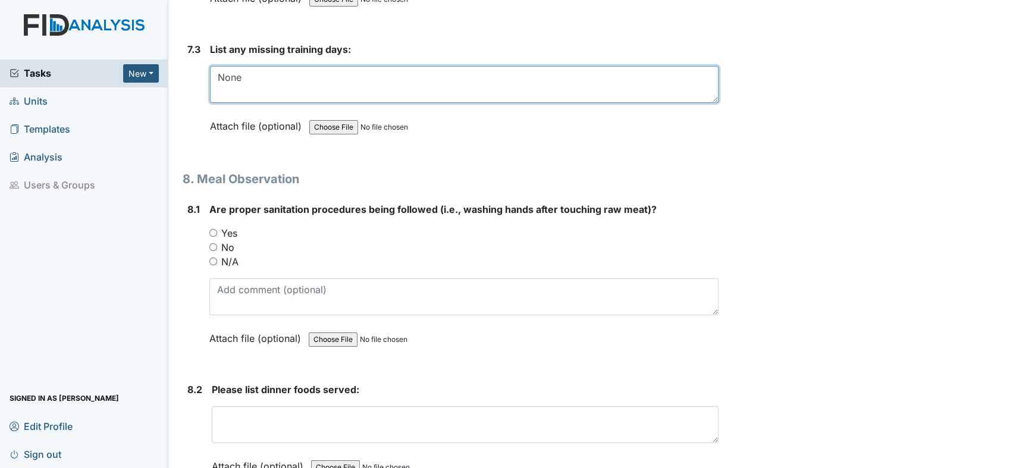
scroll to position [8986, 0]
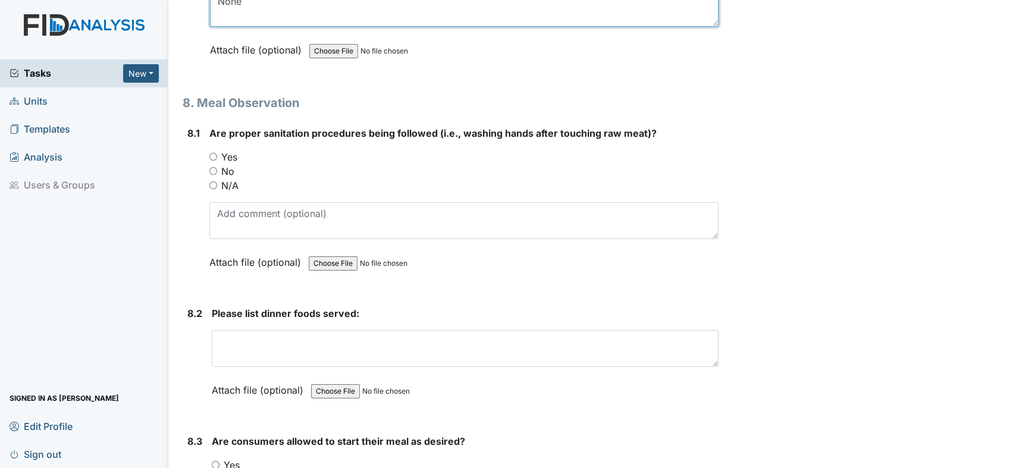
type textarea "None"
click at [215, 153] on input "Yes" at bounding box center [213, 157] width 8 height 8
radio input "true"
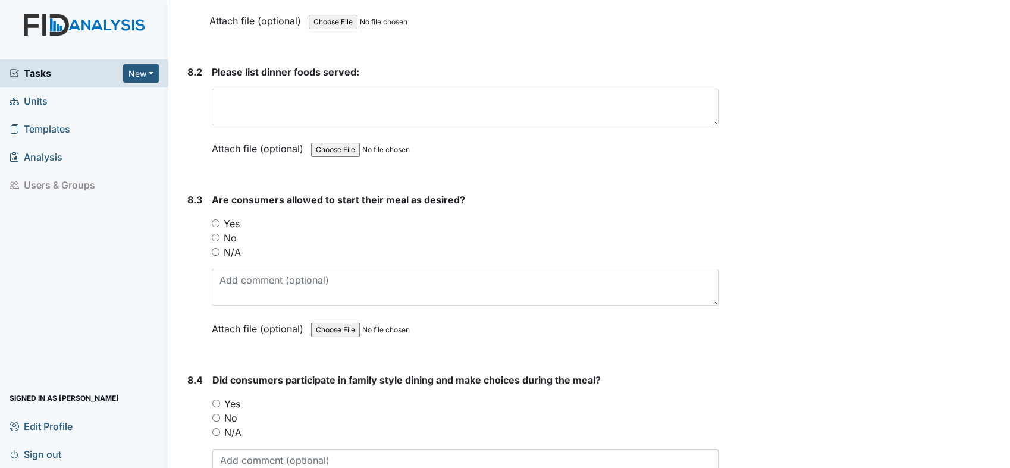
scroll to position [9250, 0]
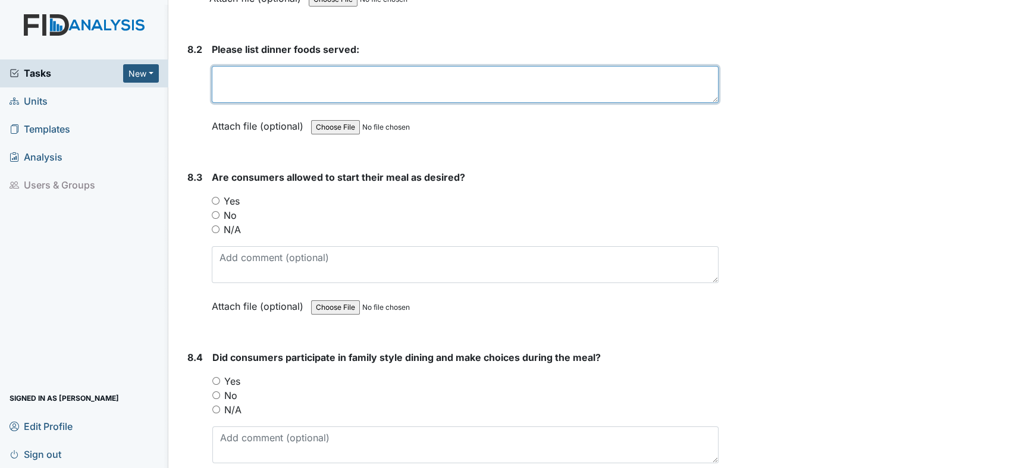
click at [338, 66] on textarea at bounding box center [465, 84] width 507 height 37
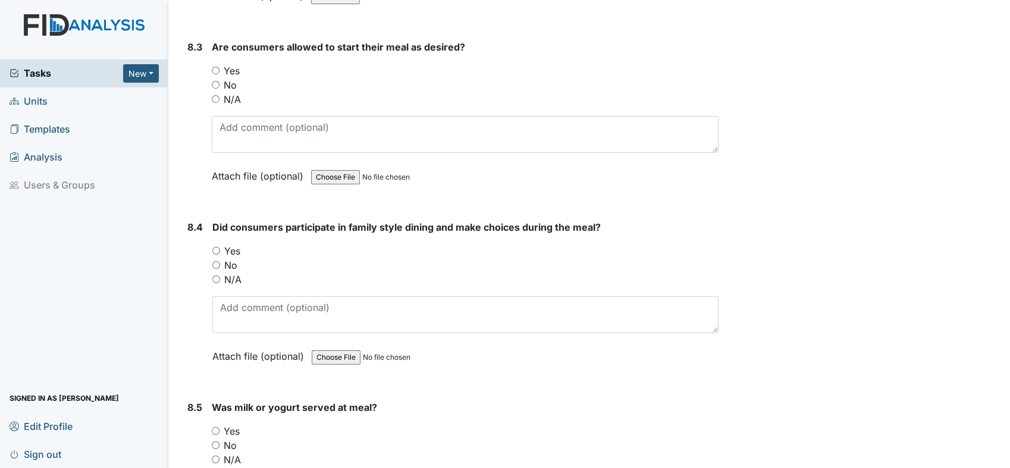
scroll to position [9382, 0]
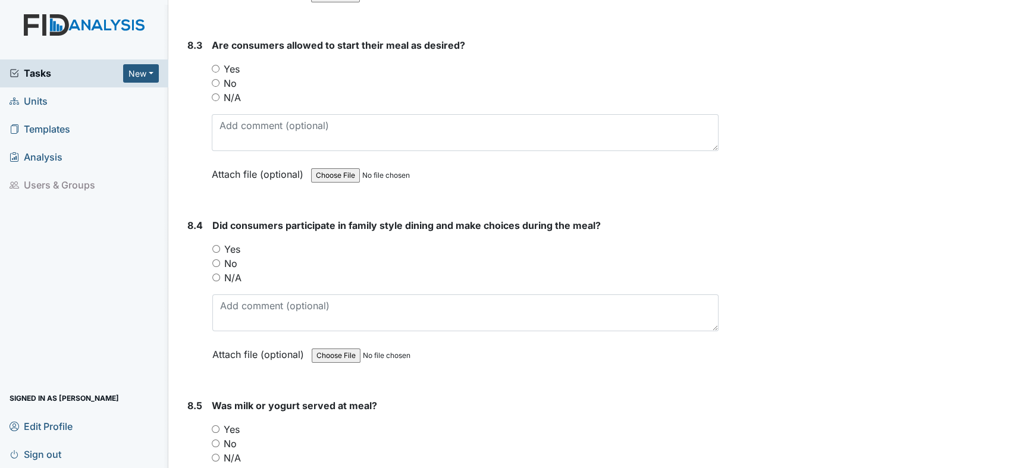
type textarea "Chili, salad, and fruite."
click at [214, 93] on input "N/A" at bounding box center [216, 97] width 8 height 8
radio input "true"
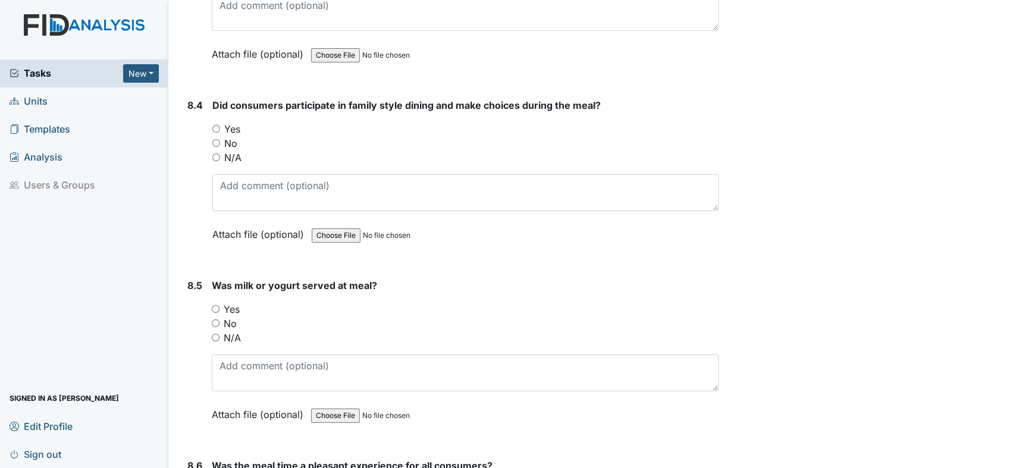
scroll to position [9515, 0]
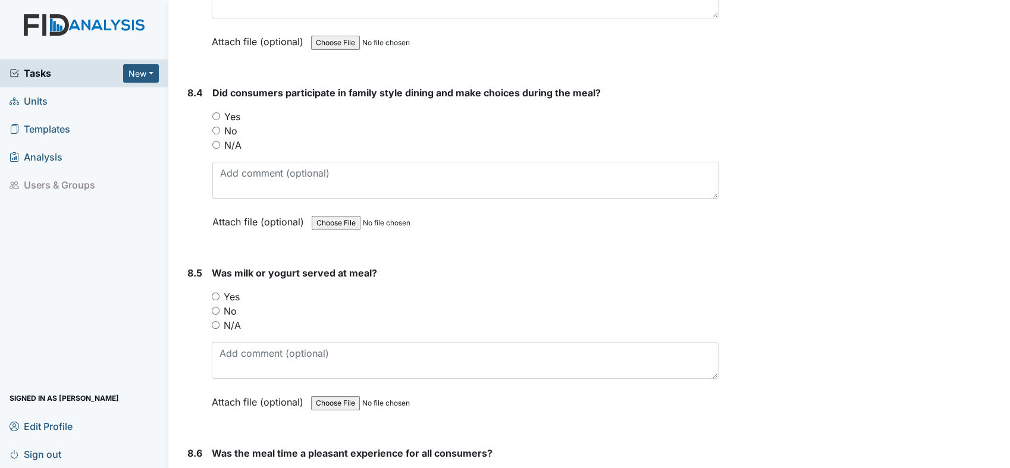
click at [214, 141] on input "N/A" at bounding box center [216, 145] width 8 height 8
radio input "true"
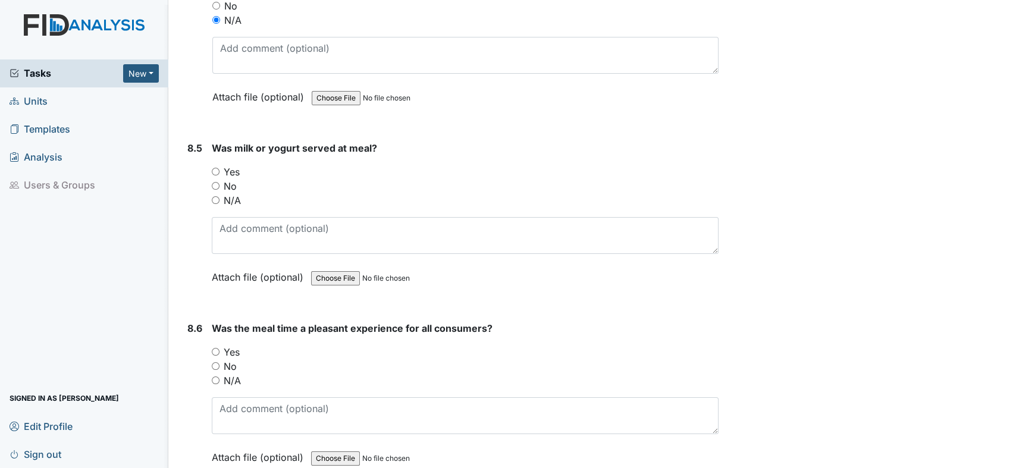
scroll to position [9647, 0]
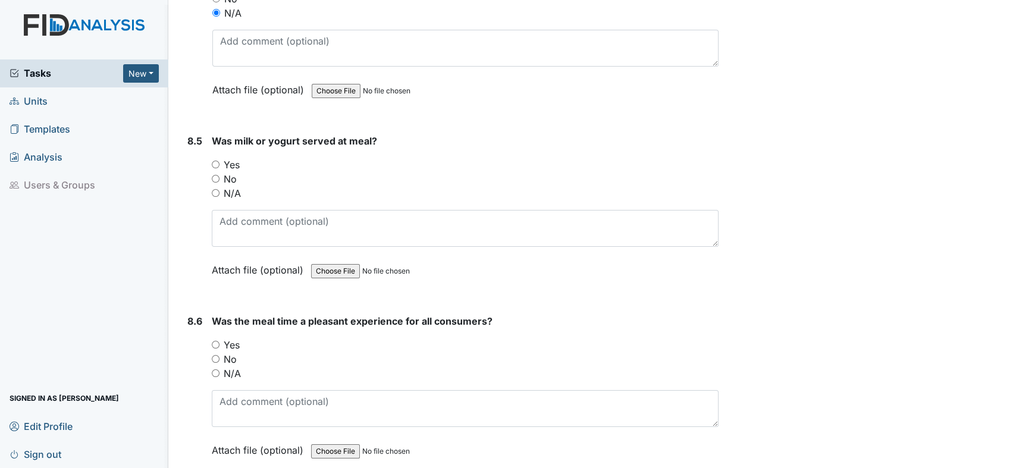
click at [219, 189] on input "N/A" at bounding box center [216, 193] width 8 height 8
radio input "true"
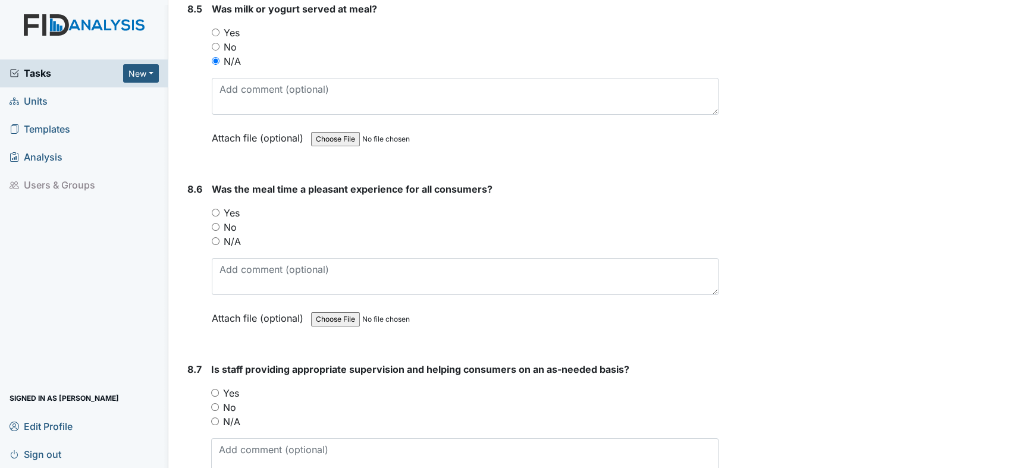
click at [217, 237] on input "N/A" at bounding box center [216, 241] width 8 height 8
radio input "true"
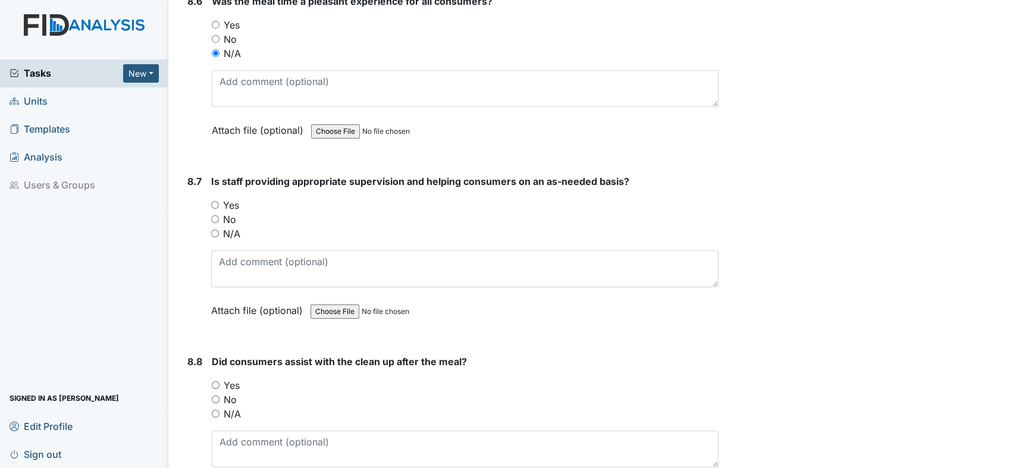
scroll to position [9977, 0]
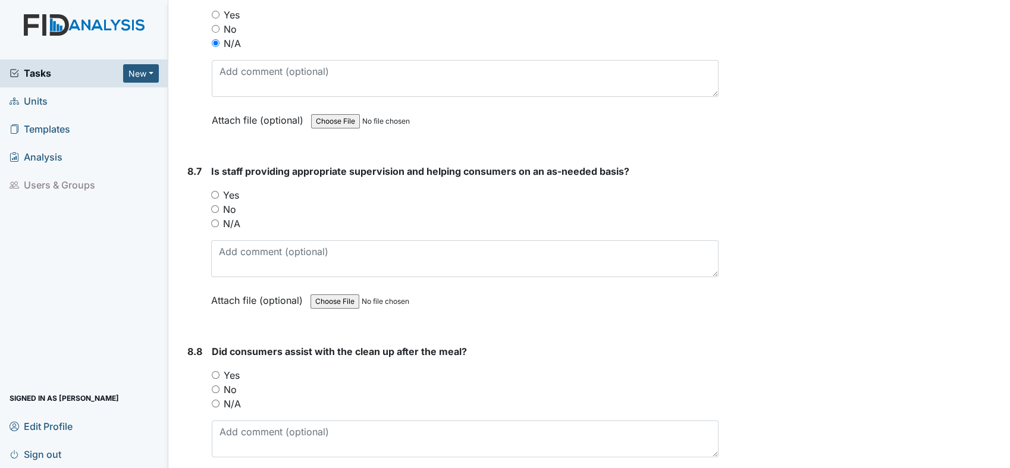
click at [215, 219] on input "N/A" at bounding box center [215, 223] width 8 height 8
radio input "true"
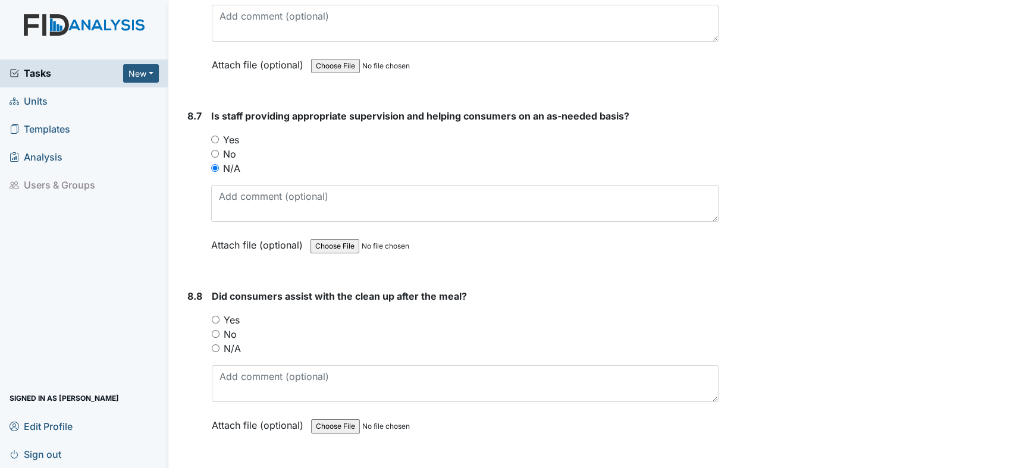
scroll to position [10175, 0]
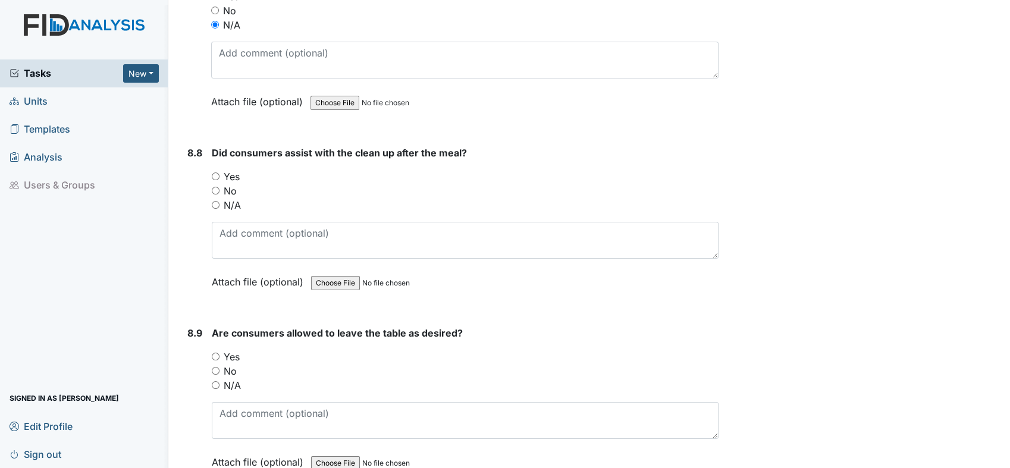
click at [218, 201] on input "N/A" at bounding box center [216, 205] width 8 height 8
radio input "true"
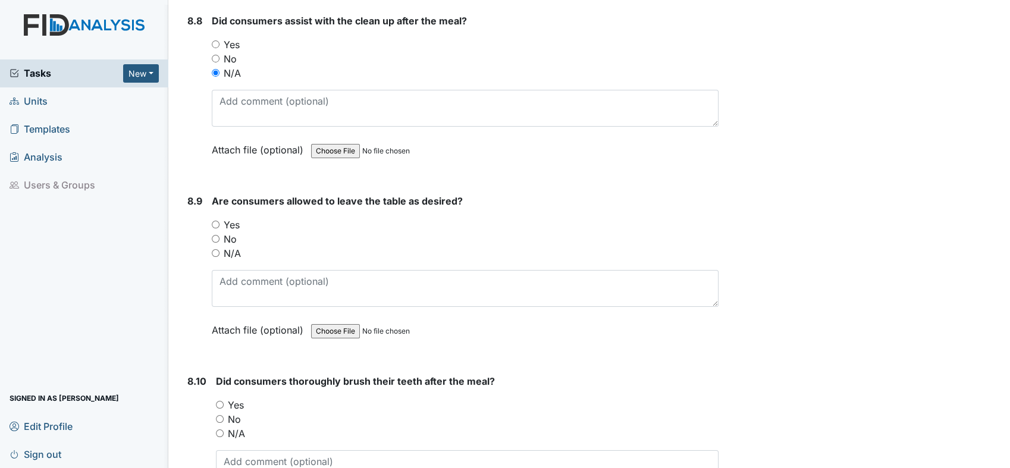
click at [216, 249] on input "N/A" at bounding box center [216, 253] width 8 height 8
radio input "true"
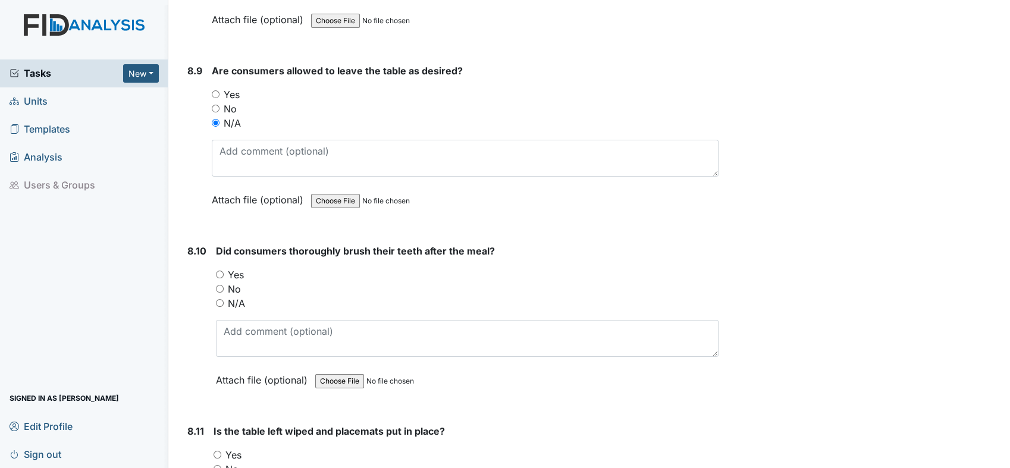
scroll to position [10439, 0]
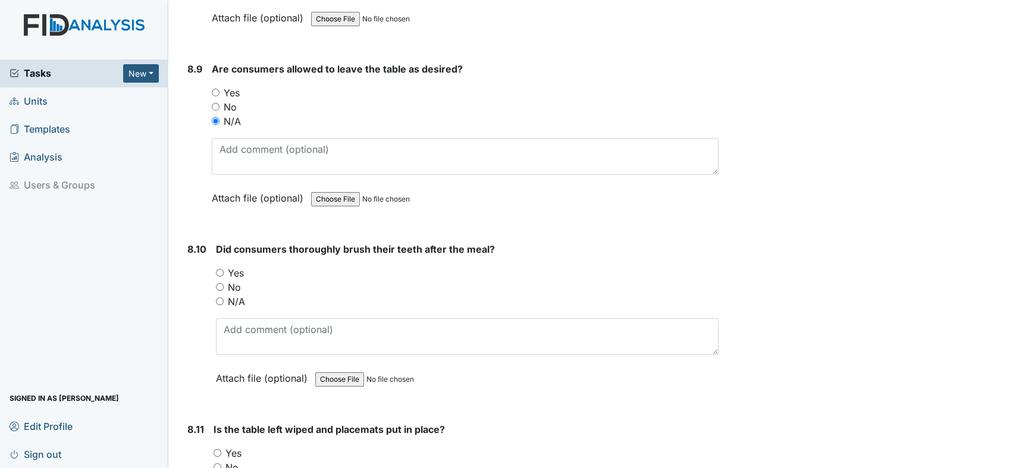
click at [219, 297] on input "N/A" at bounding box center [220, 301] width 8 height 8
radio input "true"
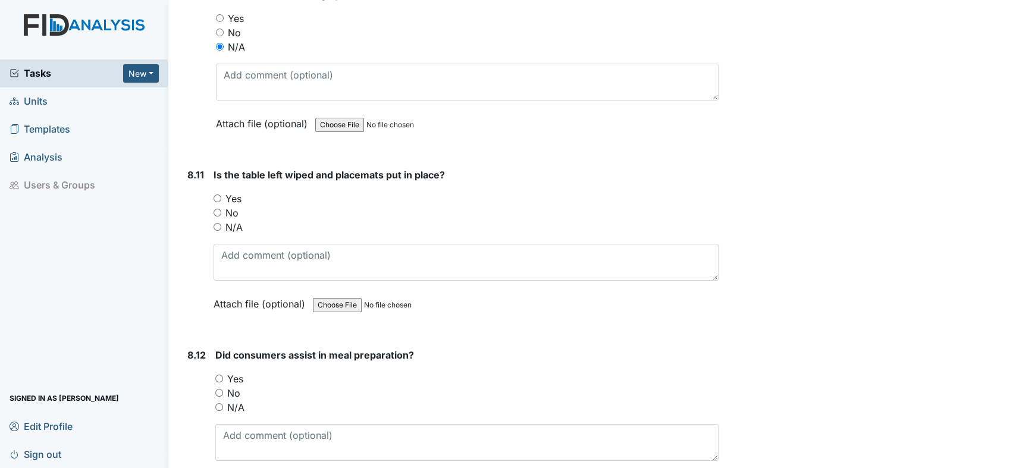
scroll to position [10704, 0]
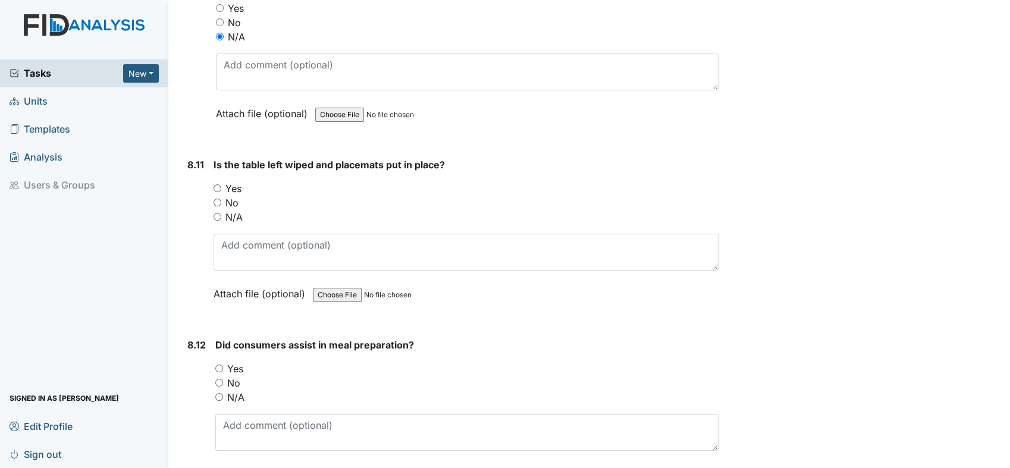
click at [216, 213] on input "N/A" at bounding box center [217, 217] width 8 height 8
radio input "true"
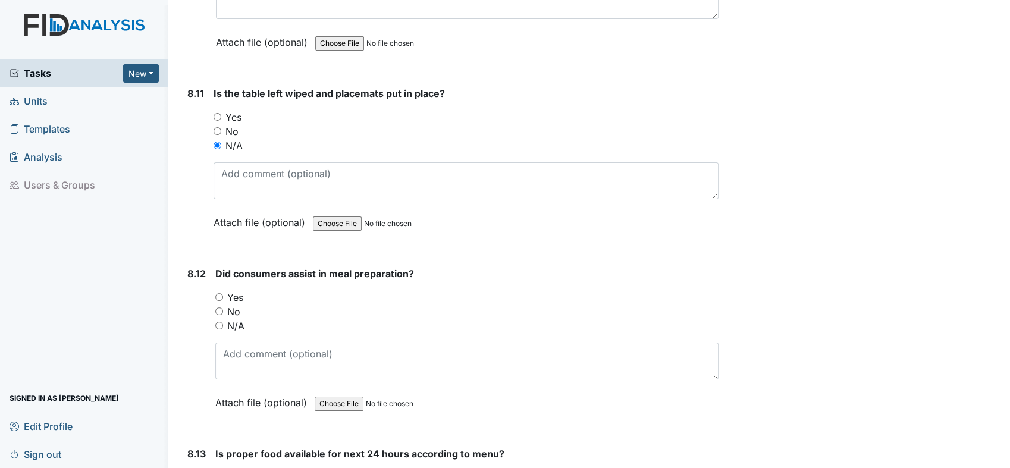
scroll to position [10902, 0]
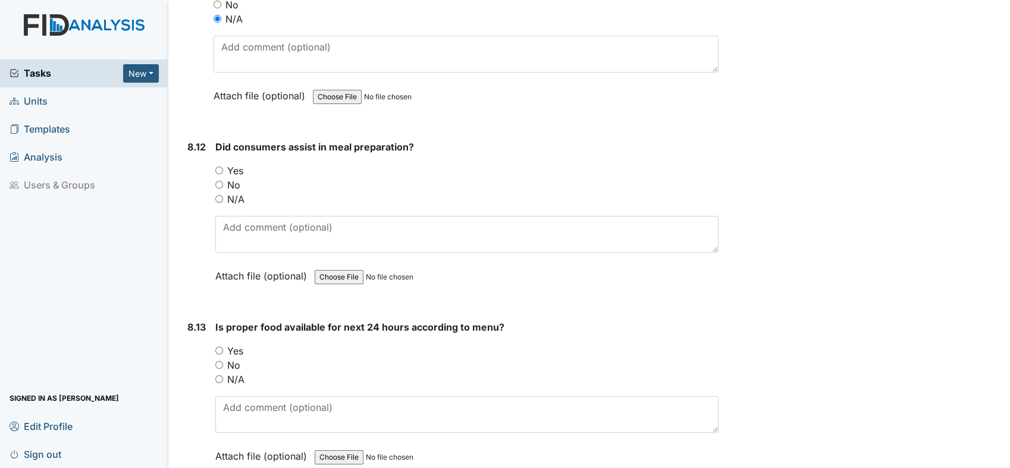
click at [219, 181] on input "No" at bounding box center [219, 185] width 8 height 8
radio input "true"
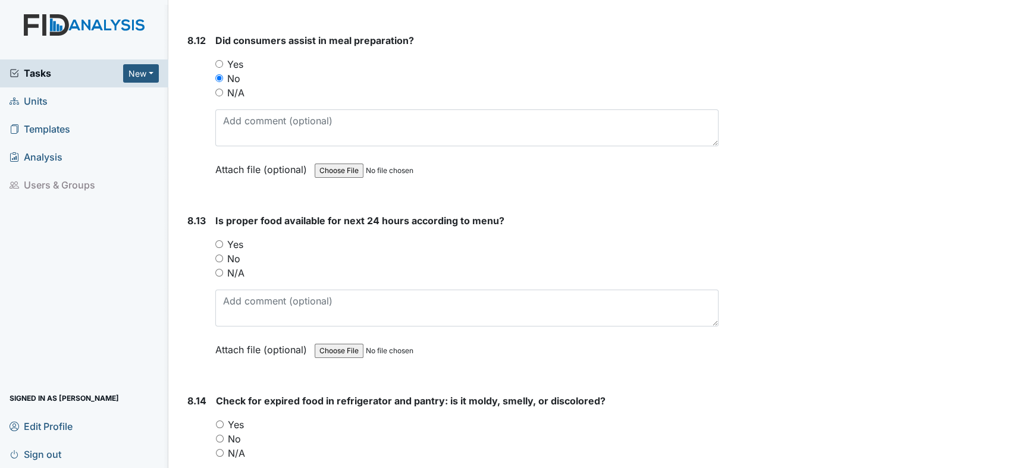
scroll to position [11100, 0]
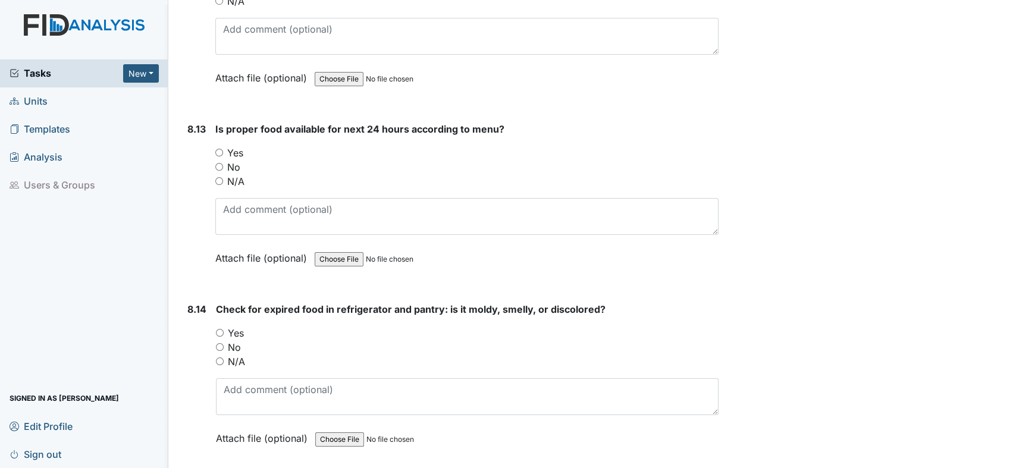
drag, startPoint x: 217, startPoint y: 111, endPoint x: 230, endPoint y: 113, distance: 13.2
click at [218, 146] on div "Yes" at bounding box center [466, 153] width 503 height 14
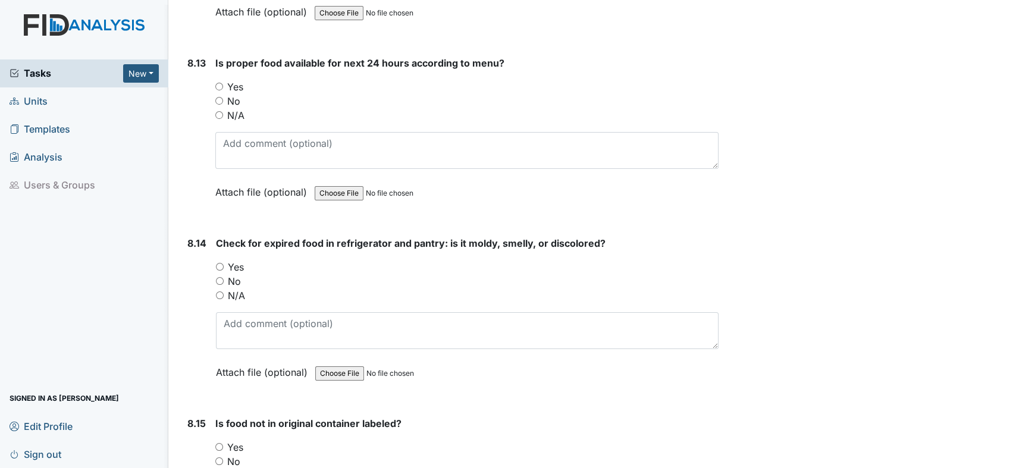
click at [216, 80] on div "Yes" at bounding box center [466, 87] width 503 height 14
click at [218, 83] on input "Yes" at bounding box center [219, 87] width 8 height 8
radio input "true"
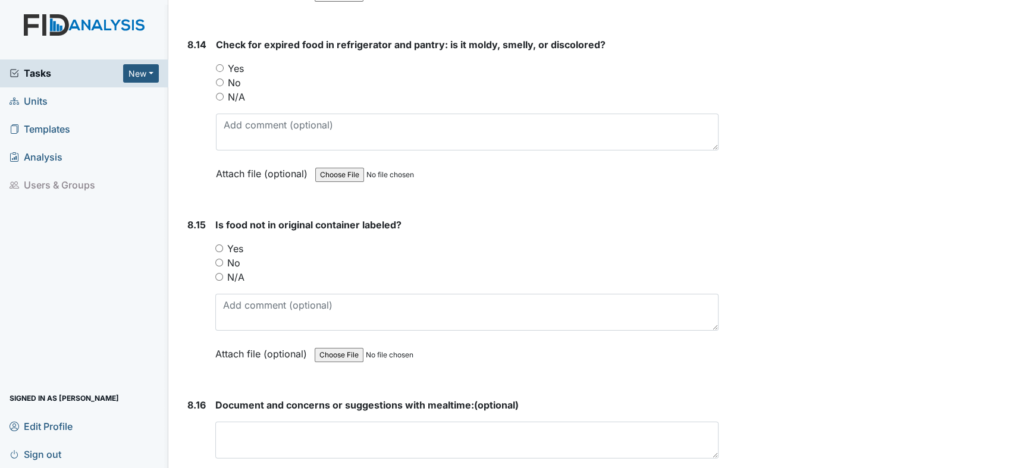
scroll to position [11299, 0]
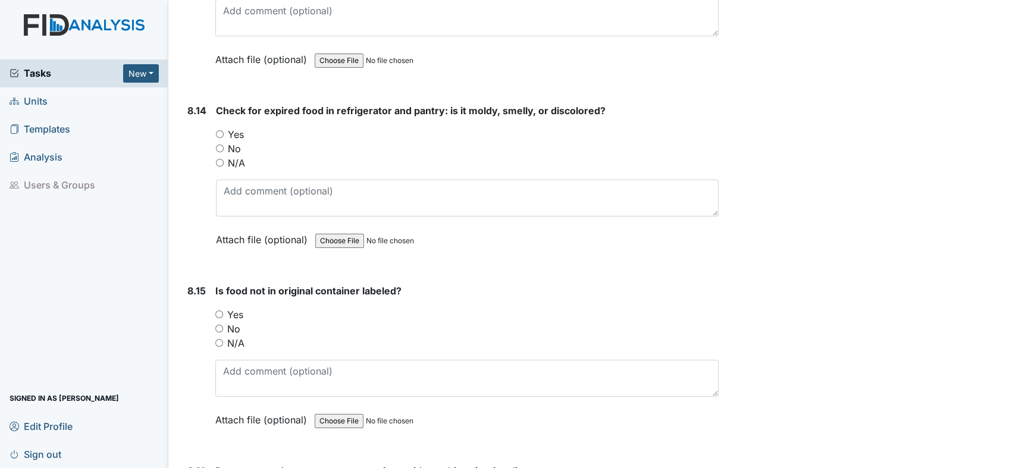
click at [216, 145] on input "No" at bounding box center [220, 149] width 8 height 8
radio input "true"
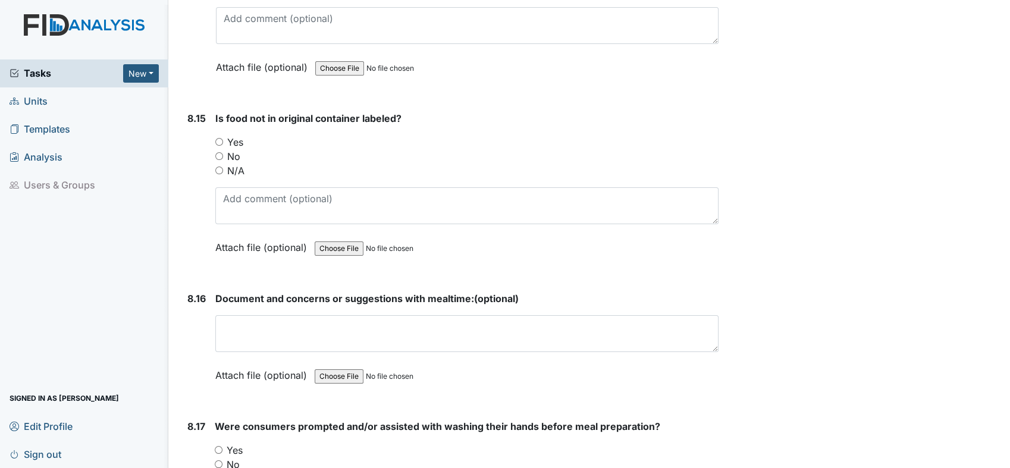
scroll to position [11497, 0]
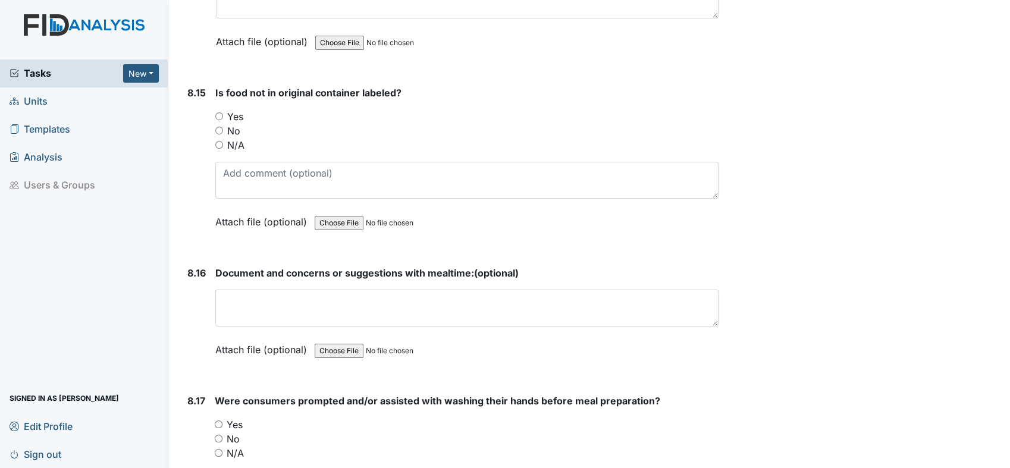
click at [217, 112] on input "Yes" at bounding box center [219, 116] width 8 height 8
radio input "true"
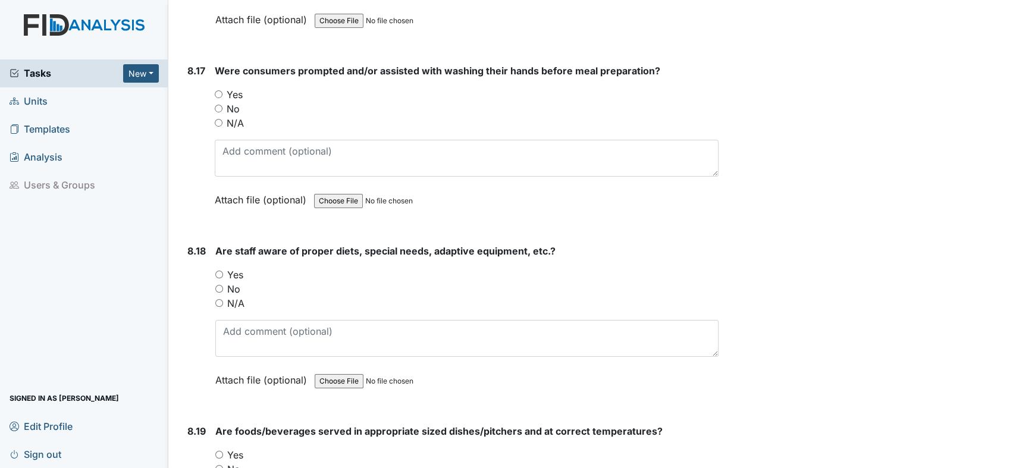
scroll to position [11893, 0]
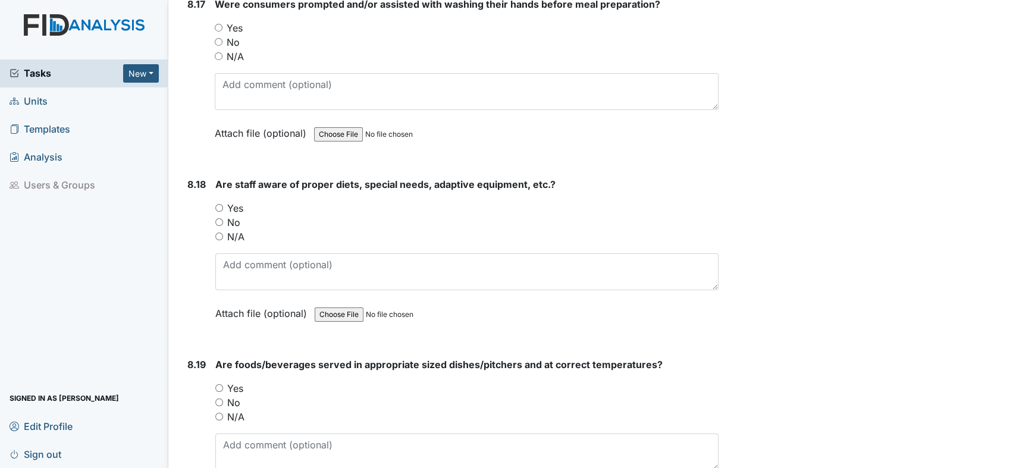
drag, startPoint x: 216, startPoint y: 165, endPoint x: 224, endPoint y: 166, distance: 7.8
click at [217, 204] on input "Yes" at bounding box center [219, 208] width 8 height 8
radio input "true"
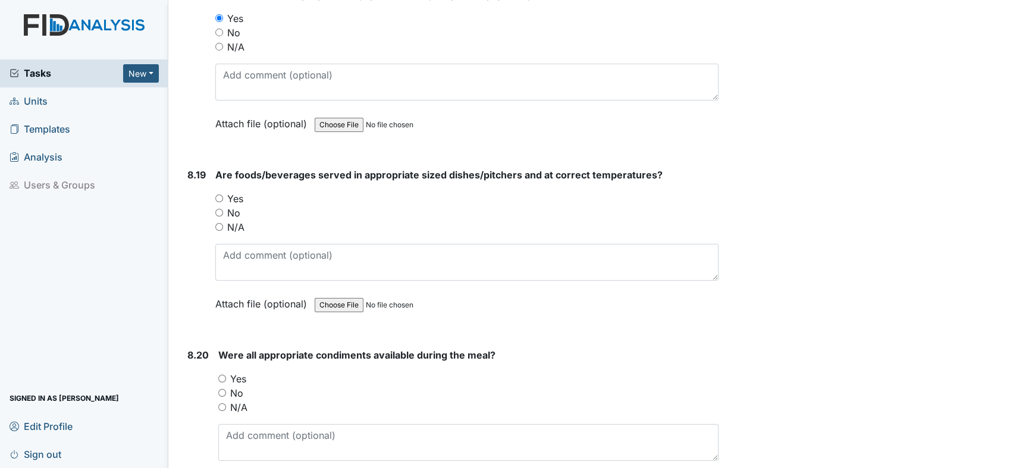
scroll to position [12091, 0]
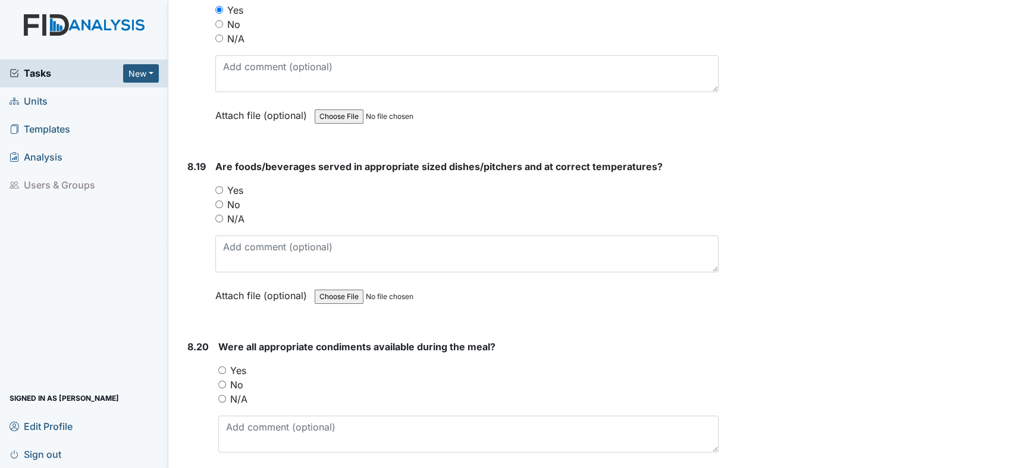
click at [219, 215] on input "N/A" at bounding box center [219, 219] width 8 height 8
radio input "true"
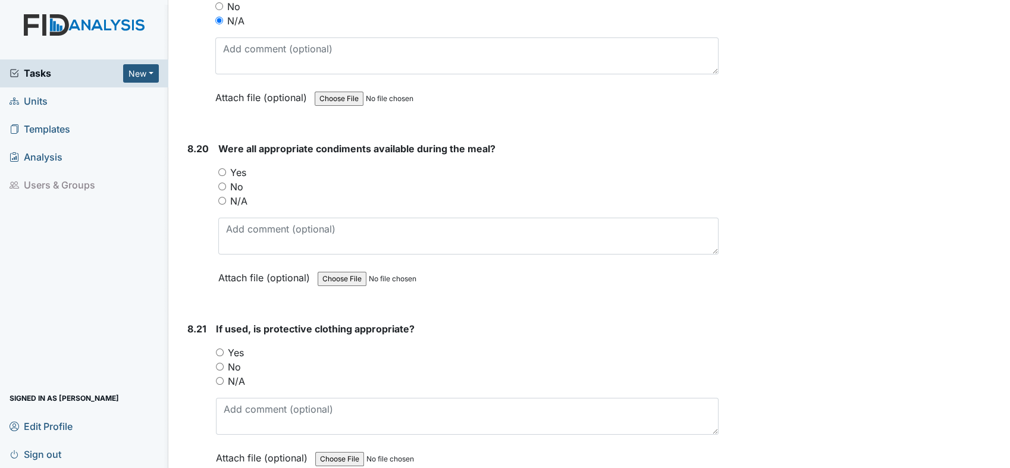
click at [223, 197] on input "N/A" at bounding box center [222, 201] width 8 height 8
radio input "true"
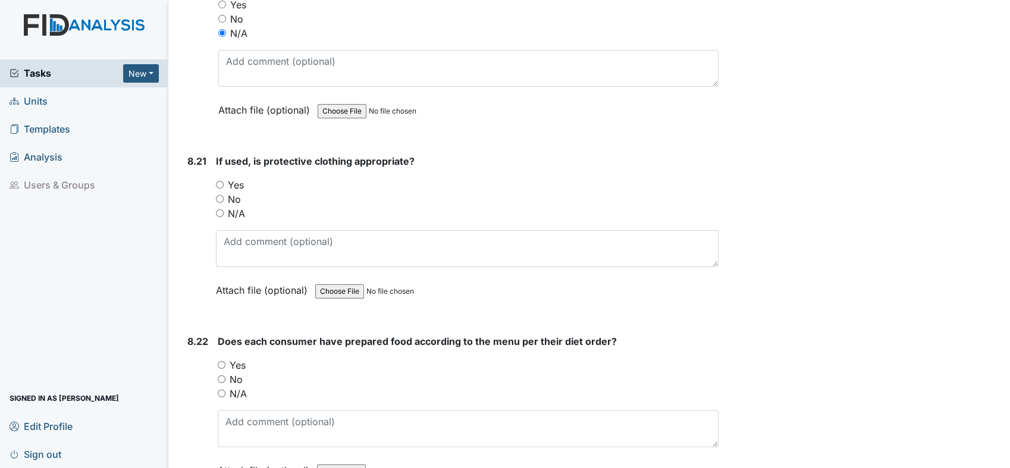
scroll to position [12488, 0]
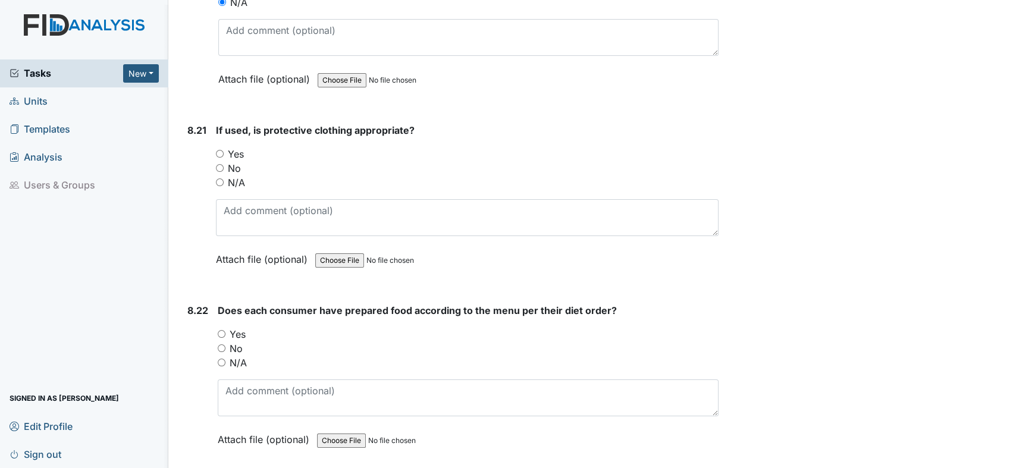
click at [219, 178] on input "N/A" at bounding box center [220, 182] width 8 height 8
radio input "true"
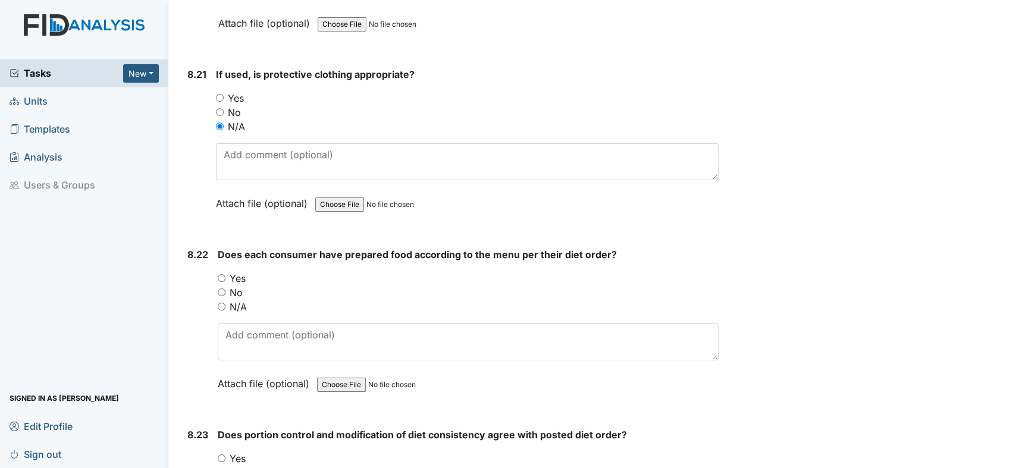
scroll to position [12620, 0]
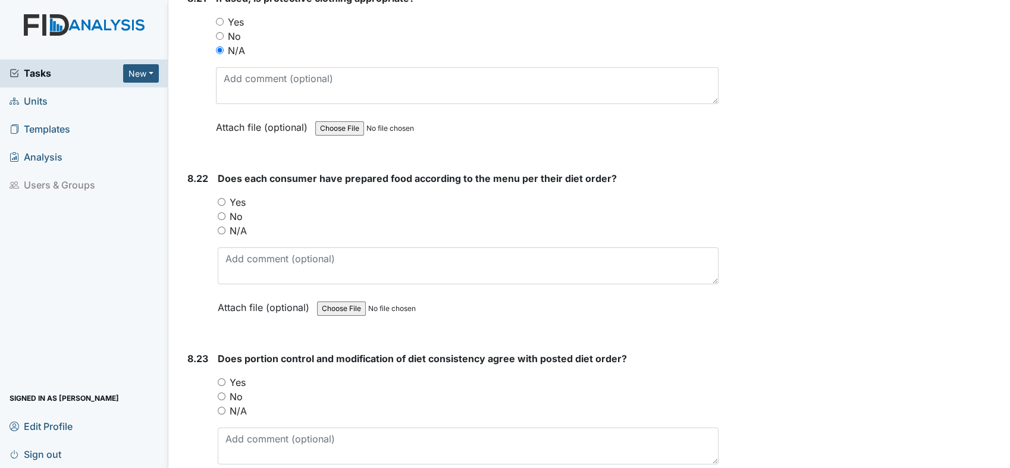
click at [221, 198] on input "Yes" at bounding box center [222, 202] width 8 height 8
radio input "true"
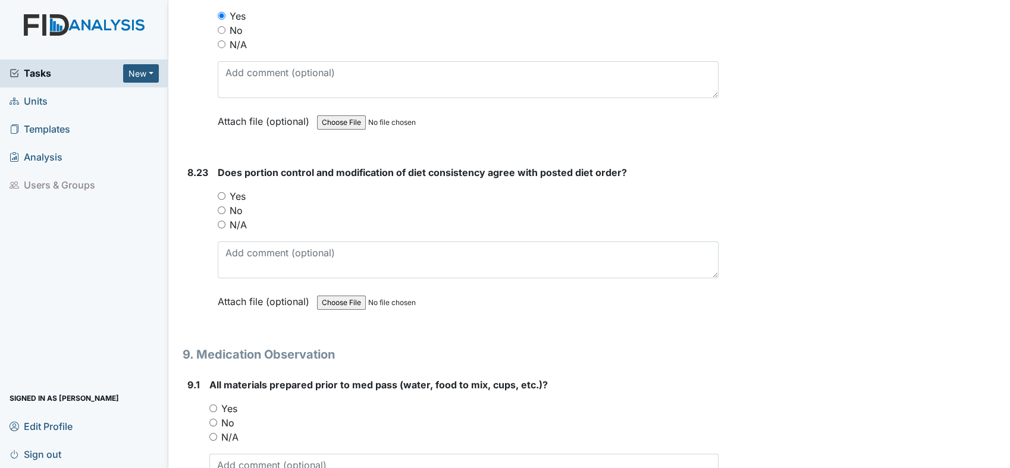
scroll to position [12818, 0]
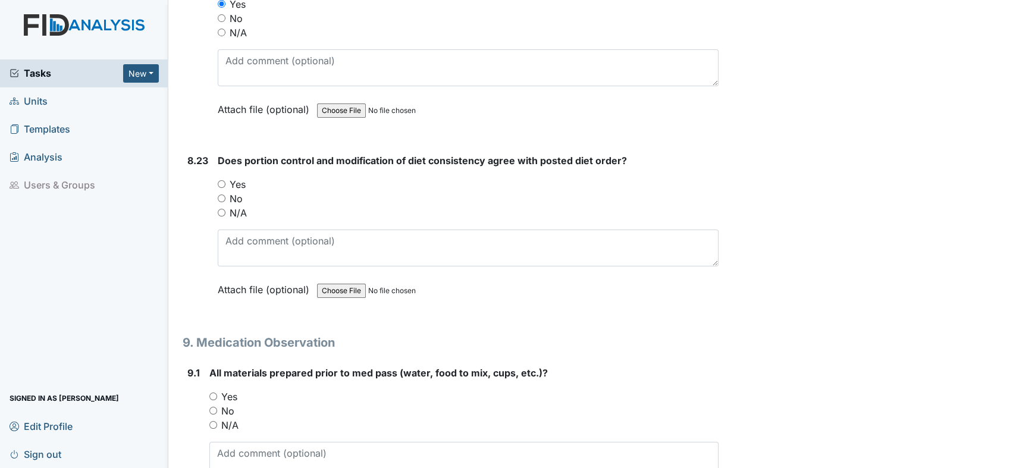
click at [224, 209] on input "N/A" at bounding box center [222, 213] width 8 height 8
radio input "true"
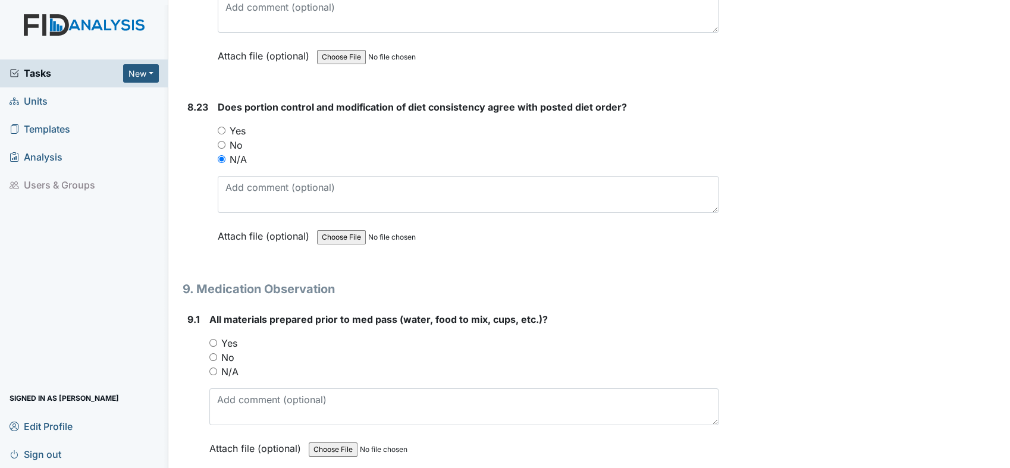
scroll to position [12950, 0]
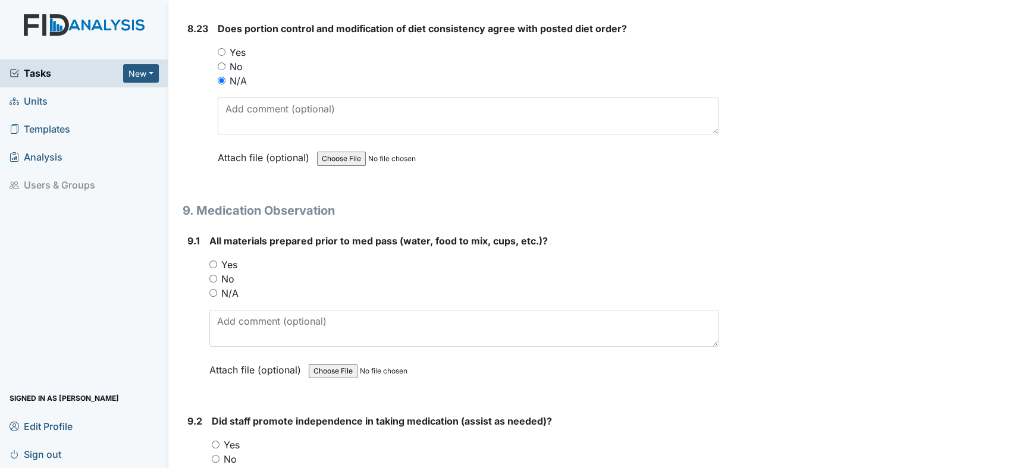
click at [213, 260] on input "Yes" at bounding box center [213, 264] width 8 height 8
radio input "true"
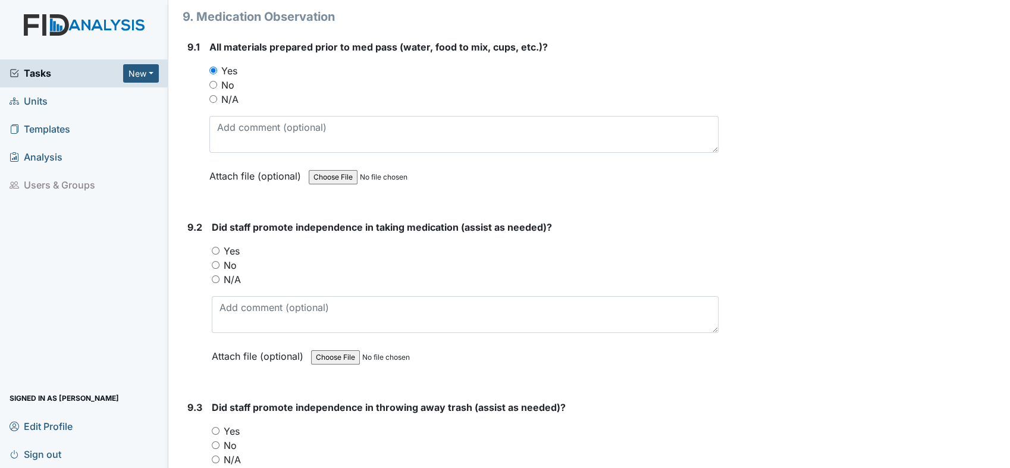
scroll to position [13149, 0]
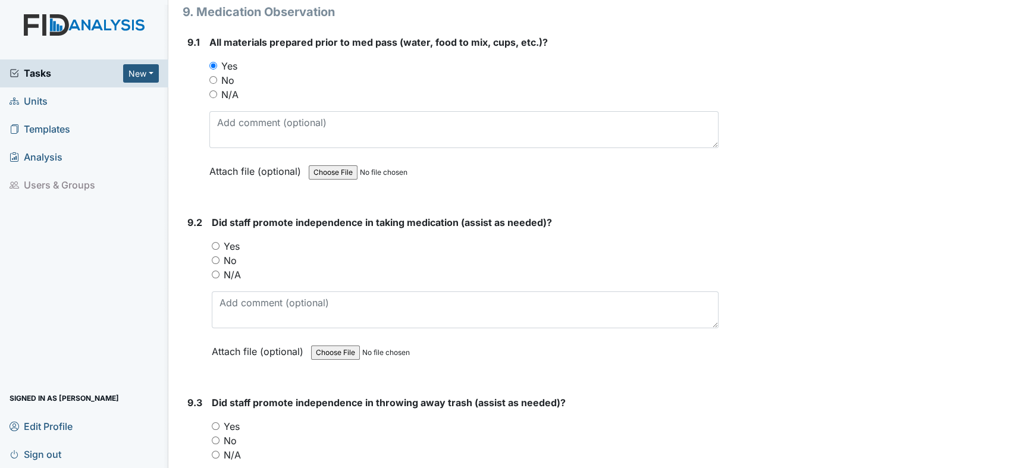
click at [215, 242] on input "Yes" at bounding box center [216, 246] width 8 height 8
radio input "true"
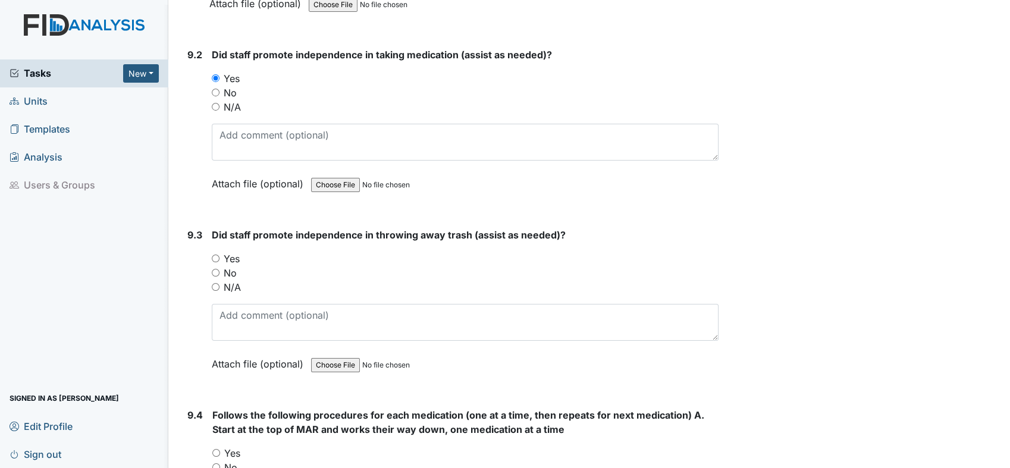
scroll to position [13347, 0]
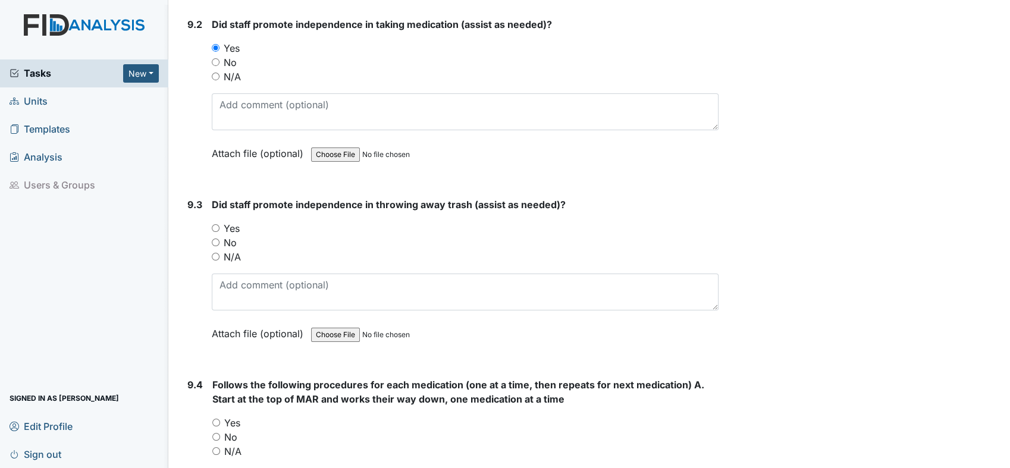
click at [214, 224] on input "Yes" at bounding box center [216, 228] width 8 height 8
radio input "true"
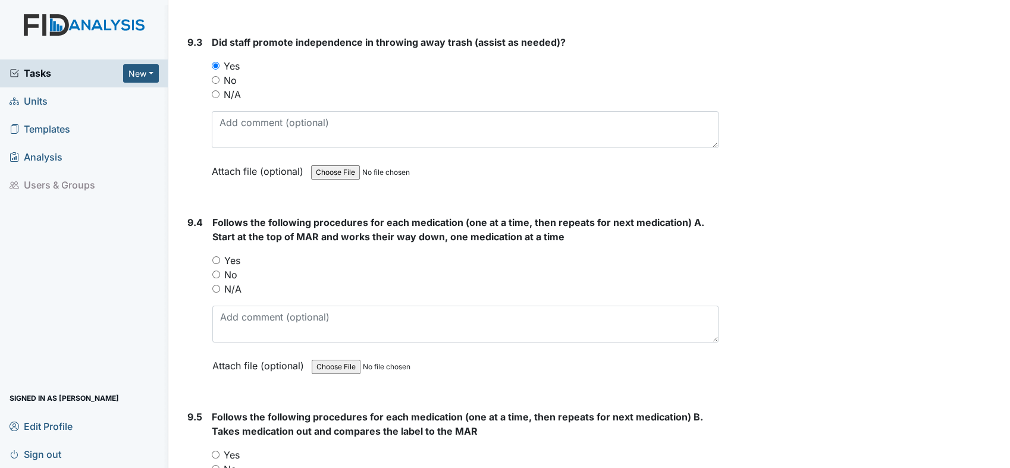
scroll to position [13545, 0]
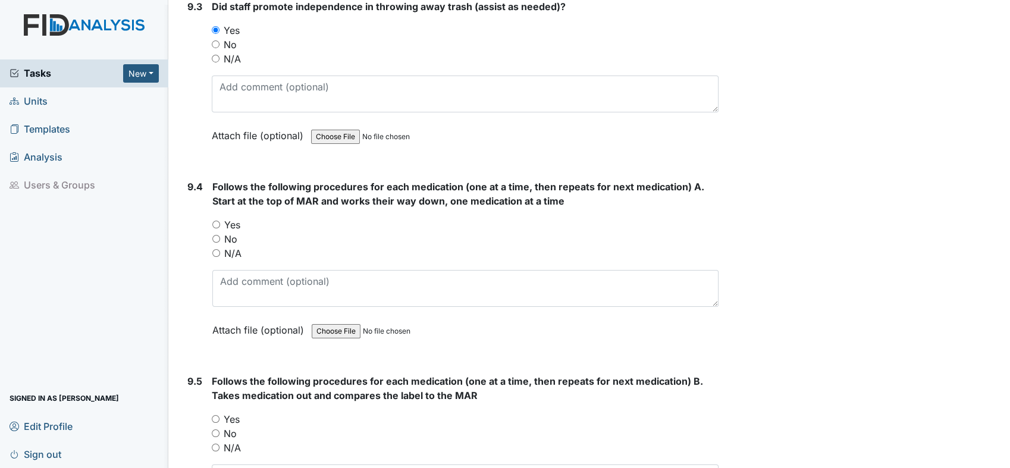
click at [217, 221] on input "Yes" at bounding box center [216, 225] width 8 height 8
radio input "true"
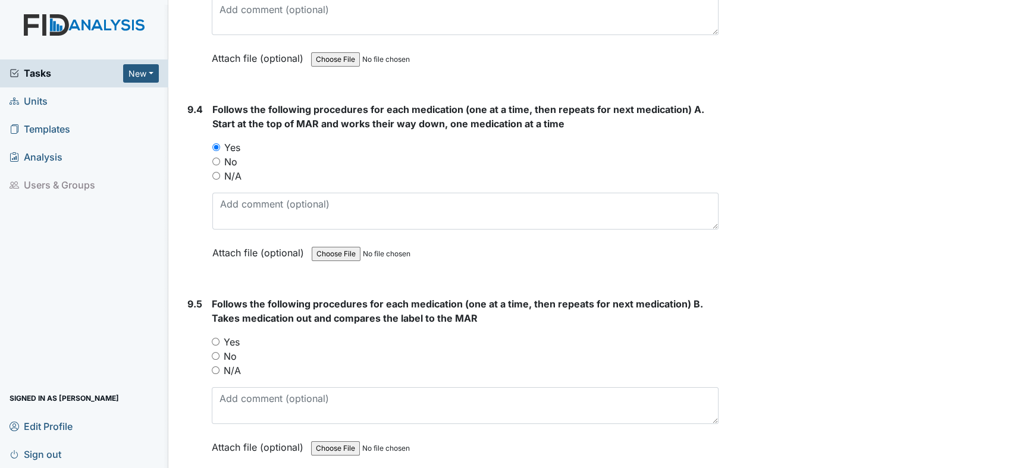
scroll to position [13743, 0]
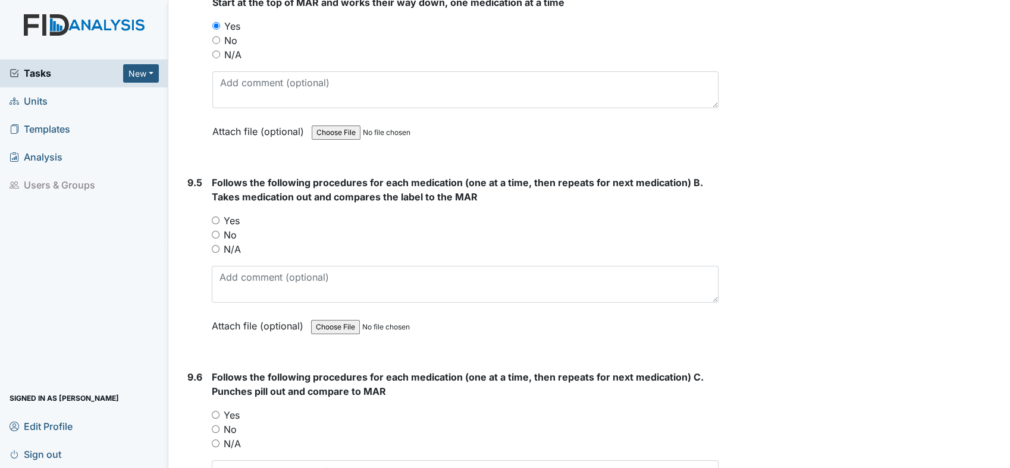
click at [214, 216] on input "Yes" at bounding box center [216, 220] width 8 height 8
radio input "true"
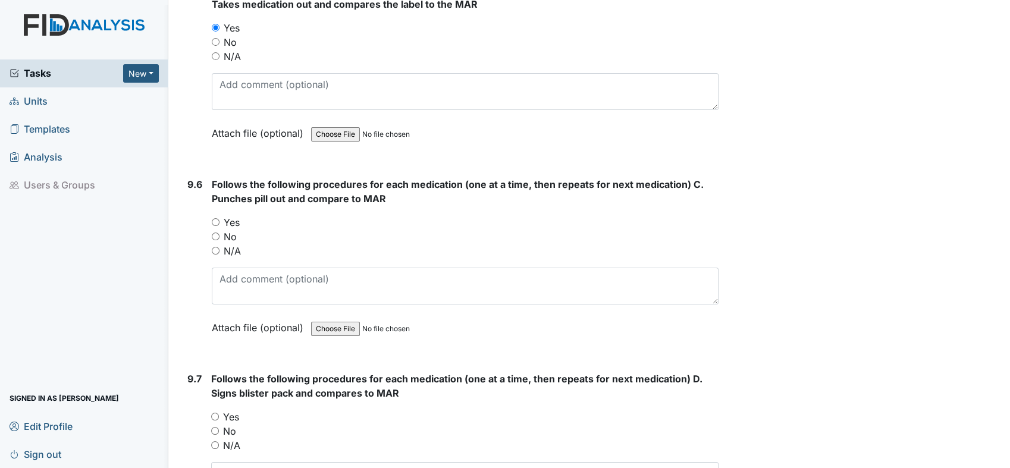
scroll to position [13941, 0]
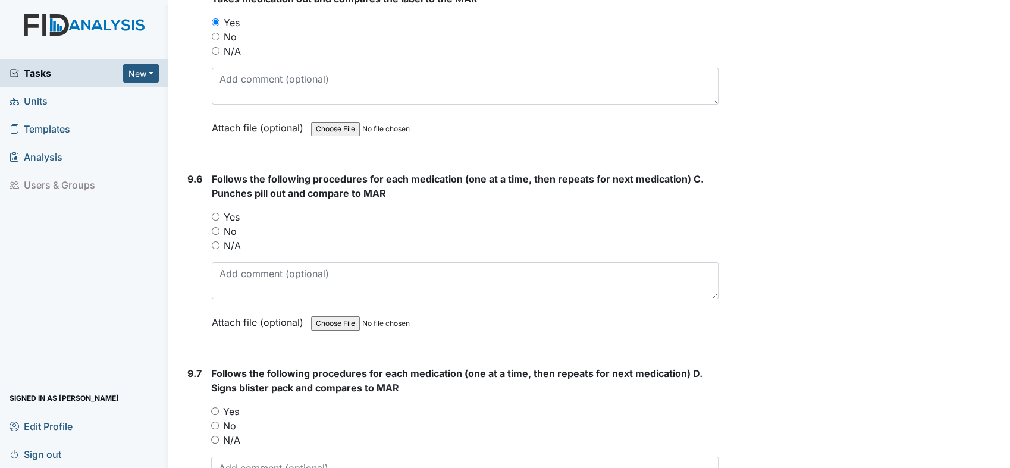
click at [214, 213] on input "Yes" at bounding box center [216, 217] width 8 height 8
radio input "true"
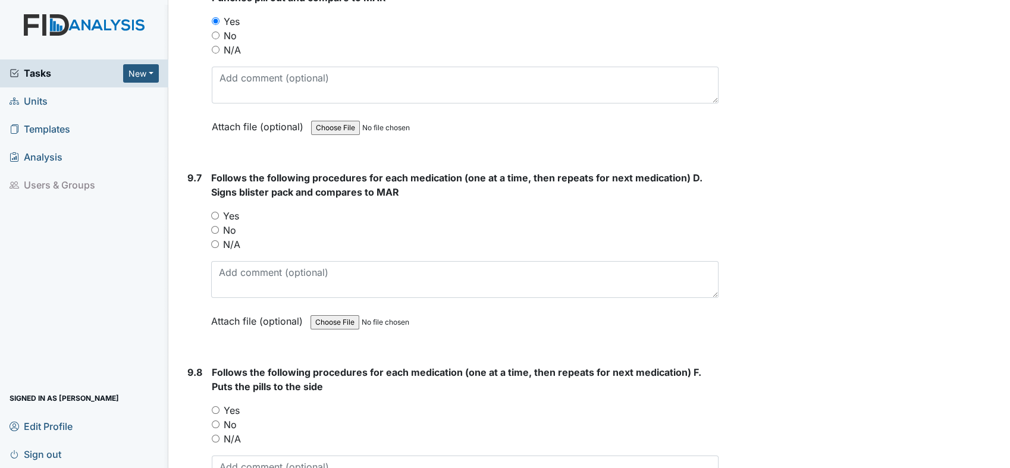
scroll to position [14140, 0]
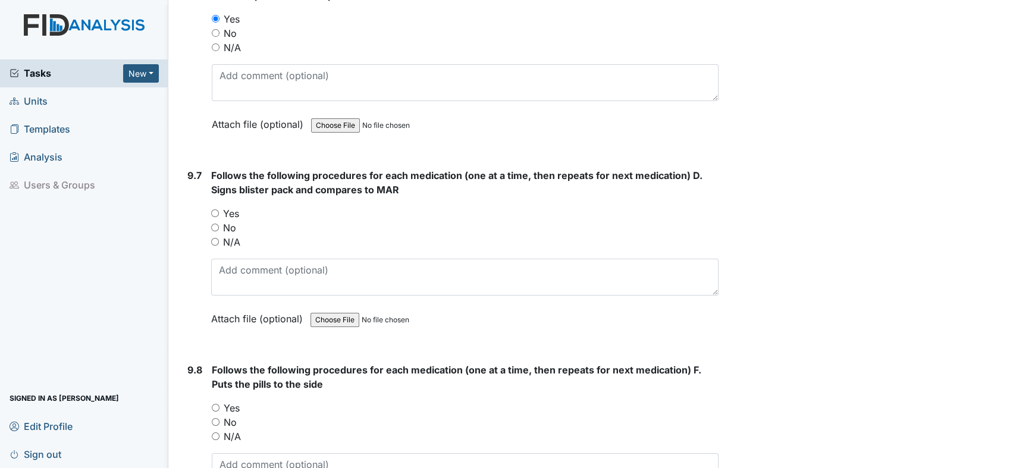
click at [215, 209] on input "Yes" at bounding box center [215, 213] width 8 height 8
radio input "true"
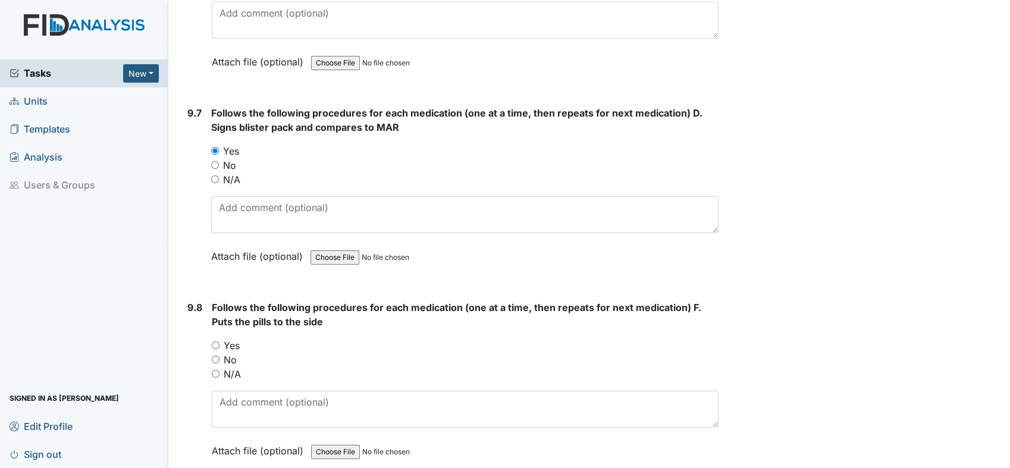
scroll to position [14272, 0]
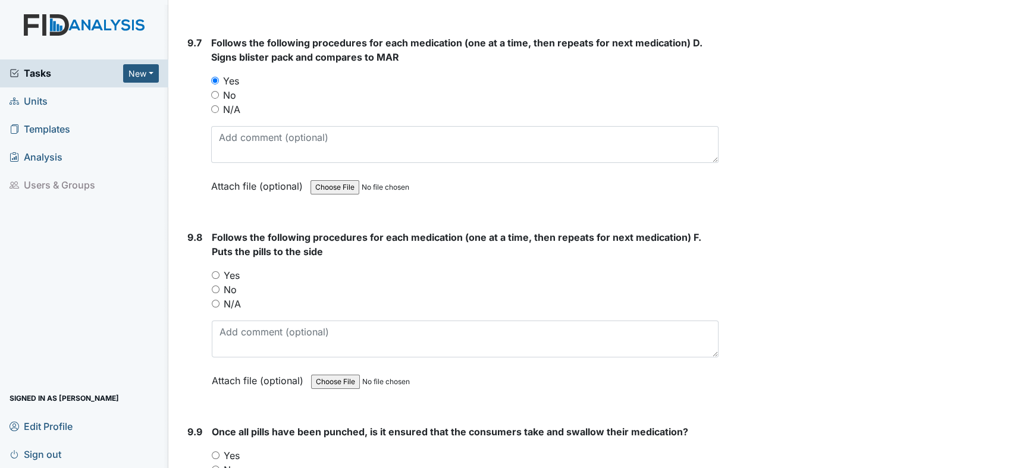
click at [212, 271] on input "Yes" at bounding box center [216, 275] width 8 height 8
radio input "true"
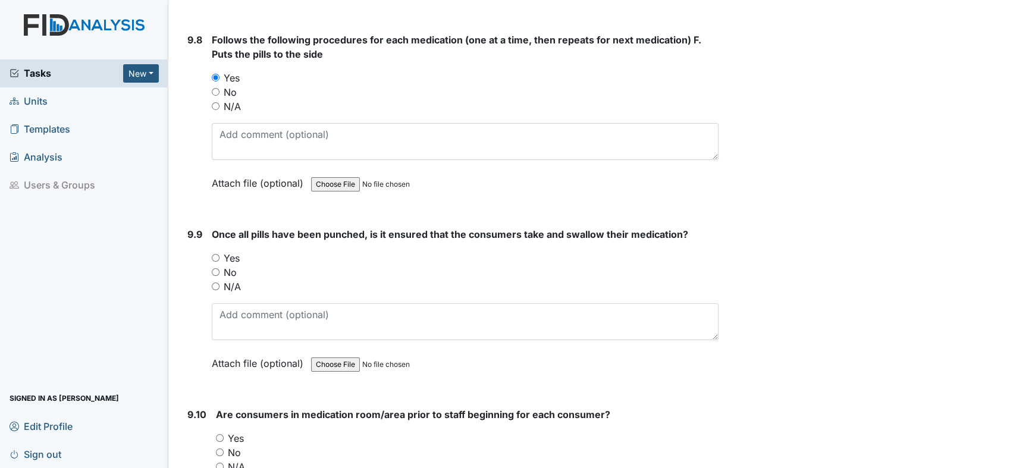
scroll to position [14470, 0]
click at [214, 253] on input "Yes" at bounding box center [216, 257] width 8 height 8
radio input "true"
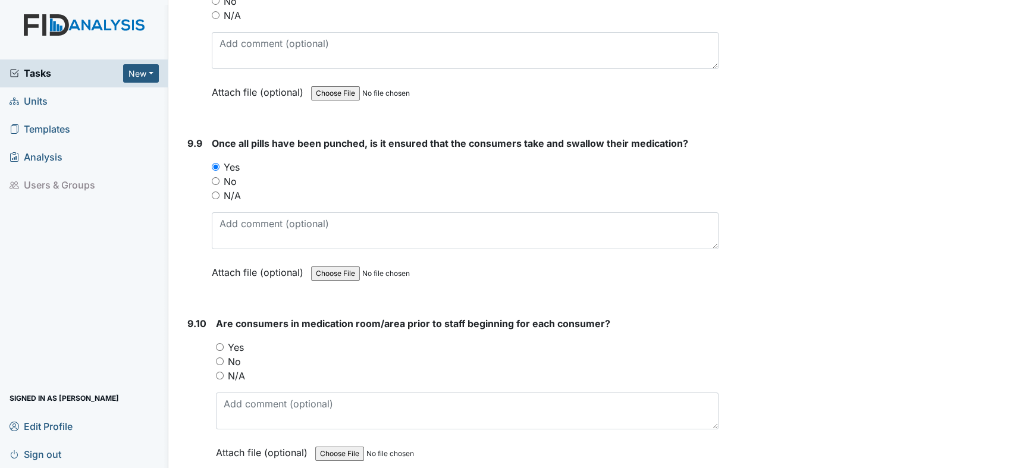
scroll to position [14668, 0]
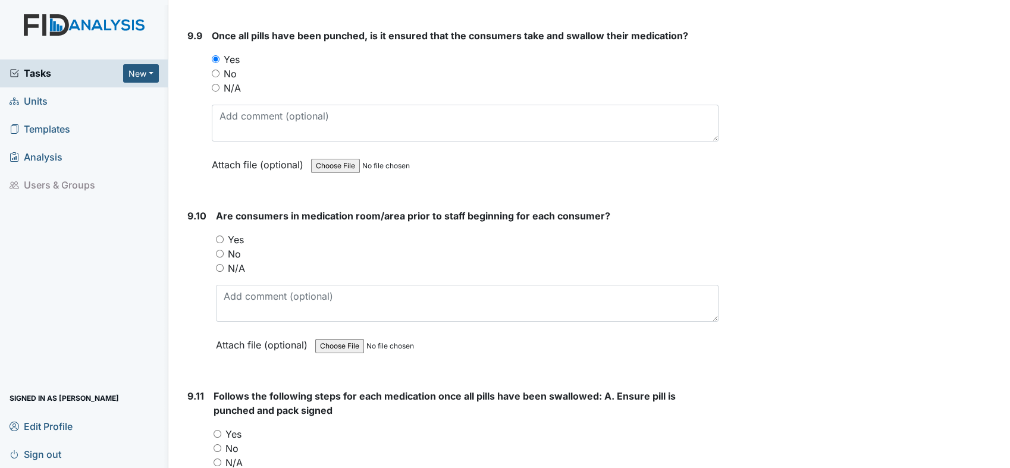
click at [221, 235] on input "Yes" at bounding box center [220, 239] width 8 height 8
radio input "true"
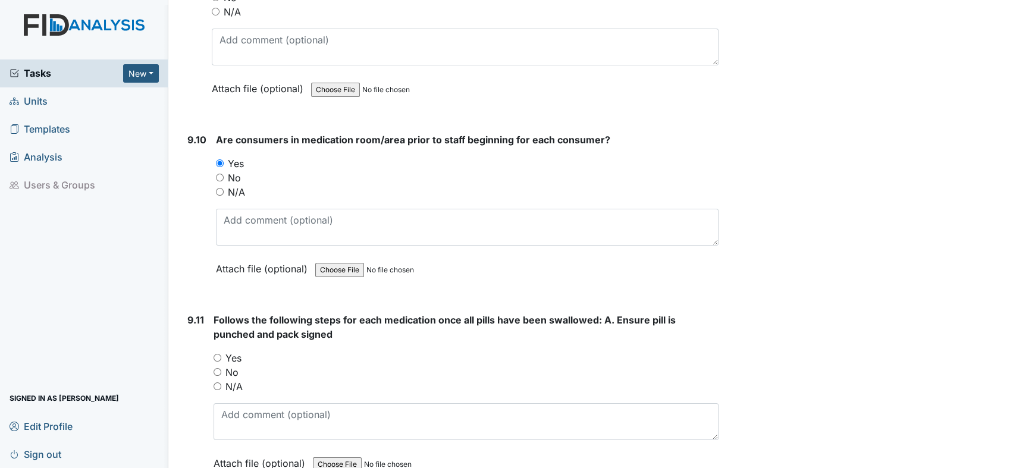
scroll to position [14800, 0]
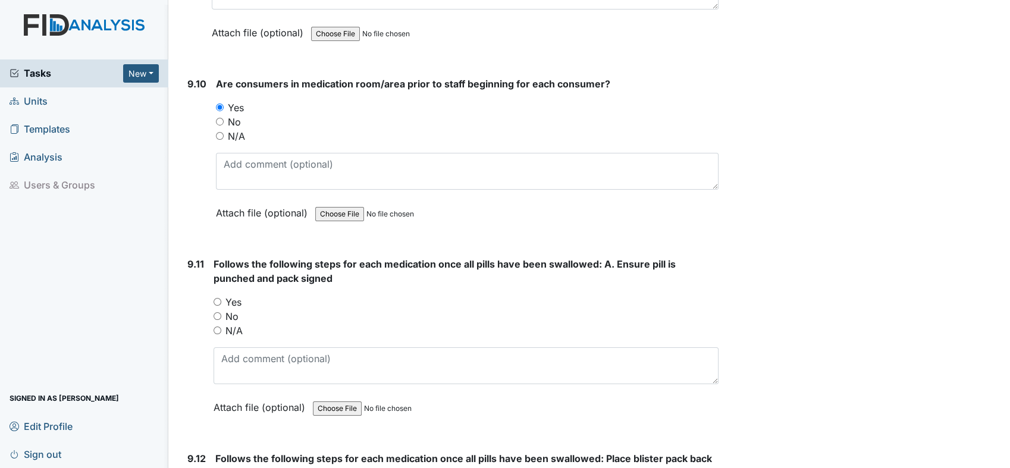
click at [215, 298] on input "Yes" at bounding box center [217, 302] width 8 height 8
radio input "true"
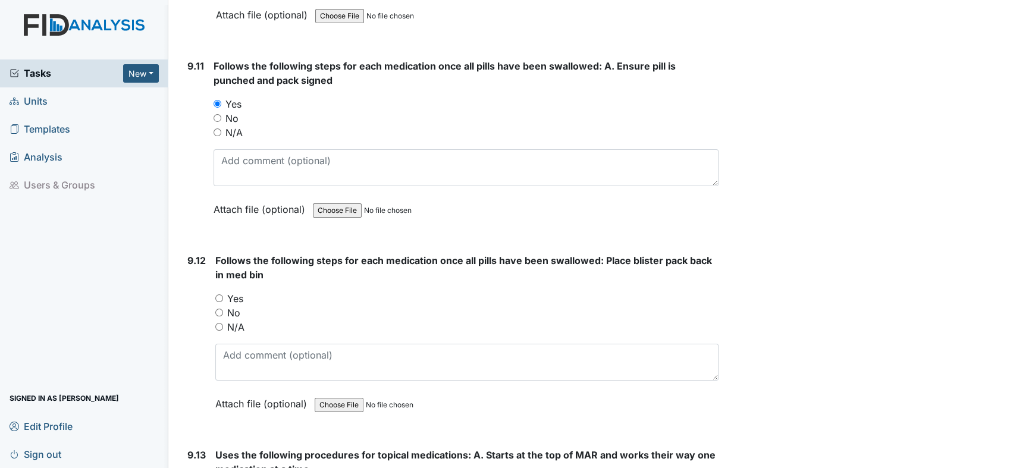
scroll to position [14999, 0]
click at [219, 294] on input "Yes" at bounding box center [219, 298] width 8 height 8
radio input "true"
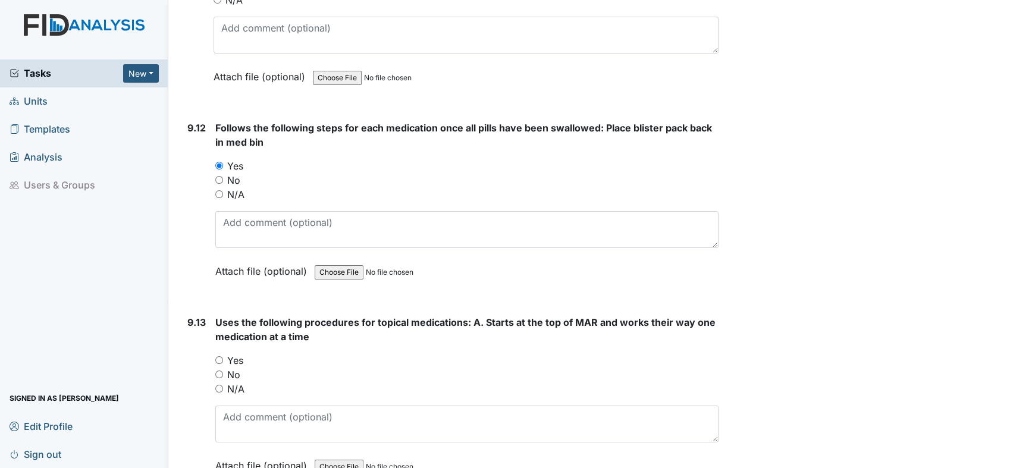
scroll to position [15197, 0]
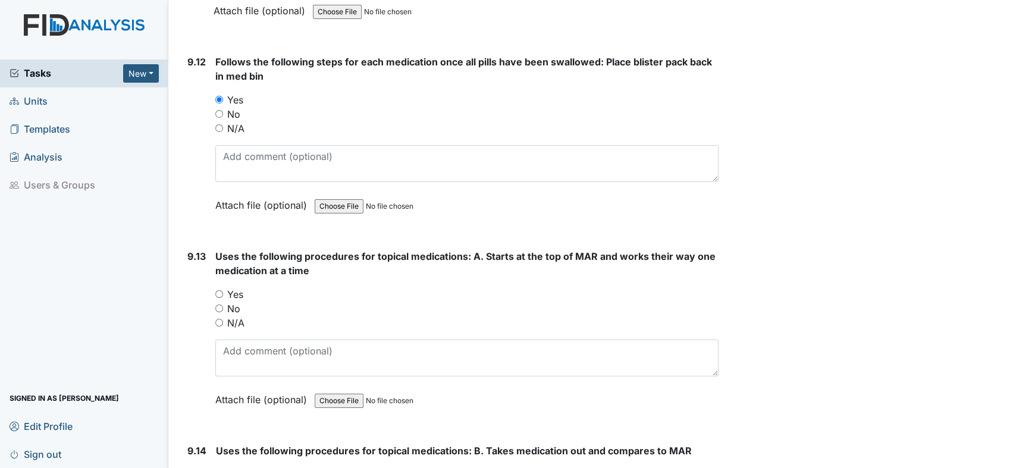
click at [215, 290] on input "Yes" at bounding box center [219, 294] width 8 height 8
radio input "true"
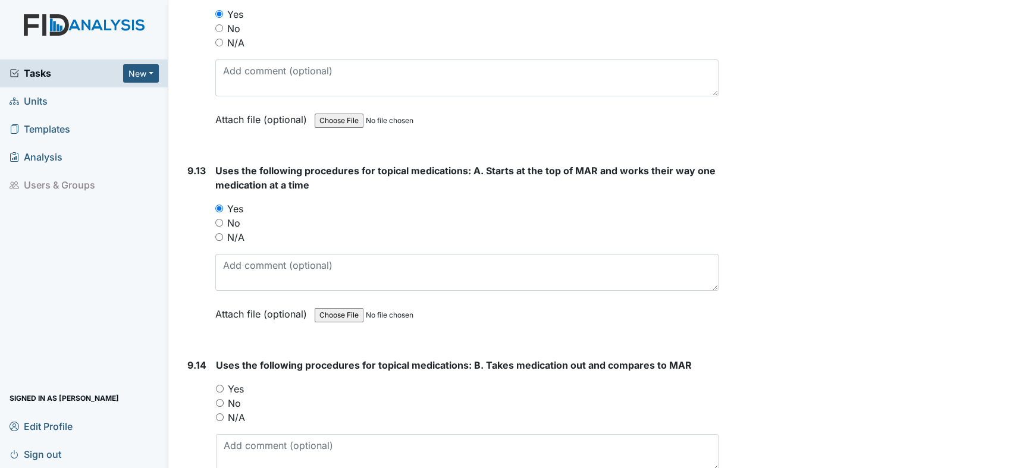
scroll to position [15395, 0]
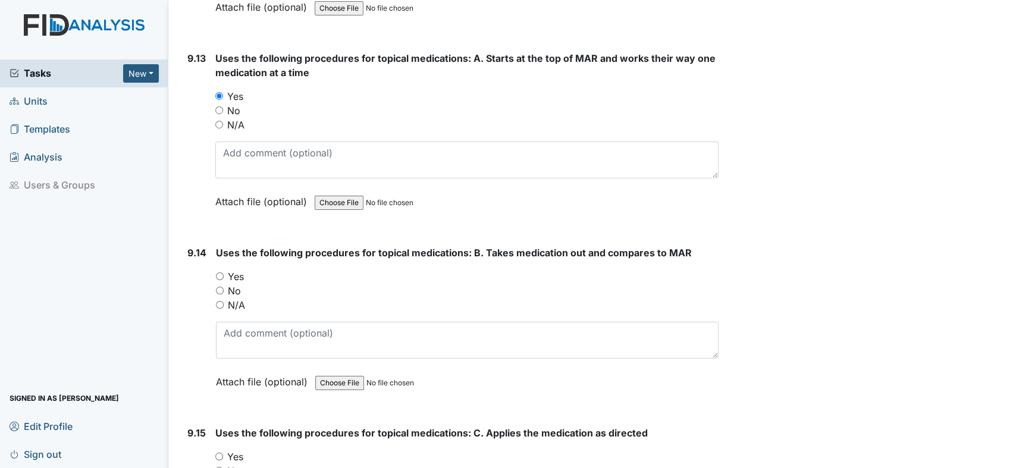
click at [216, 246] on div "Uses the following procedures for topical medications: B. Takes medication out …" at bounding box center [467, 322] width 502 height 152
click at [218, 272] on input "Yes" at bounding box center [220, 276] width 8 height 8
radio input "true"
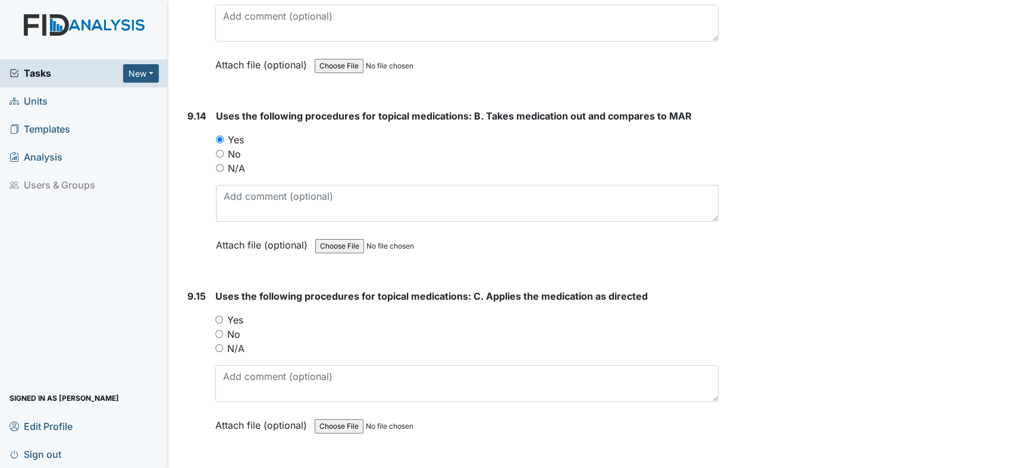
scroll to position [15659, 0]
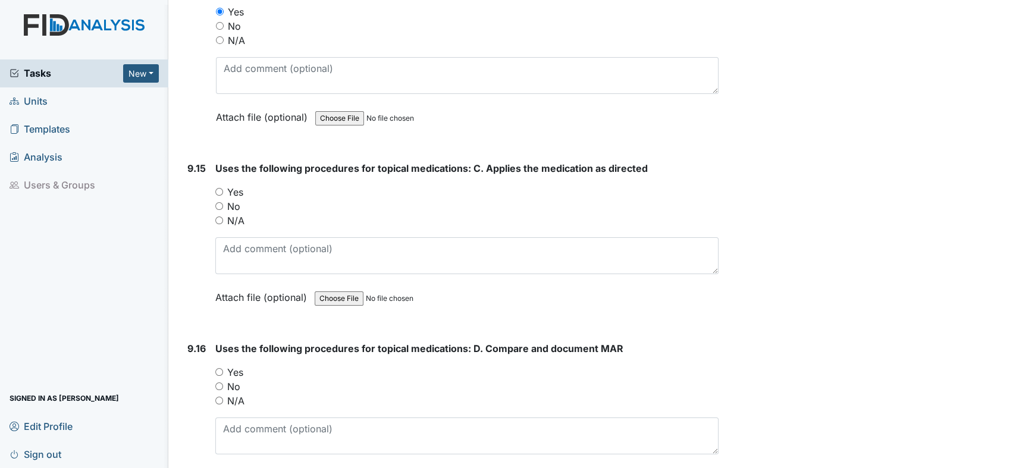
click at [216, 188] on input "Yes" at bounding box center [219, 192] width 8 height 8
radio input "true"
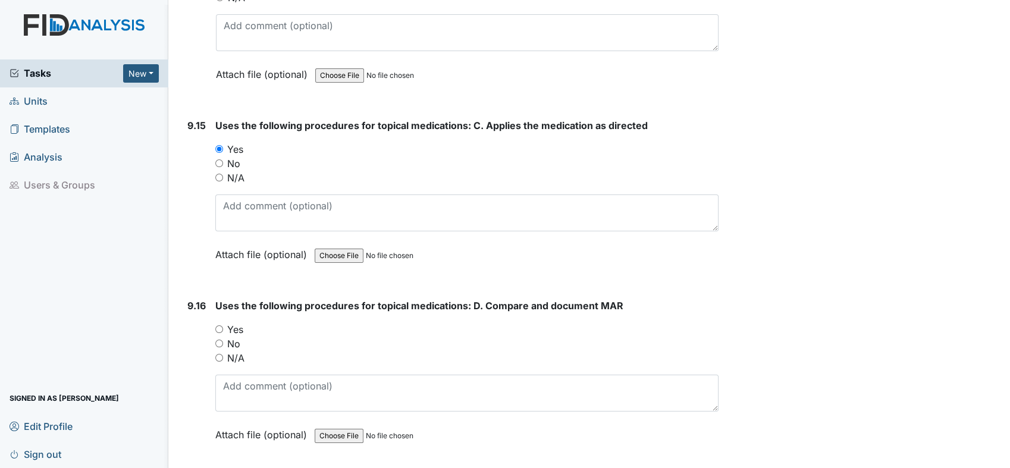
scroll to position [15792, 0]
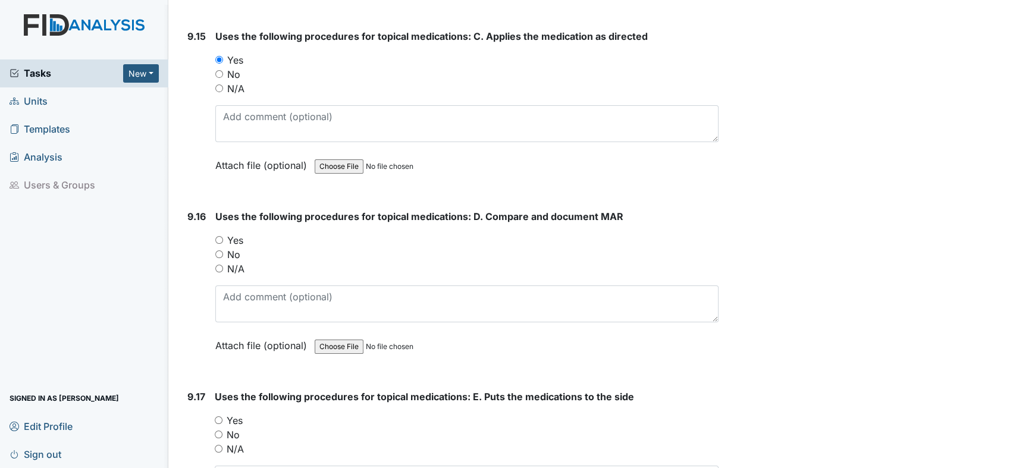
click at [218, 236] on input "Yes" at bounding box center [219, 240] width 8 height 8
radio input "true"
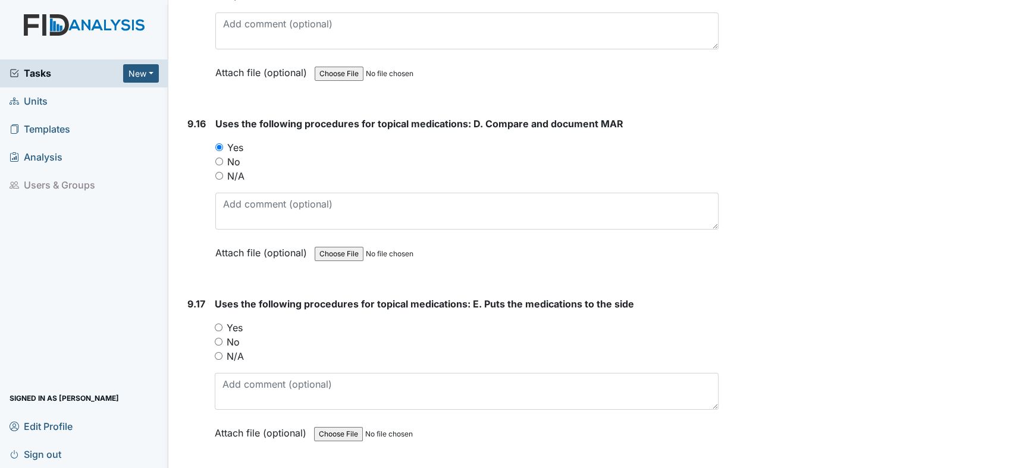
scroll to position [15990, 0]
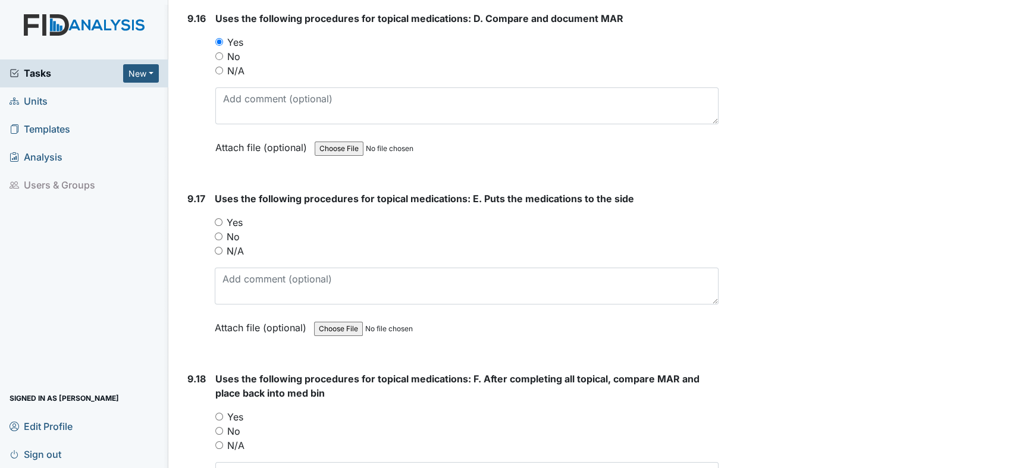
click at [219, 218] on input "Yes" at bounding box center [219, 222] width 8 height 8
radio input "true"
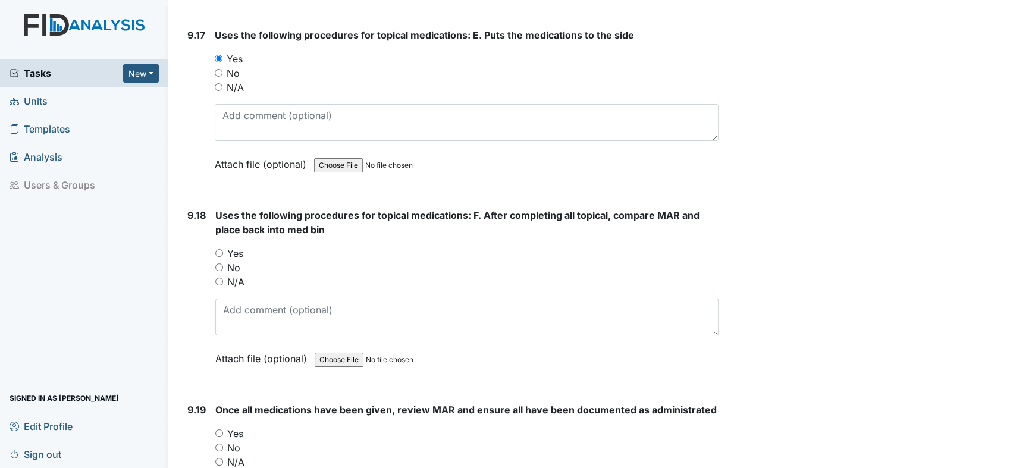
scroll to position [16188, 0]
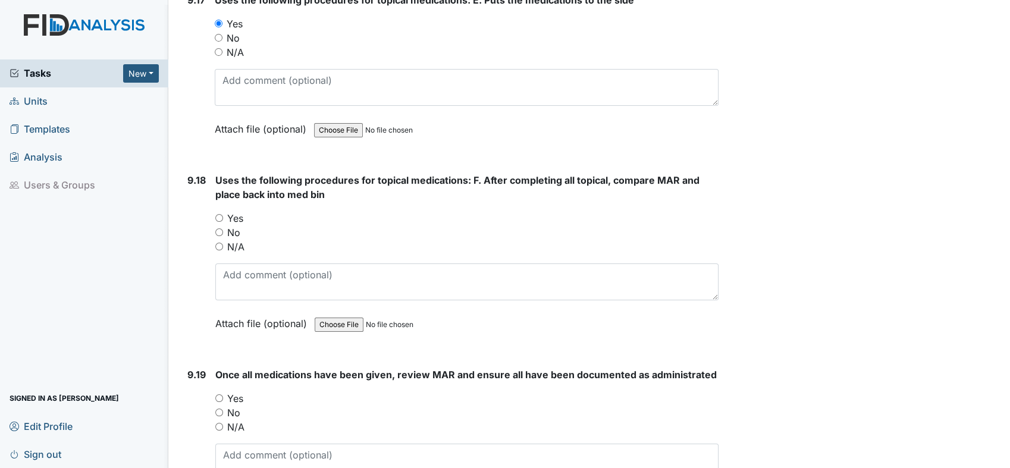
click at [220, 214] on input "Yes" at bounding box center [219, 218] width 8 height 8
radio input "true"
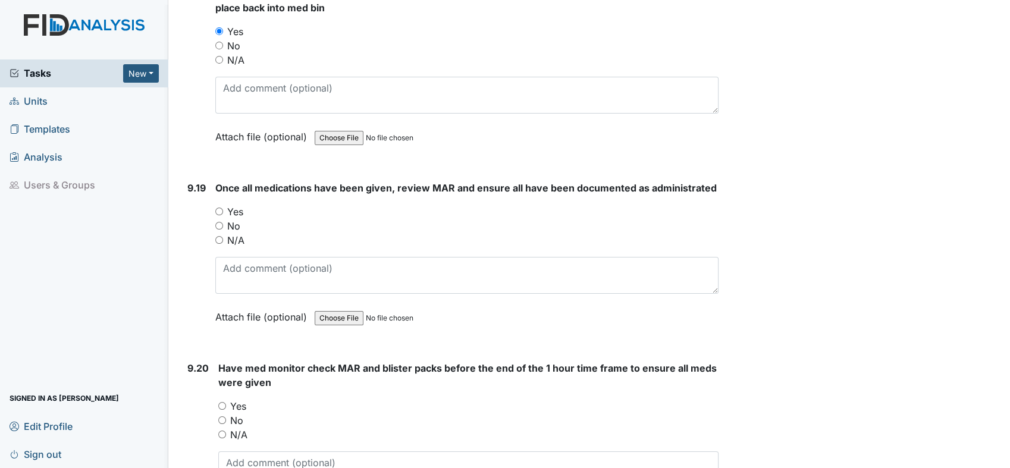
scroll to position [16386, 0]
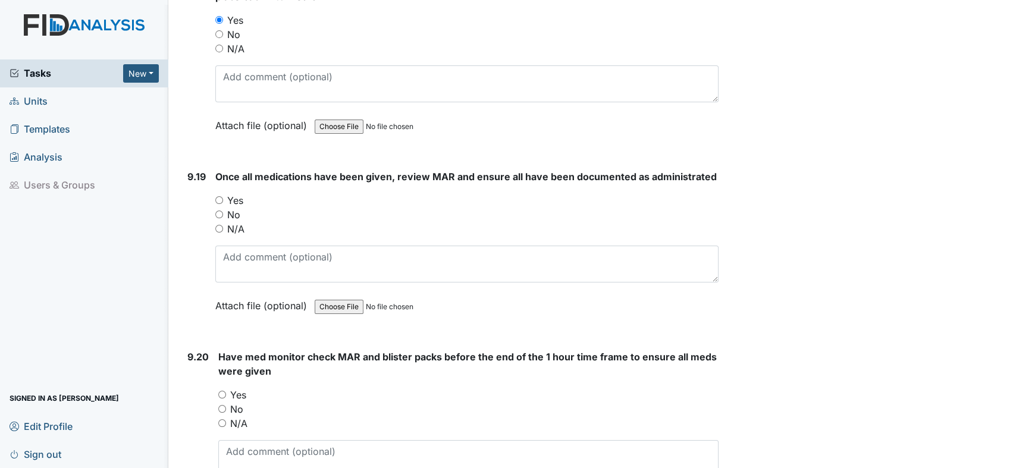
click at [219, 196] on input "Yes" at bounding box center [219, 200] width 8 height 8
radio input "true"
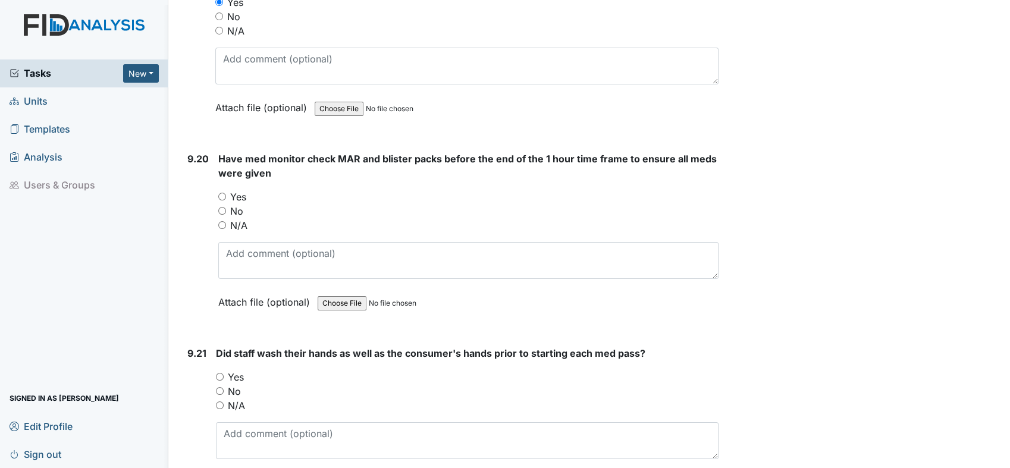
click at [224, 193] on input "Yes" at bounding box center [222, 197] width 8 height 8
radio input "true"
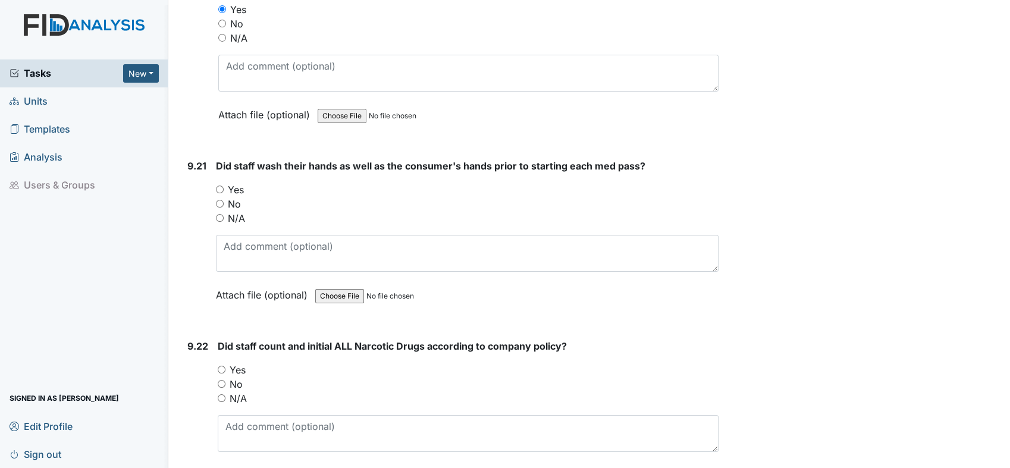
scroll to position [16783, 0]
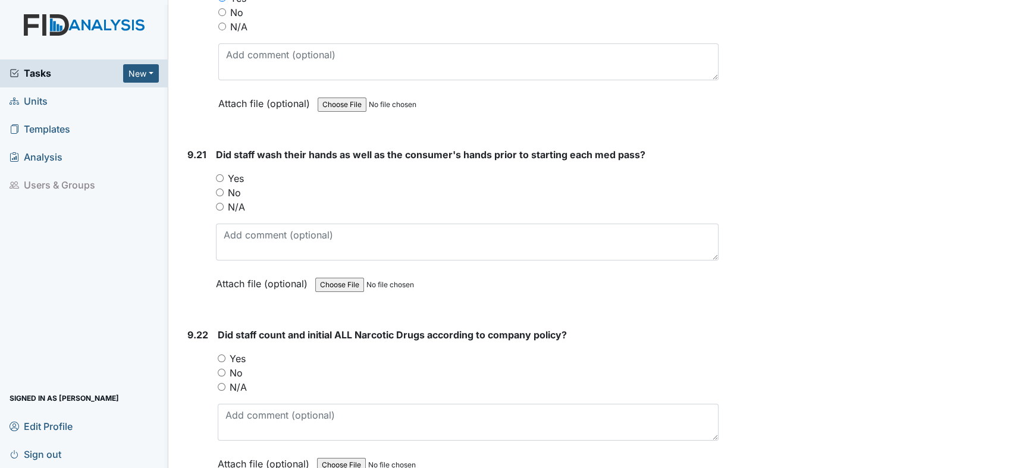
click at [216, 174] on input "Yes" at bounding box center [220, 178] width 8 height 8
radio input "true"
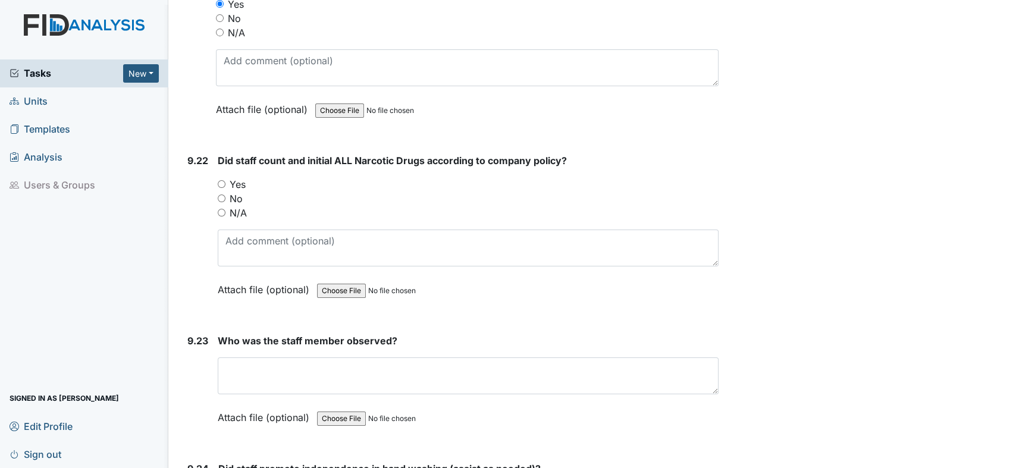
scroll to position [16981, 0]
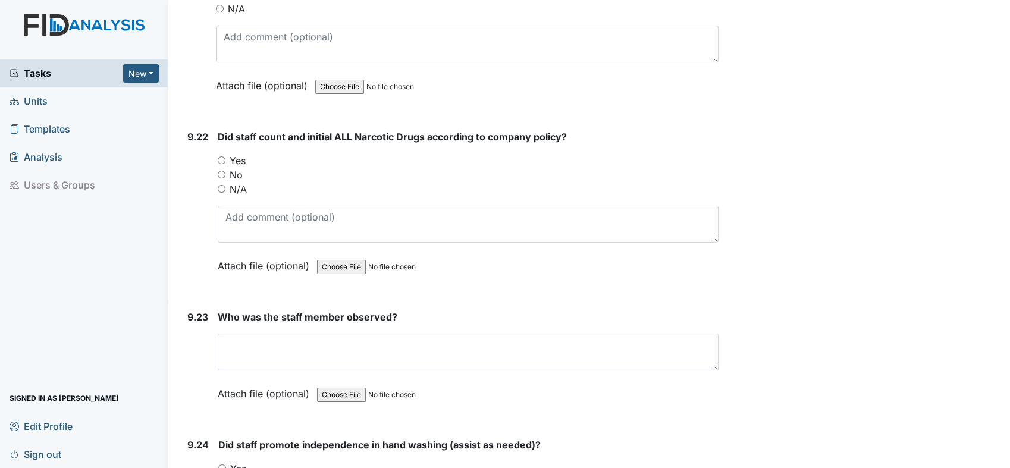
click at [229, 153] on div "Yes" at bounding box center [468, 160] width 501 height 14
click at [224, 156] on input "Yes" at bounding box center [222, 160] width 8 height 8
radio input "true"
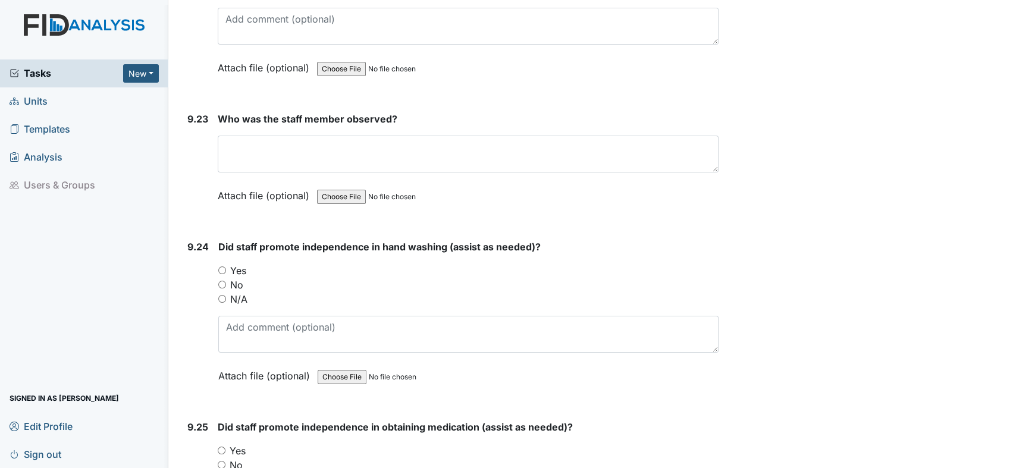
scroll to position [17179, 0]
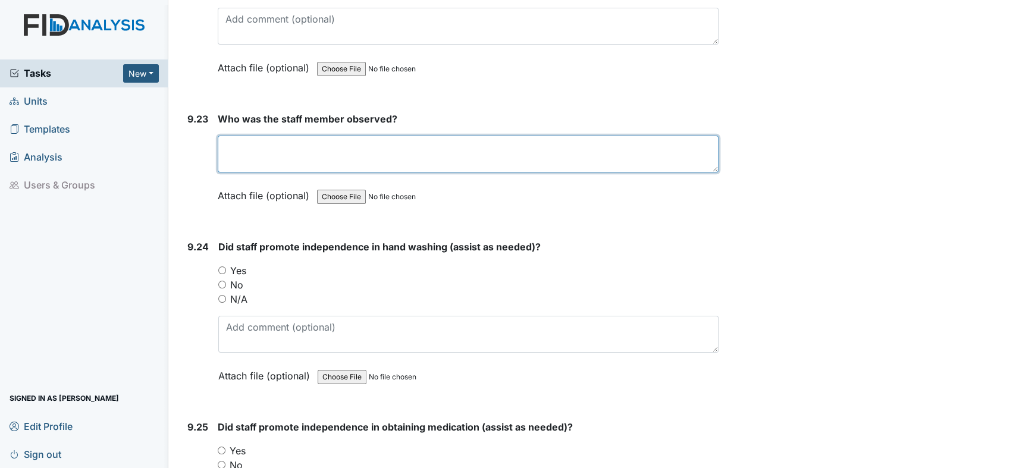
click at [295, 136] on textarea at bounding box center [468, 154] width 501 height 37
type textarea "[PERSON_NAME]"
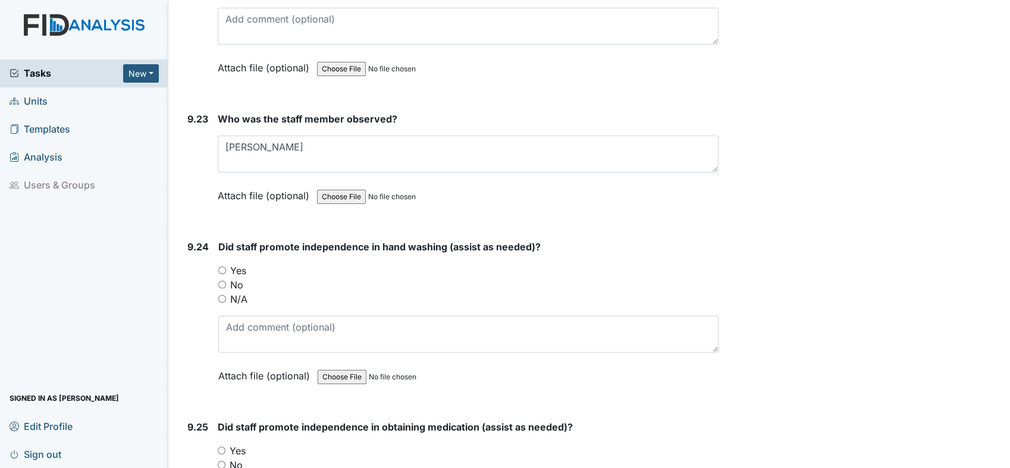
click at [220, 266] on input "Yes" at bounding box center [222, 270] width 8 height 8
radio input "true"
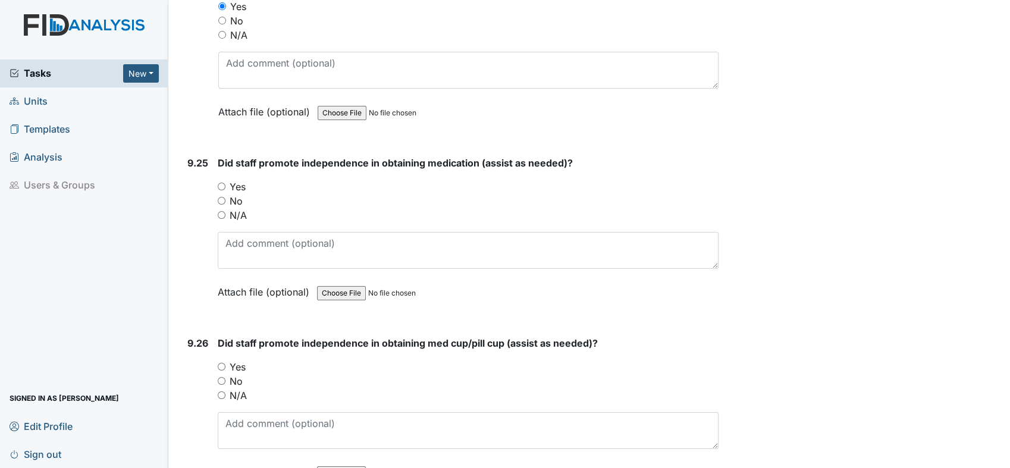
scroll to position [17444, 0]
click at [222, 182] on input "Yes" at bounding box center [222, 186] width 8 height 8
radio input "true"
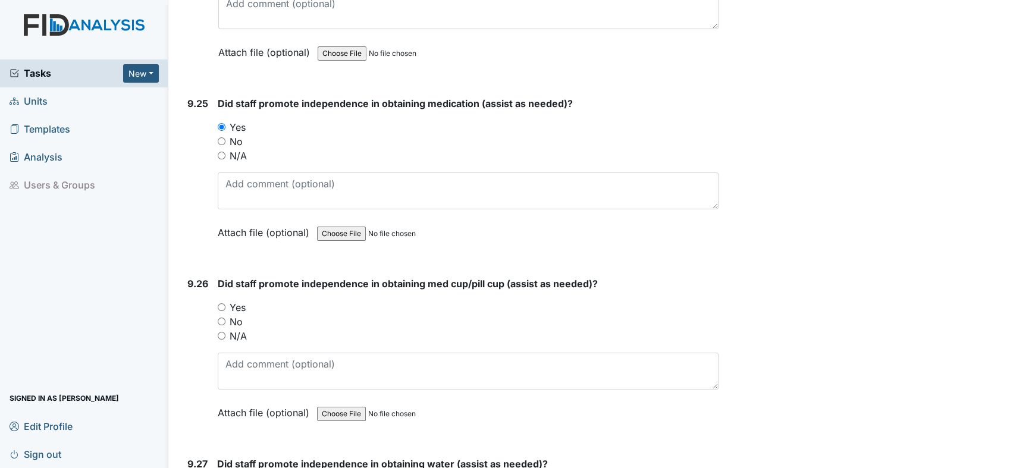
scroll to position [17576, 0]
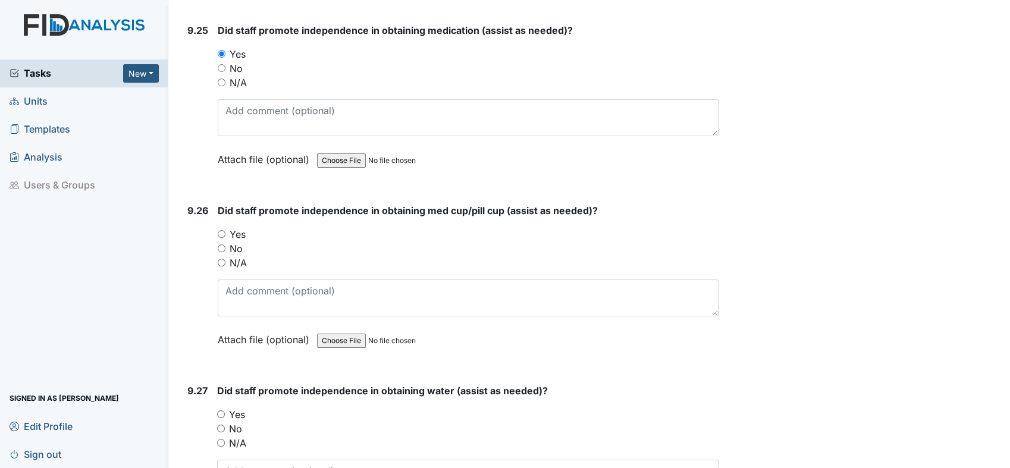
click at [221, 230] on input "Yes" at bounding box center [222, 234] width 8 height 8
radio input "true"
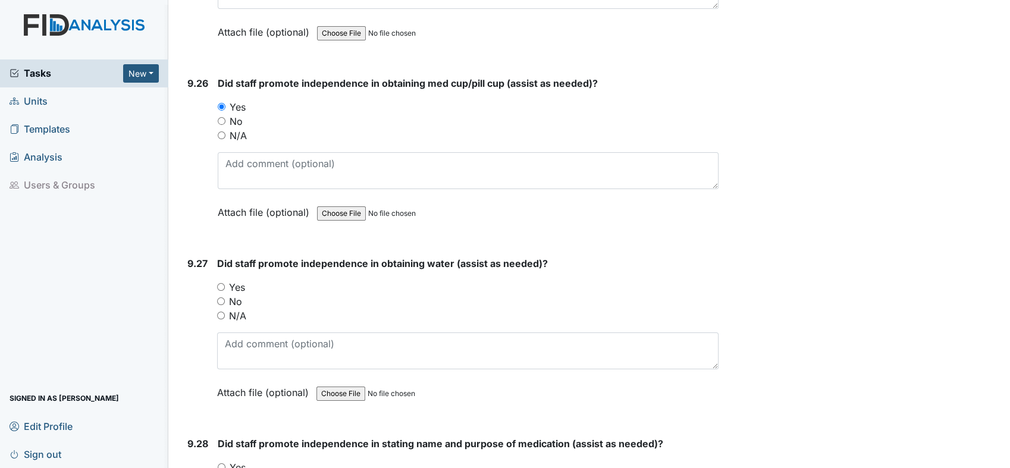
scroll to position [17708, 0]
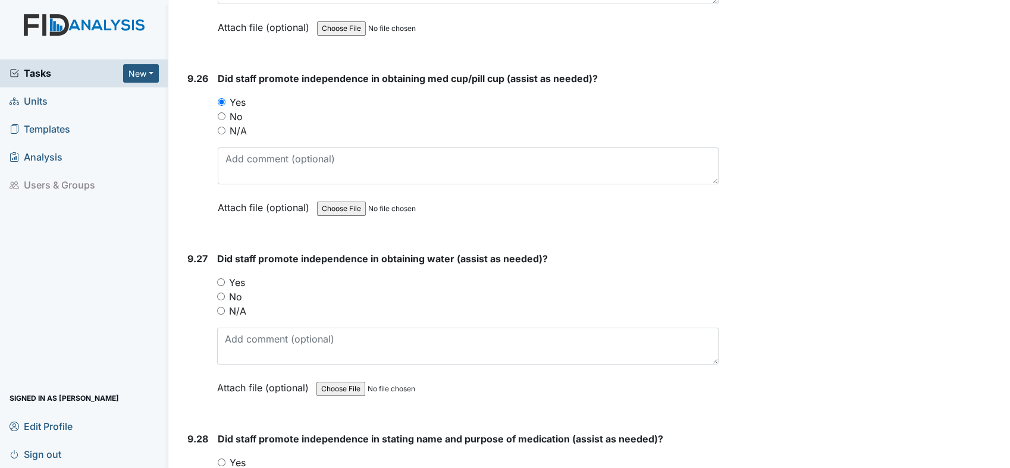
click at [220, 278] on input "Yes" at bounding box center [221, 282] width 8 height 8
radio input "true"
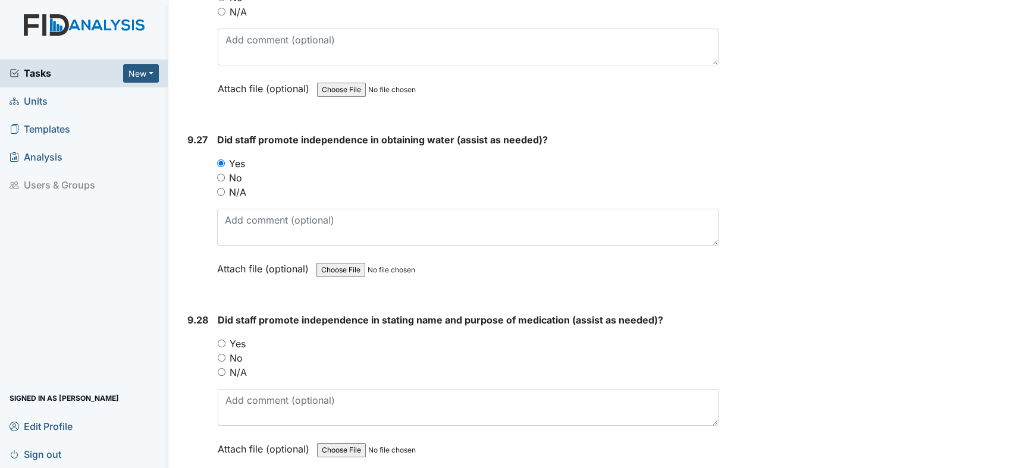
scroll to position [17840, 0]
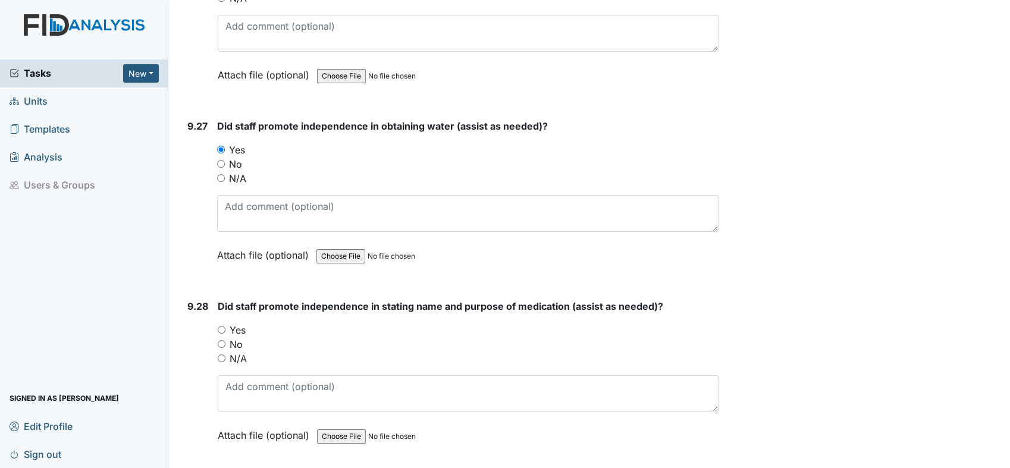
click at [228, 323] on div "Yes" at bounding box center [468, 330] width 501 height 14
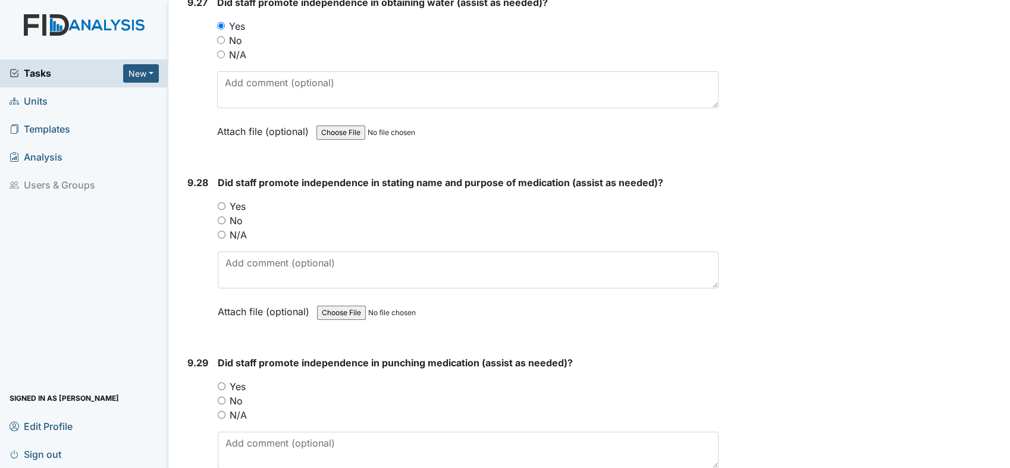
scroll to position [17972, 0]
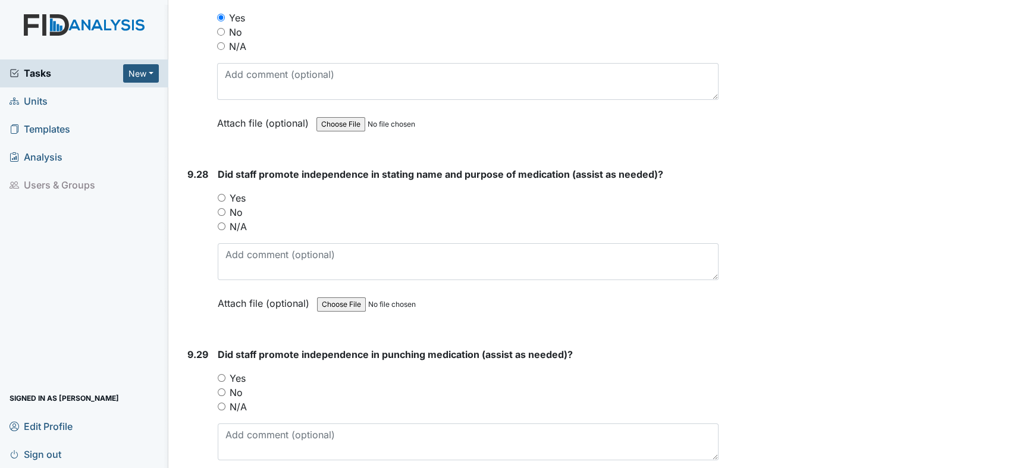
click at [223, 194] on input "Yes" at bounding box center [222, 198] width 8 height 8
radio input "true"
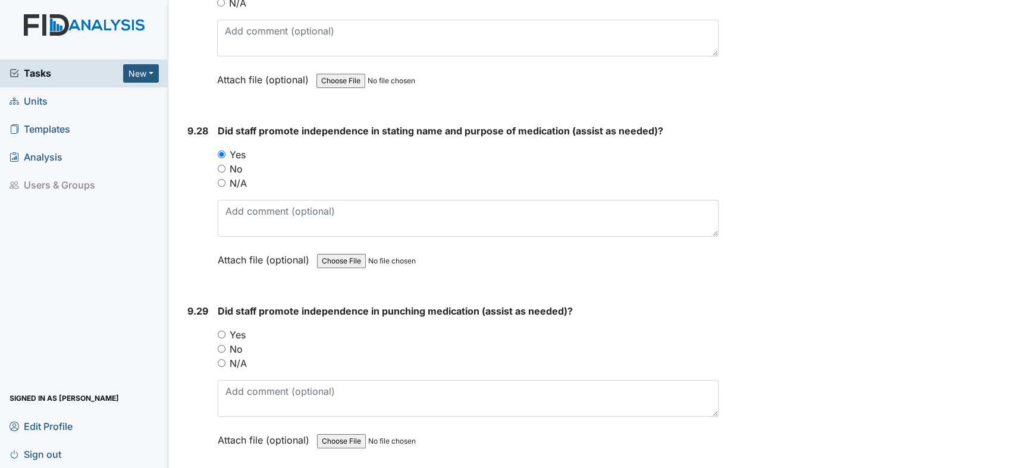
scroll to position [18038, 0]
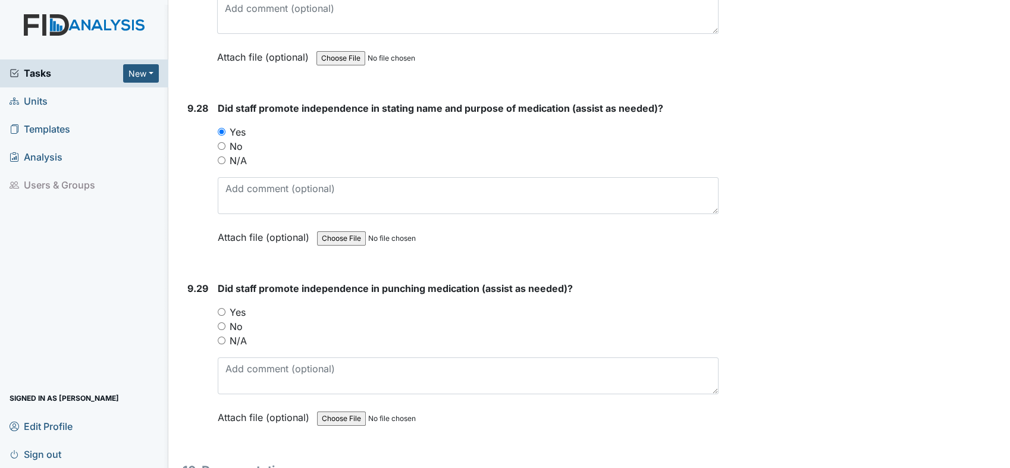
click at [221, 308] on input "Yes" at bounding box center [222, 312] width 8 height 8
radio input "true"
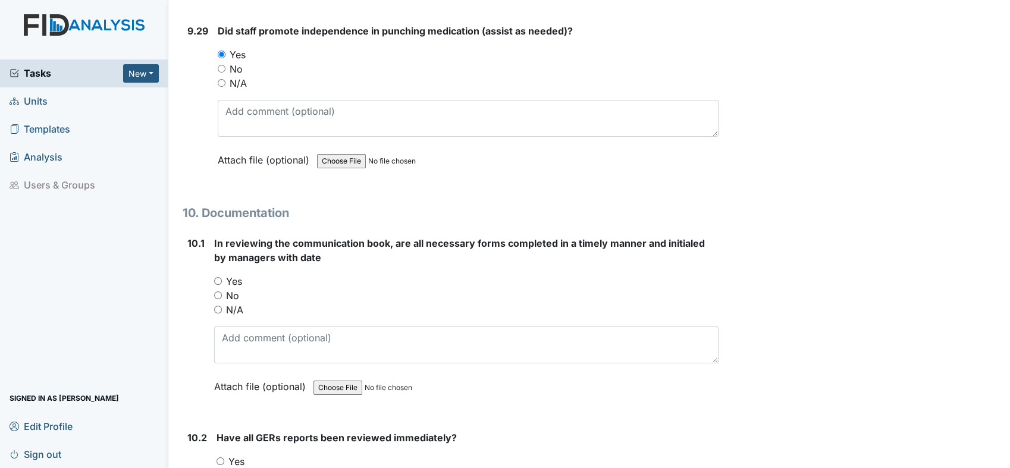
scroll to position [18302, 0]
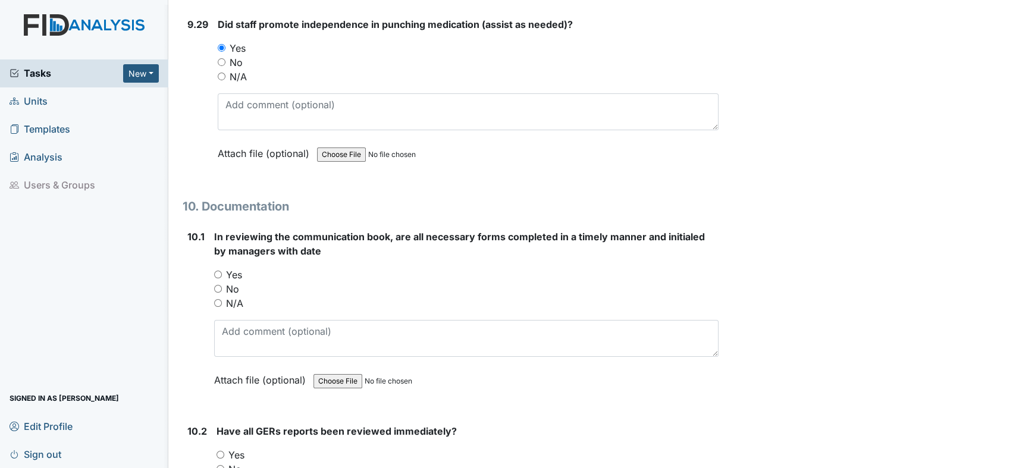
click at [216, 271] on input "Yes" at bounding box center [218, 275] width 8 height 8
radio input "true"
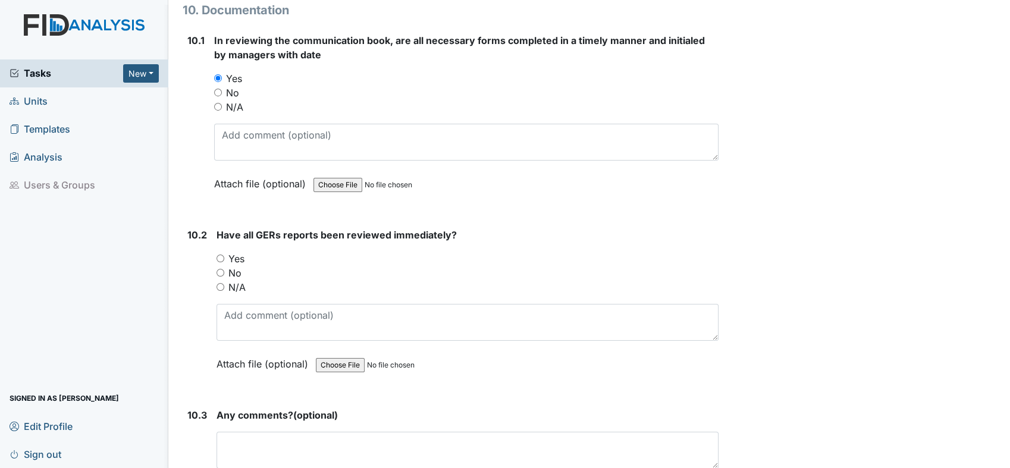
scroll to position [18501, 0]
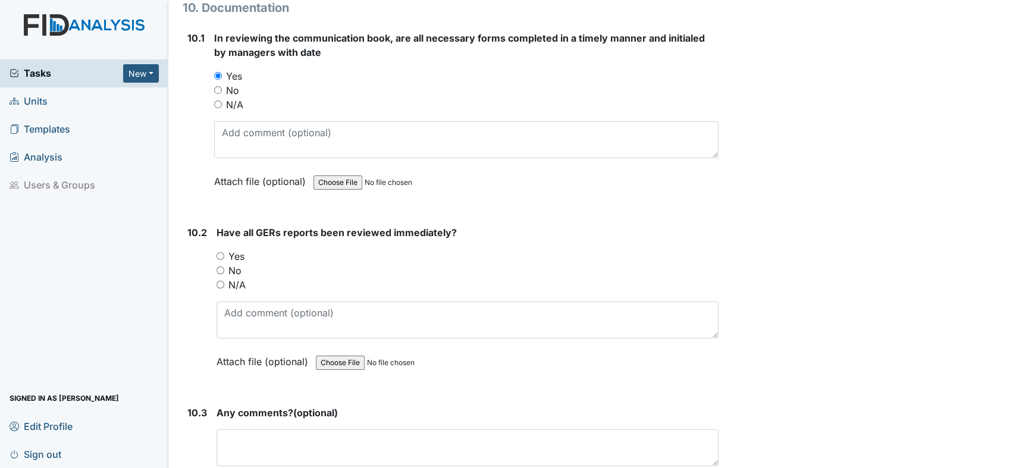
click at [221, 252] on input "Yes" at bounding box center [220, 256] width 8 height 8
radio input "true"
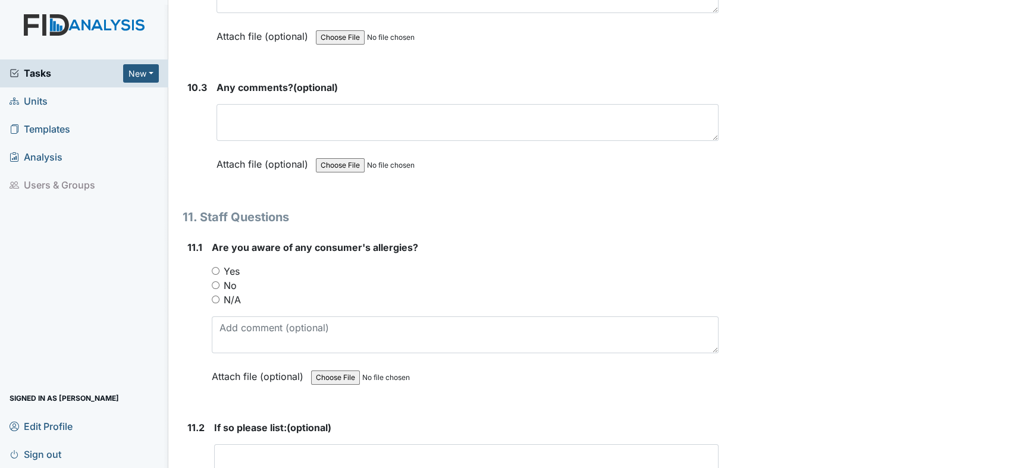
scroll to position [18831, 0]
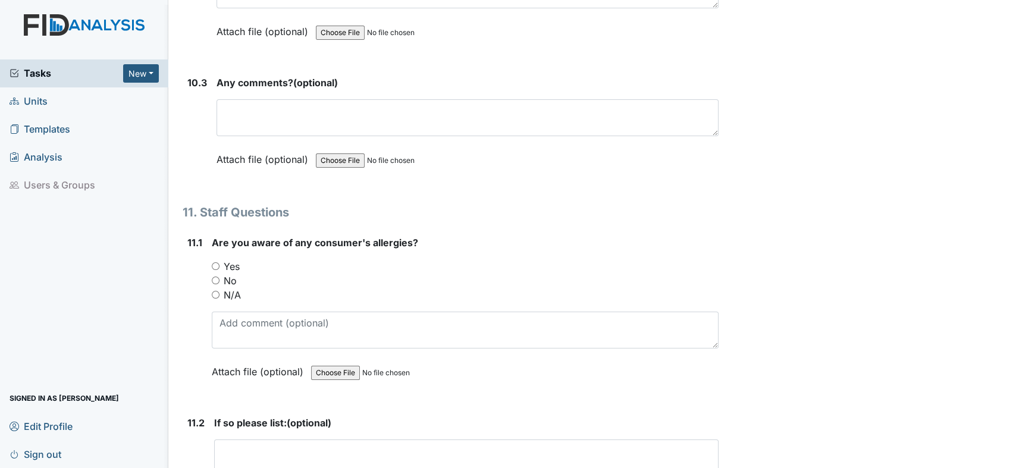
click at [215, 262] on input "Yes" at bounding box center [216, 266] width 8 height 8
radio input "true"
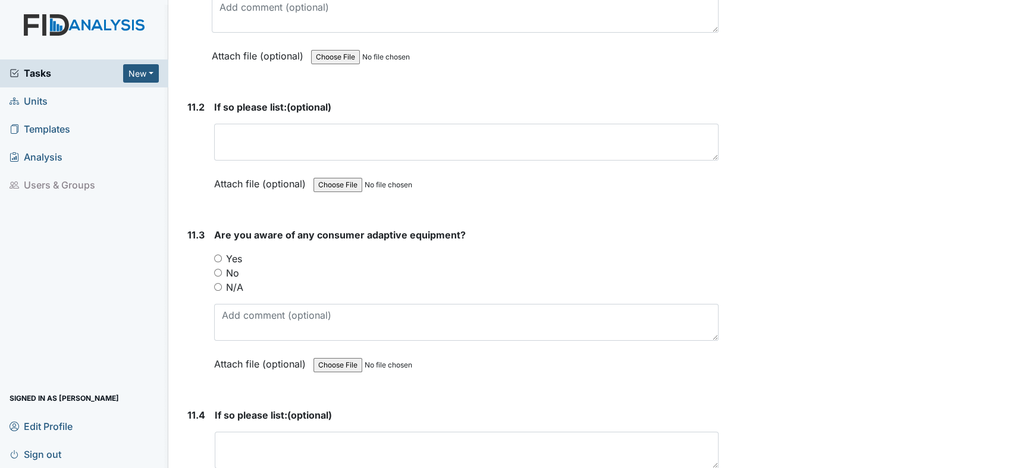
scroll to position [19162, 0]
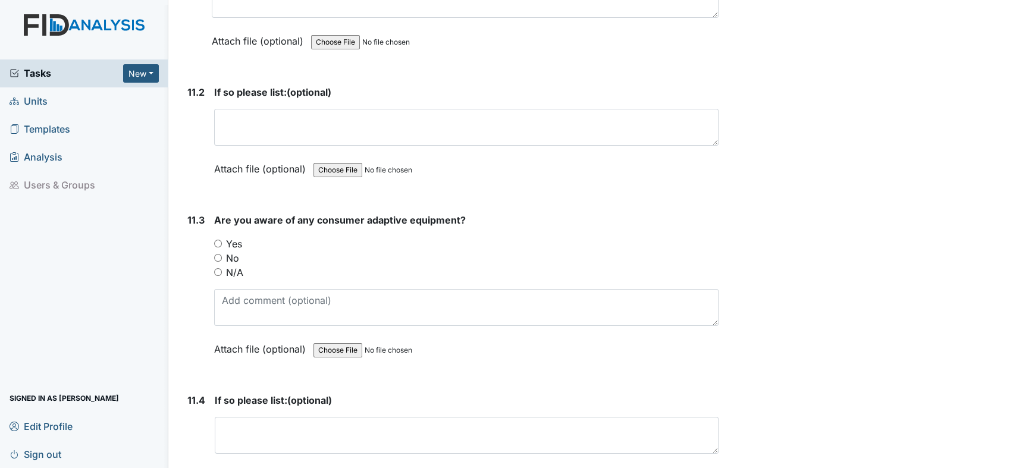
drag, startPoint x: 220, startPoint y: 177, endPoint x: 214, endPoint y: 181, distance: 7.3
click at [216, 240] on input "Yes" at bounding box center [218, 244] width 8 height 8
radio input "true"
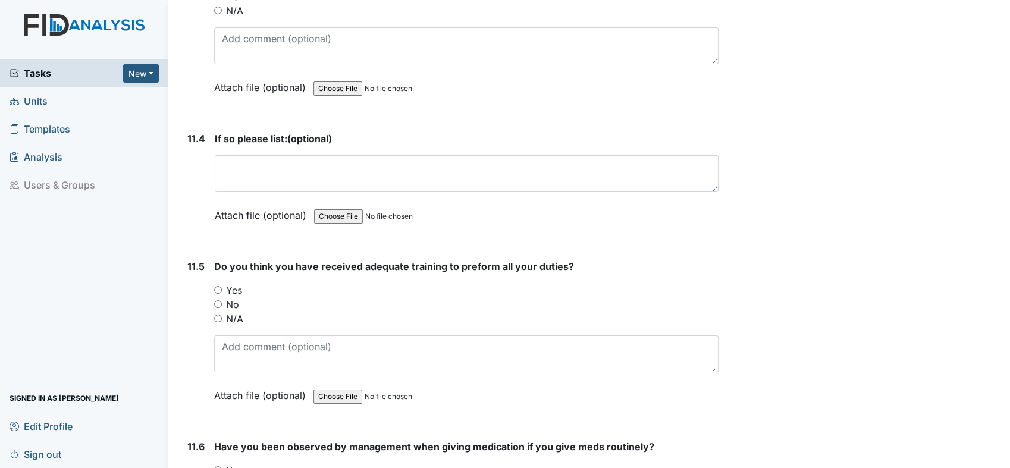
scroll to position [19426, 0]
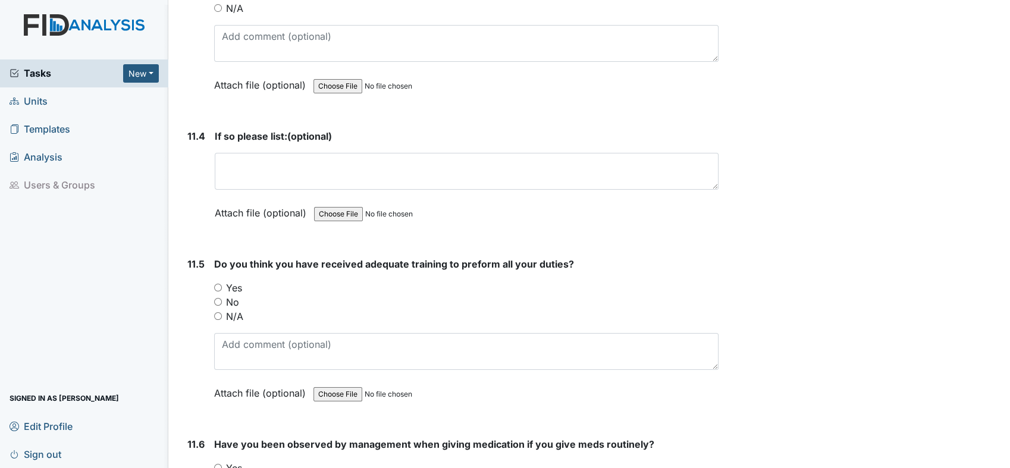
click at [216, 284] on input "Yes" at bounding box center [218, 288] width 8 height 8
radio input "true"
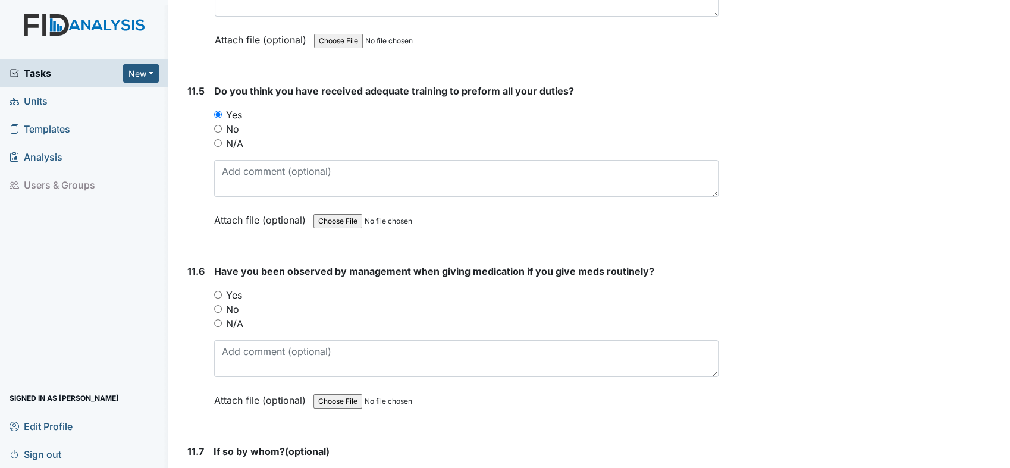
scroll to position [19624, 0]
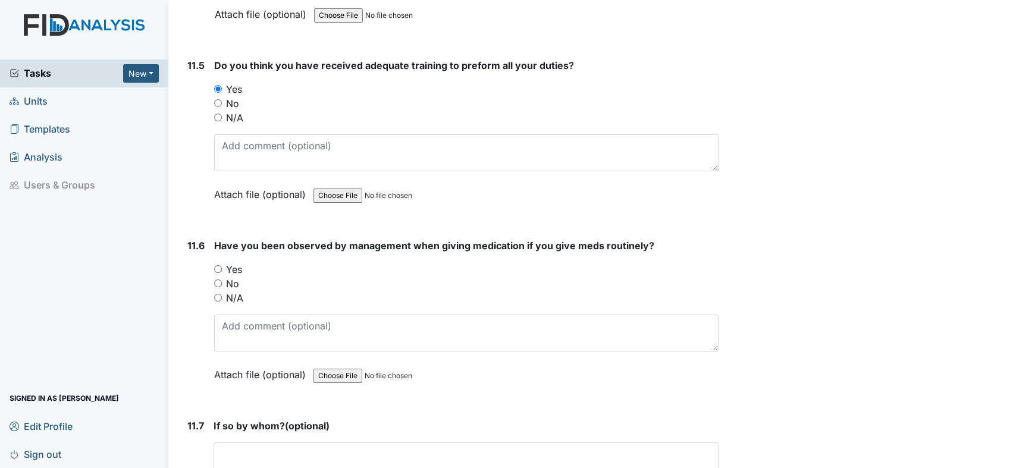
click at [219, 265] on input "Yes" at bounding box center [218, 269] width 8 height 8
radio input "true"
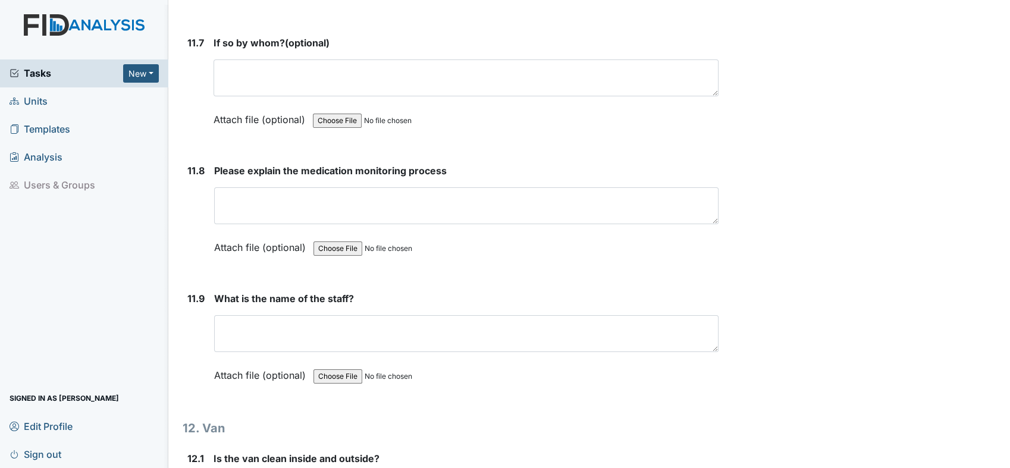
scroll to position [20020, 0]
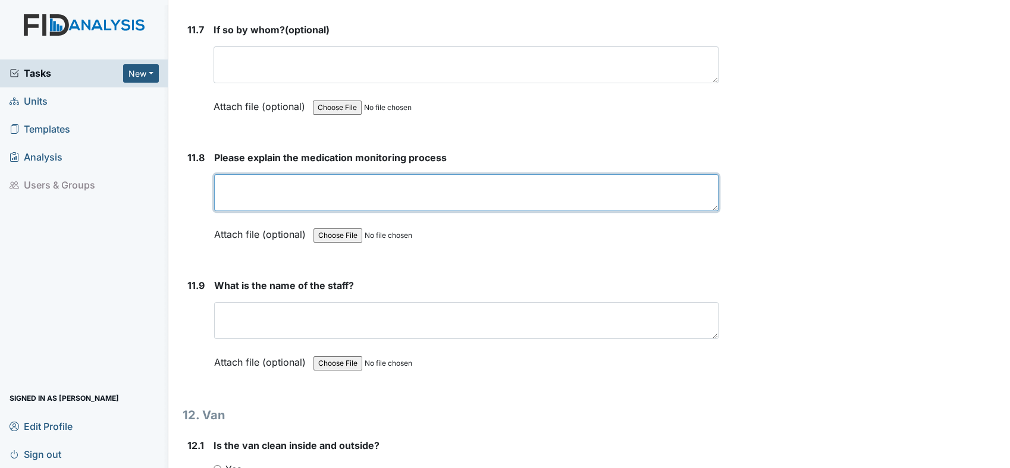
click at [314, 174] on textarea at bounding box center [466, 192] width 504 height 37
type textarea "Both staff are able to explain the medication process."
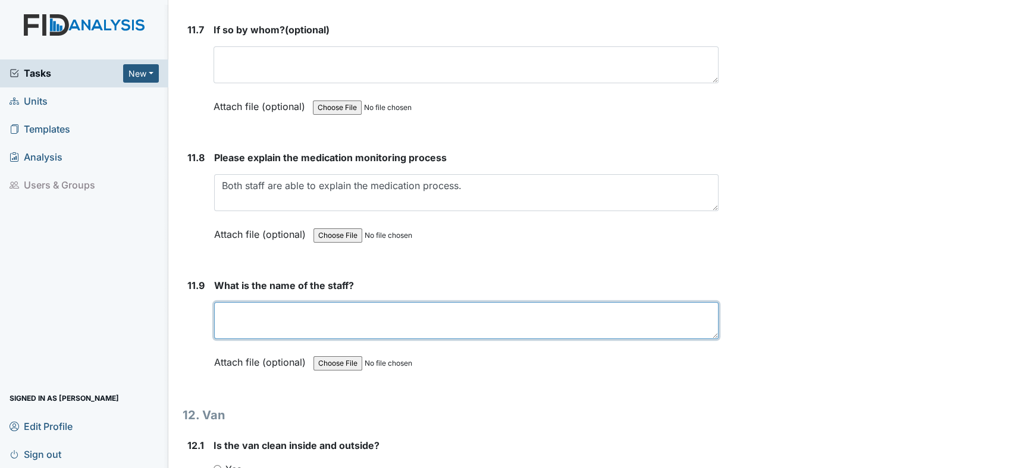
click at [321, 302] on textarea at bounding box center [466, 320] width 504 height 37
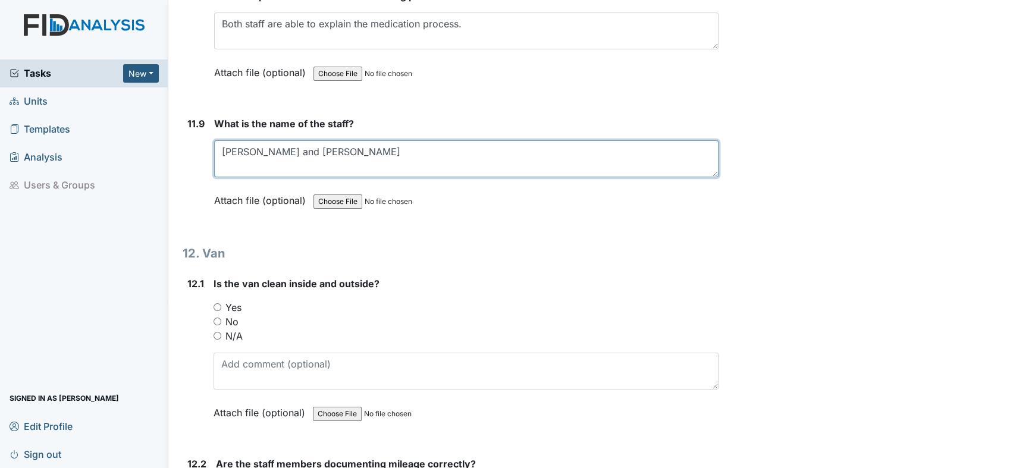
scroll to position [20219, 0]
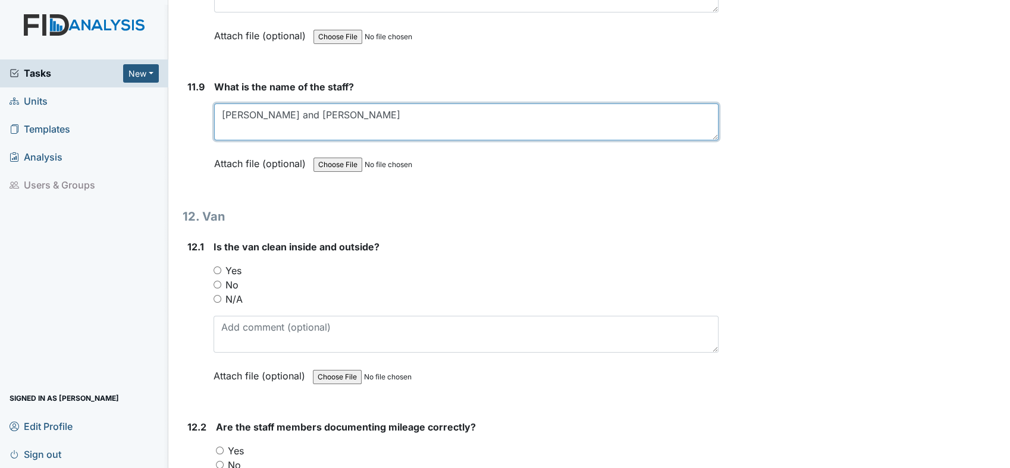
type textarea "[PERSON_NAME] and [PERSON_NAME]"
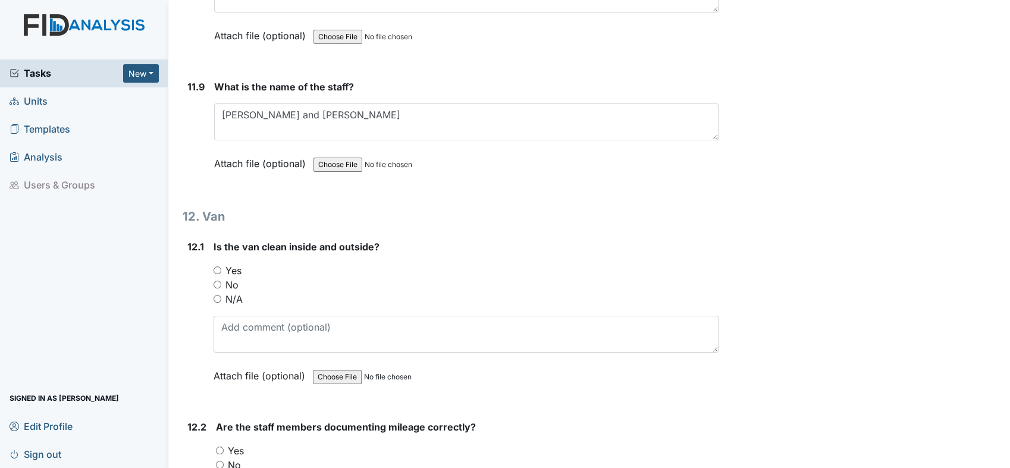
click at [218, 266] on input "Yes" at bounding box center [217, 270] width 8 height 8
radio input "true"
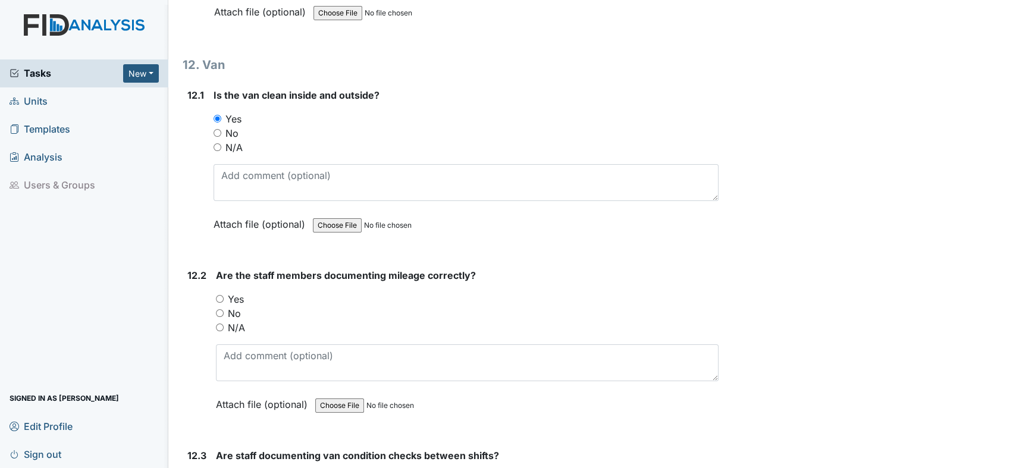
scroll to position [20417, 0]
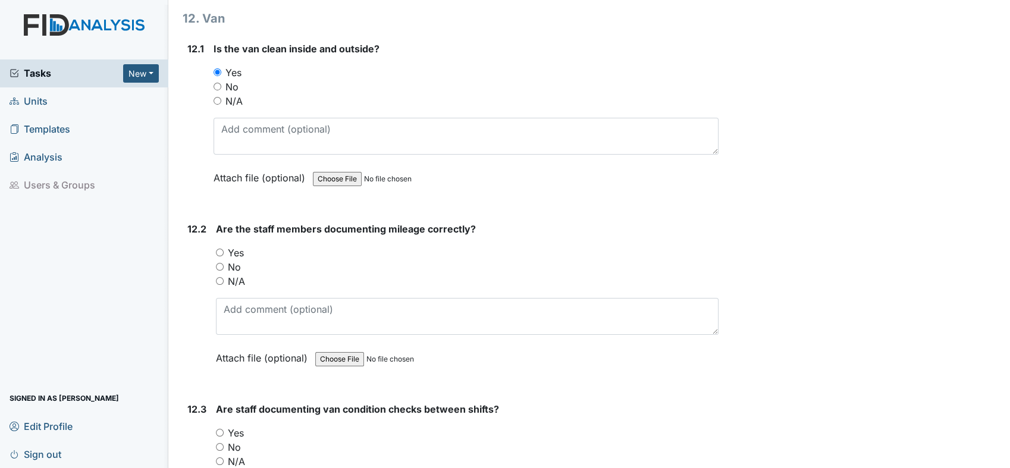
click at [222, 249] on input "Yes" at bounding box center [220, 253] width 8 height 8
radio input "true"
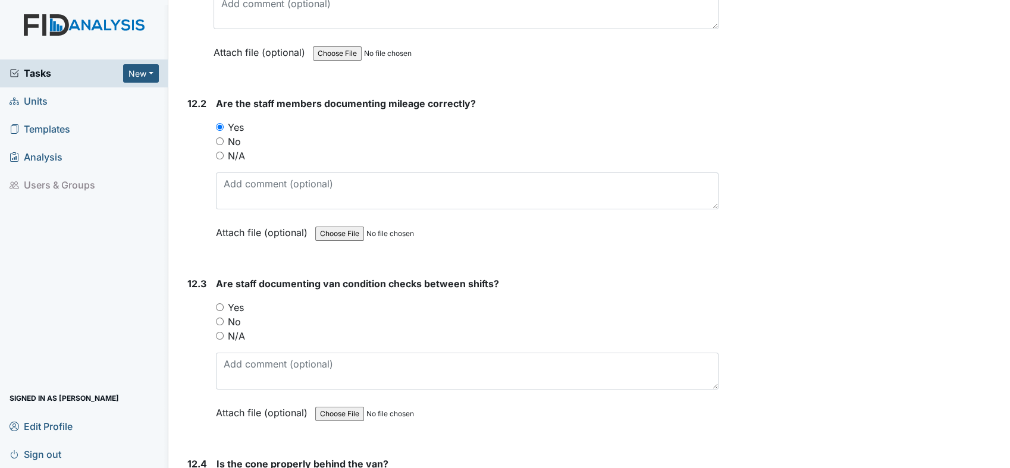
scroll to position [20615, 0]
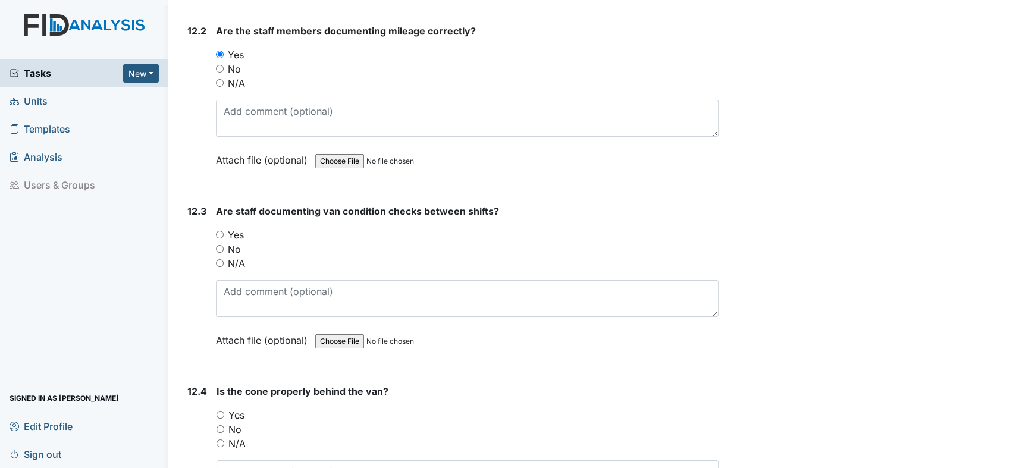
click at [219, 231] on input "Yes" at bounding box center [220, 235] width 8 height 8
radio input "true"
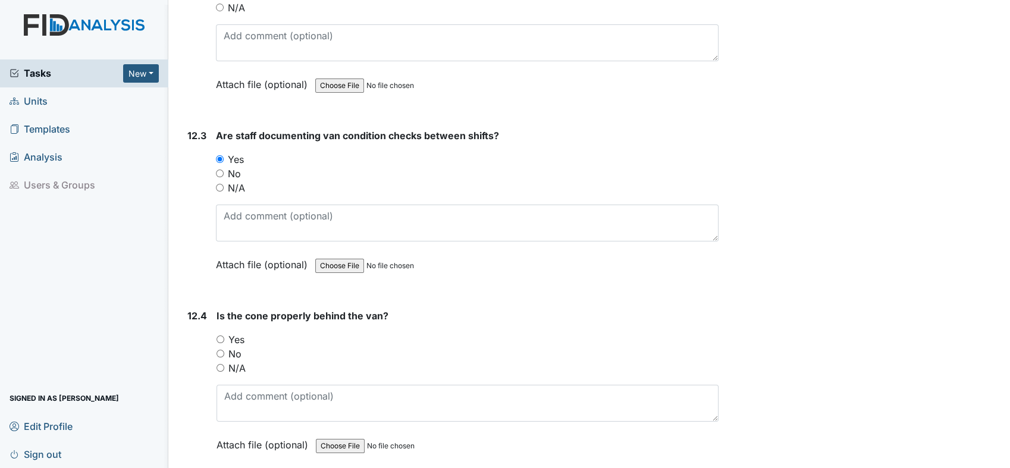
scroll to position [20747, 0]
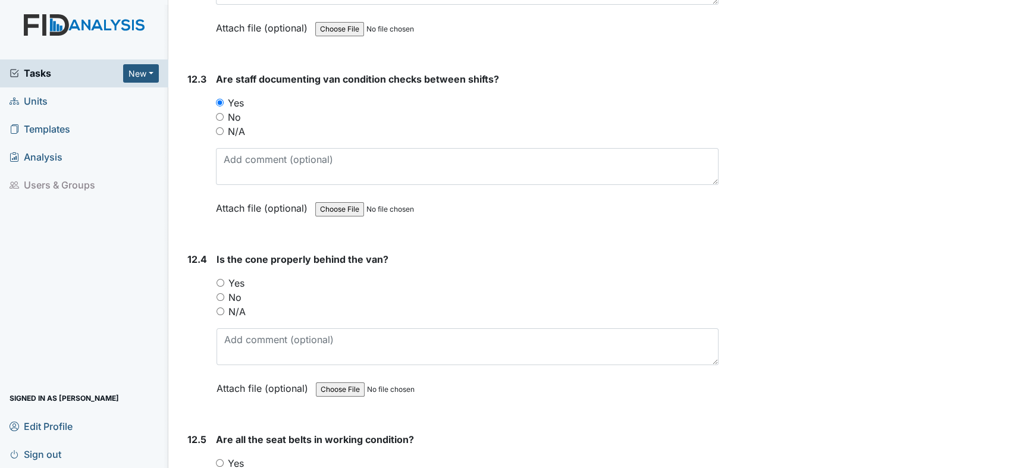
click at [222, 279] on input "Yes" at bounding box center [220, 283] width 8 height 8
radio input "true"
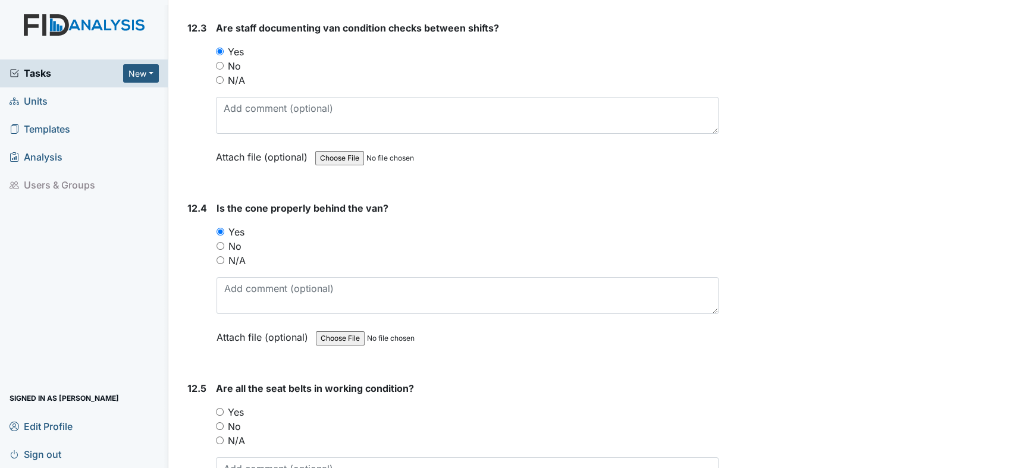
scroll to position [20852, 0]
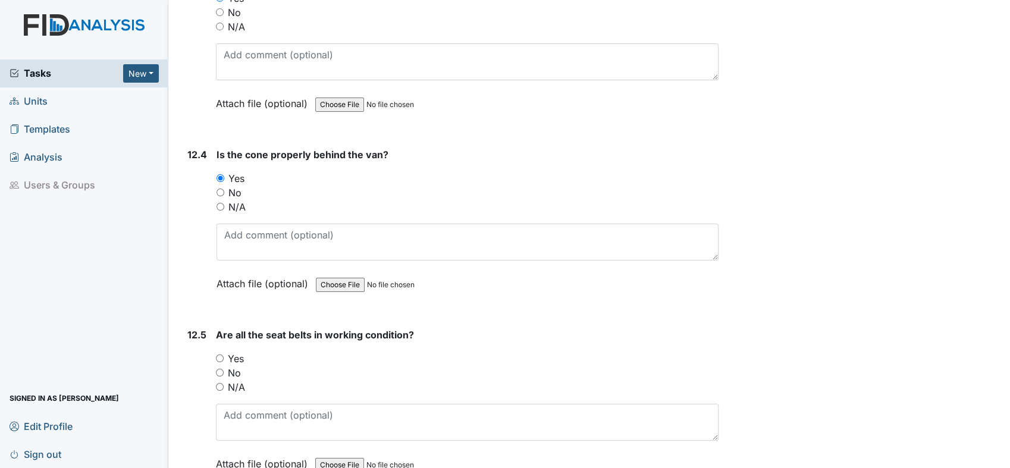
click at [220, 354] on input "Yes" at bounding box center [220, 358] width 8 height 8
radio input "true"
